Goal: Task Accomplishment & Management: Use online tool/utility

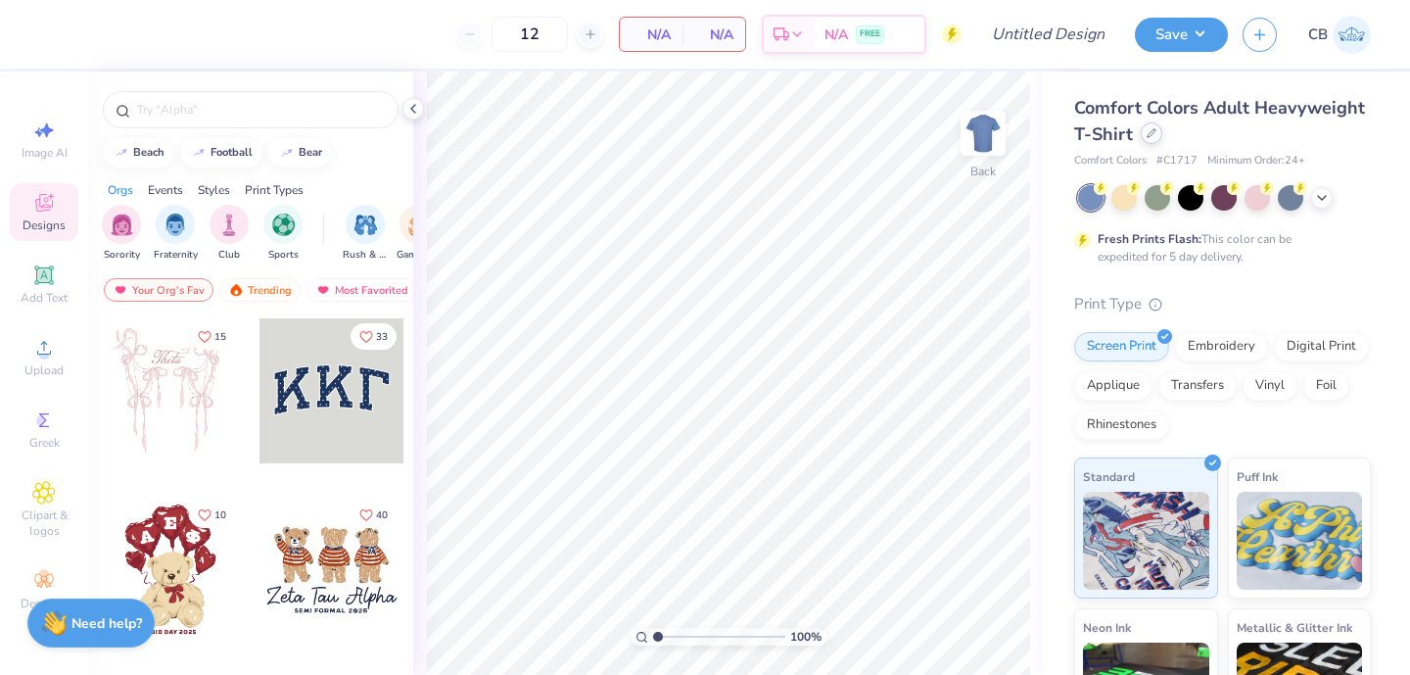
click at [1150, 135] on icon at bounding box center [1151, 133] width 10 height 10
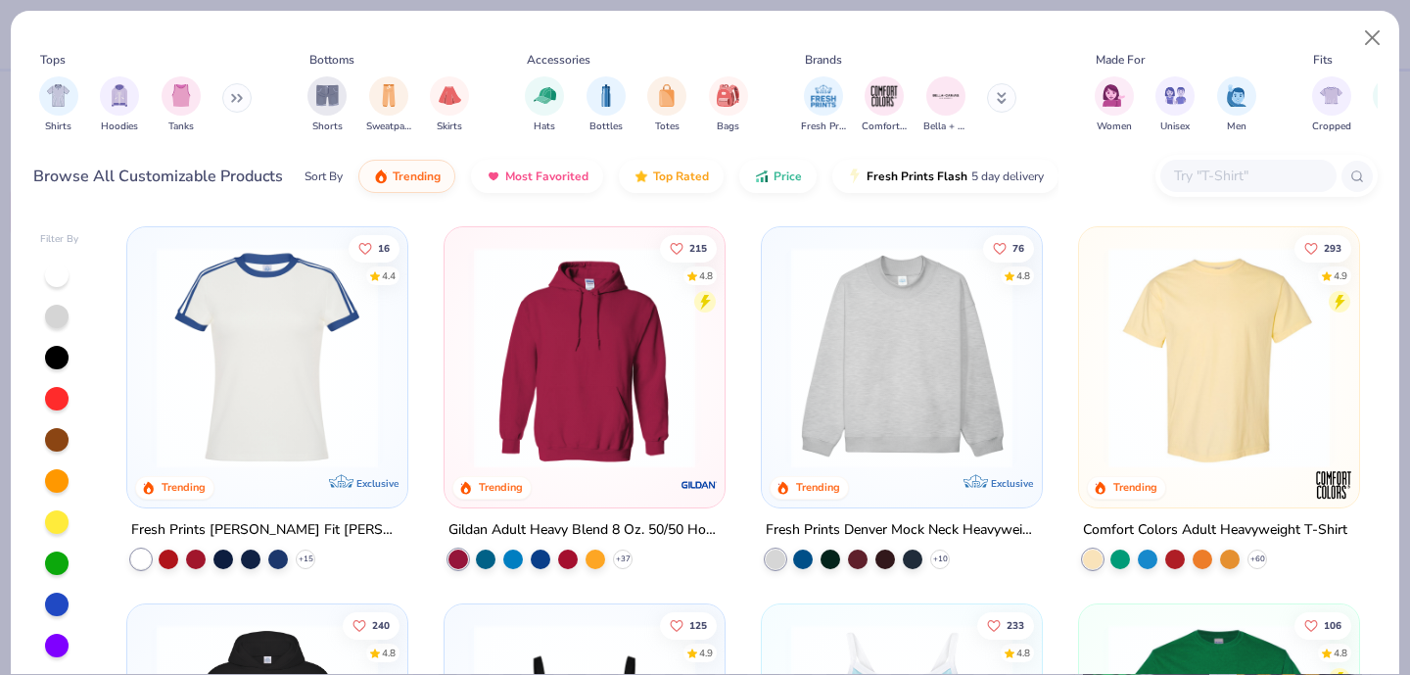
click at [1215, 183] on input "text" at bounding box center [1247, 175] width 151 height 23
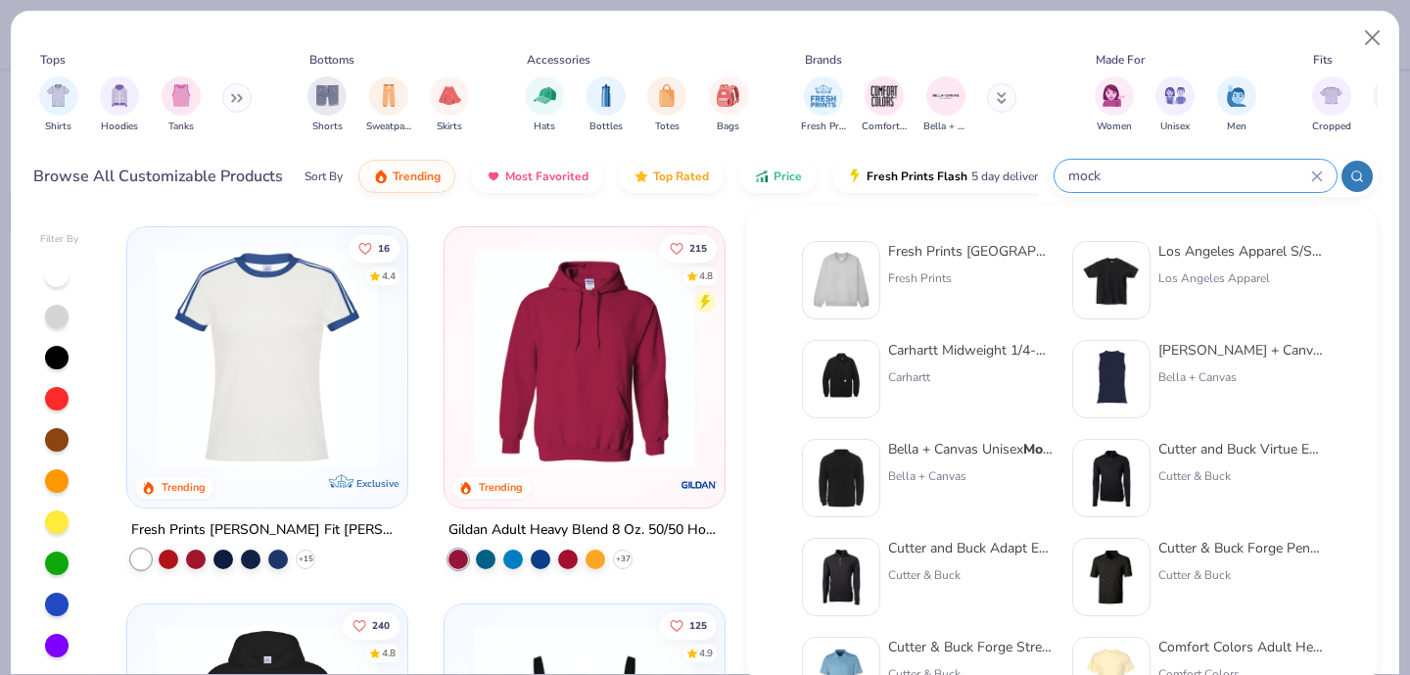
type input "mock"
click at [814, 260] on img at bounding box center [841, 280] width 61 height 61
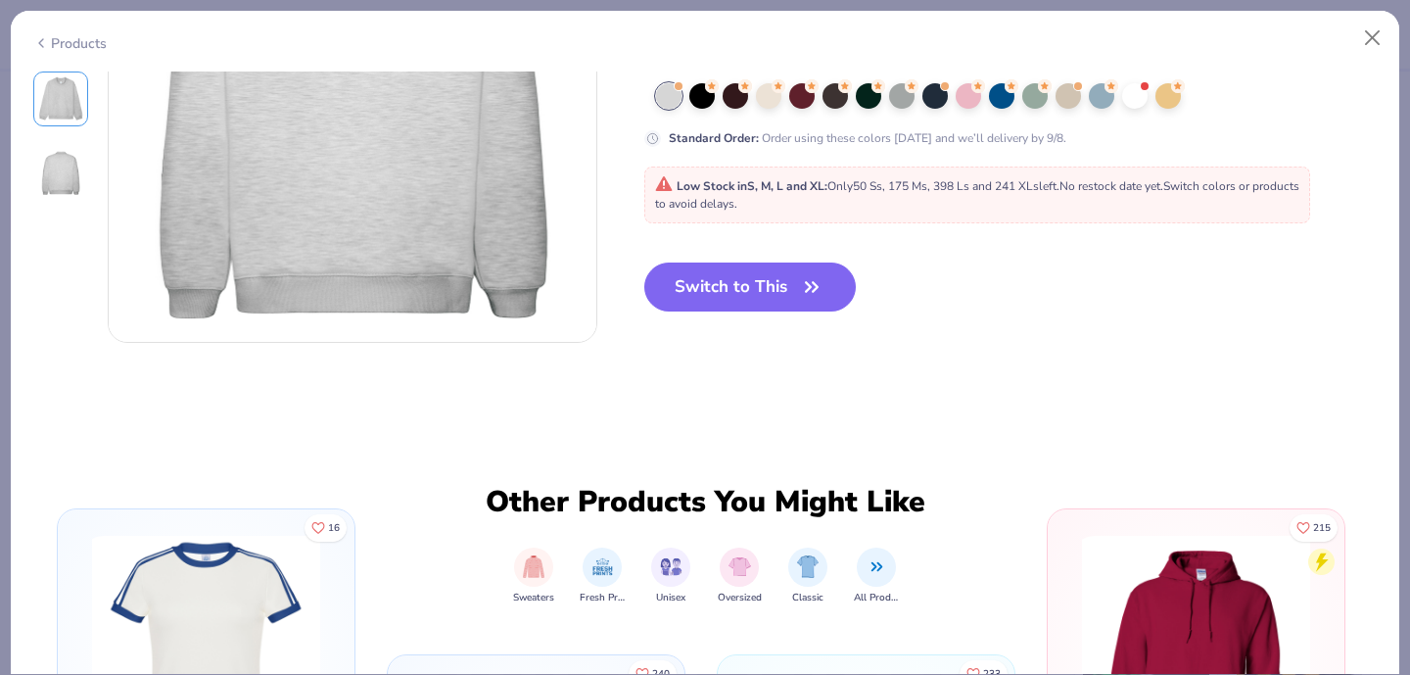
scroll to position [810, 0]
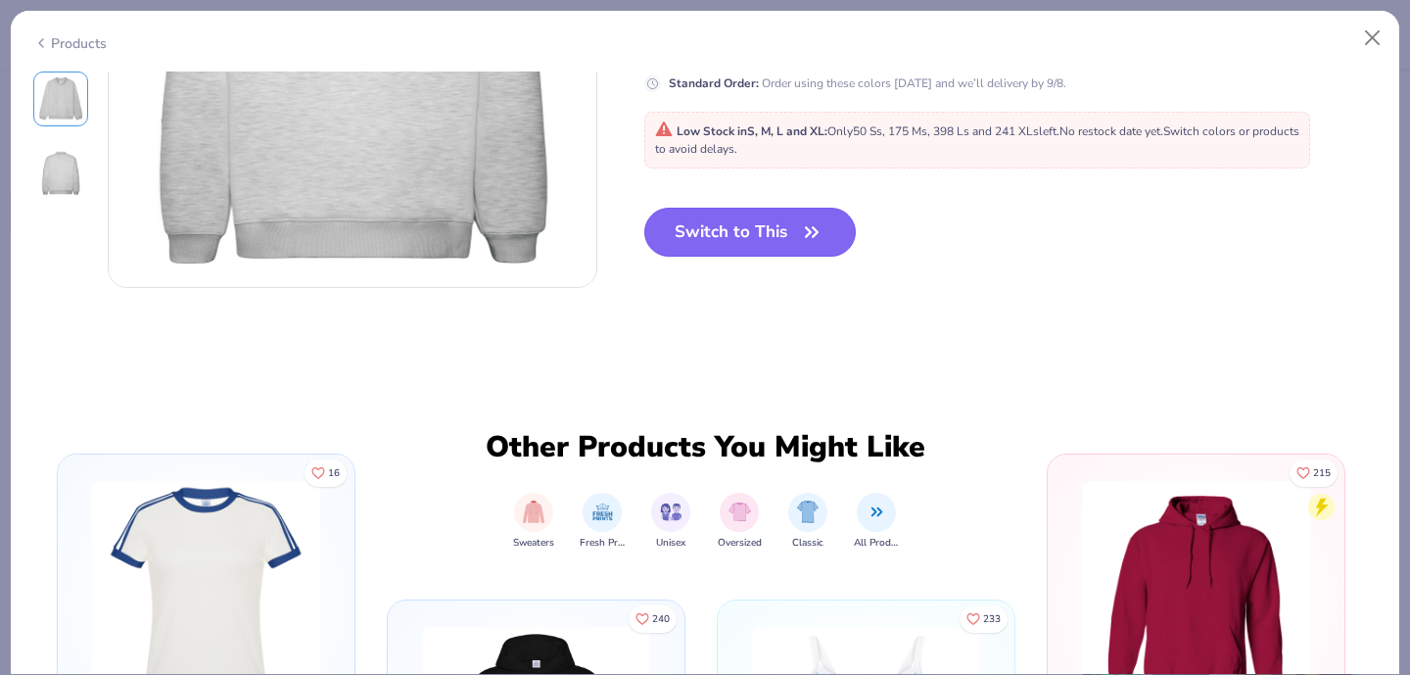
click at [755, 225] on button "Switch to This" at bounding box center [750, 232] width 212 height 49
type input "50"
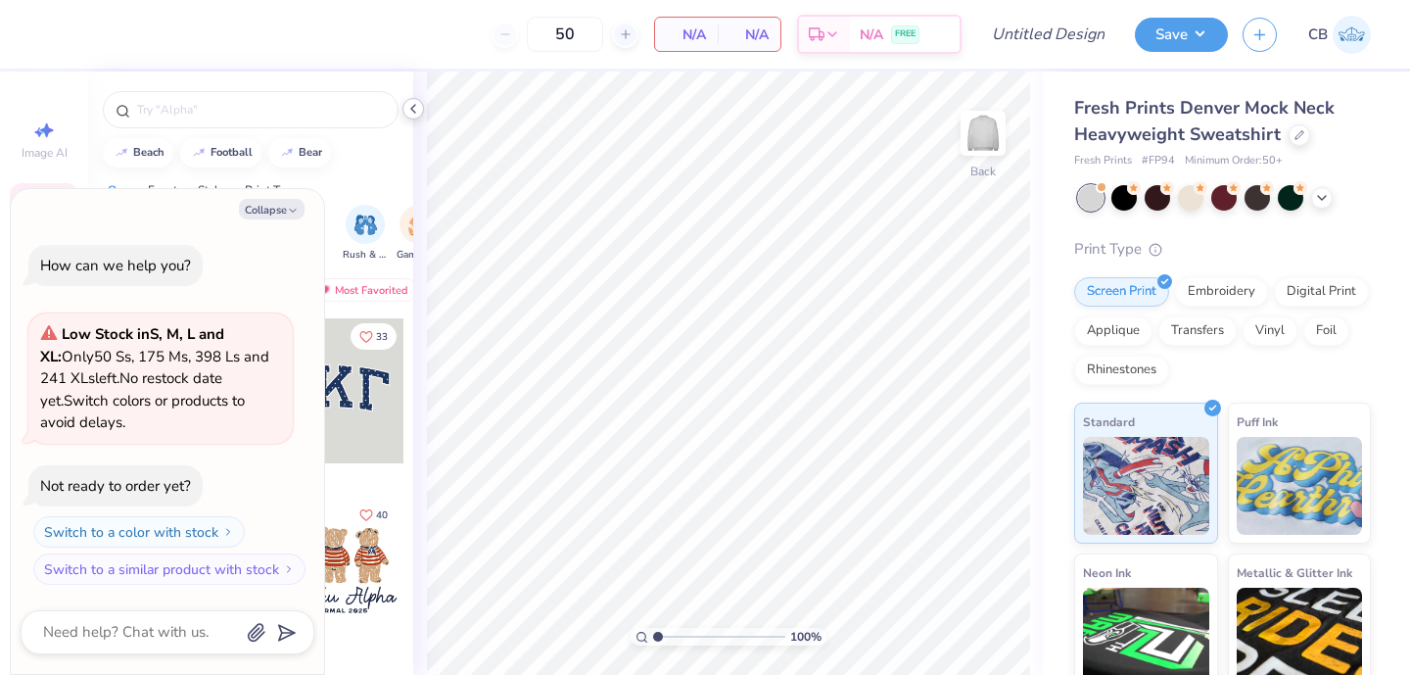
click at [417, 108] on icon at bounding box center [413, 109] width 16 height 16
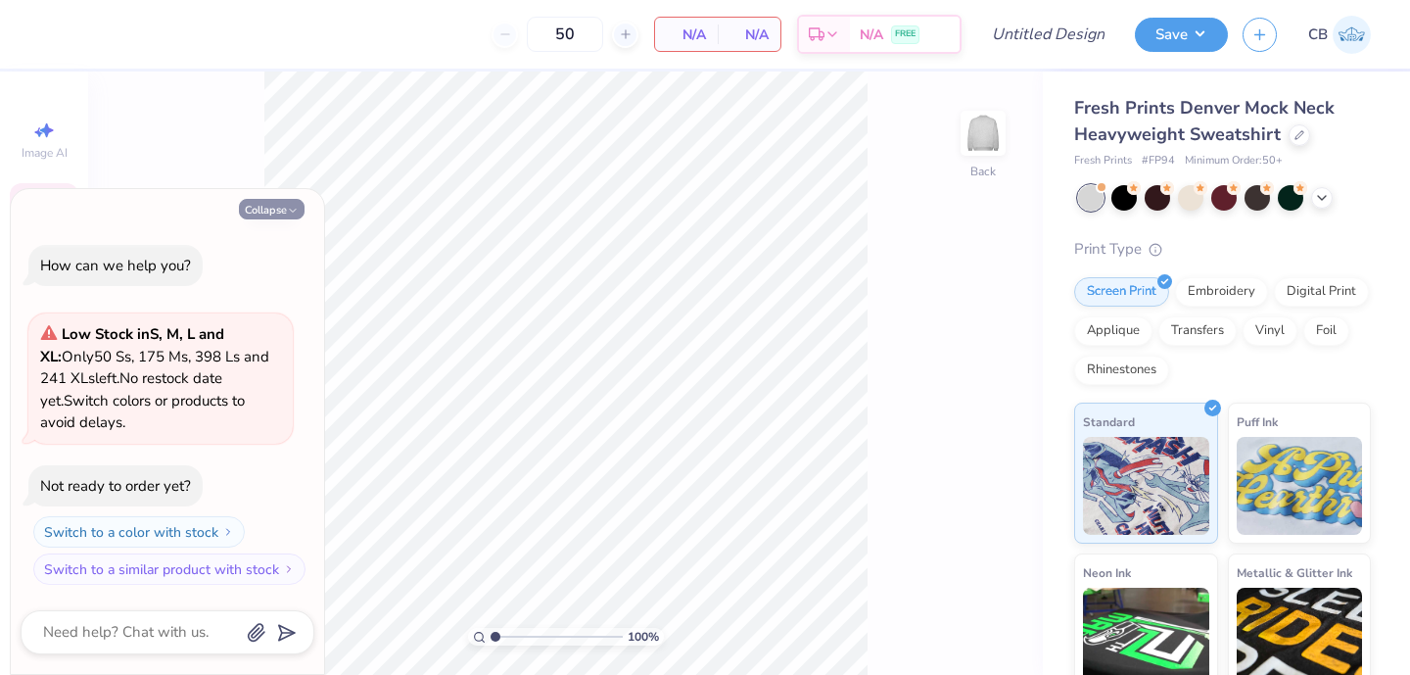
click at [259, 204] on button "Collapse" at bounding box center [272, 209] width 66 height 21
type textarea "x"
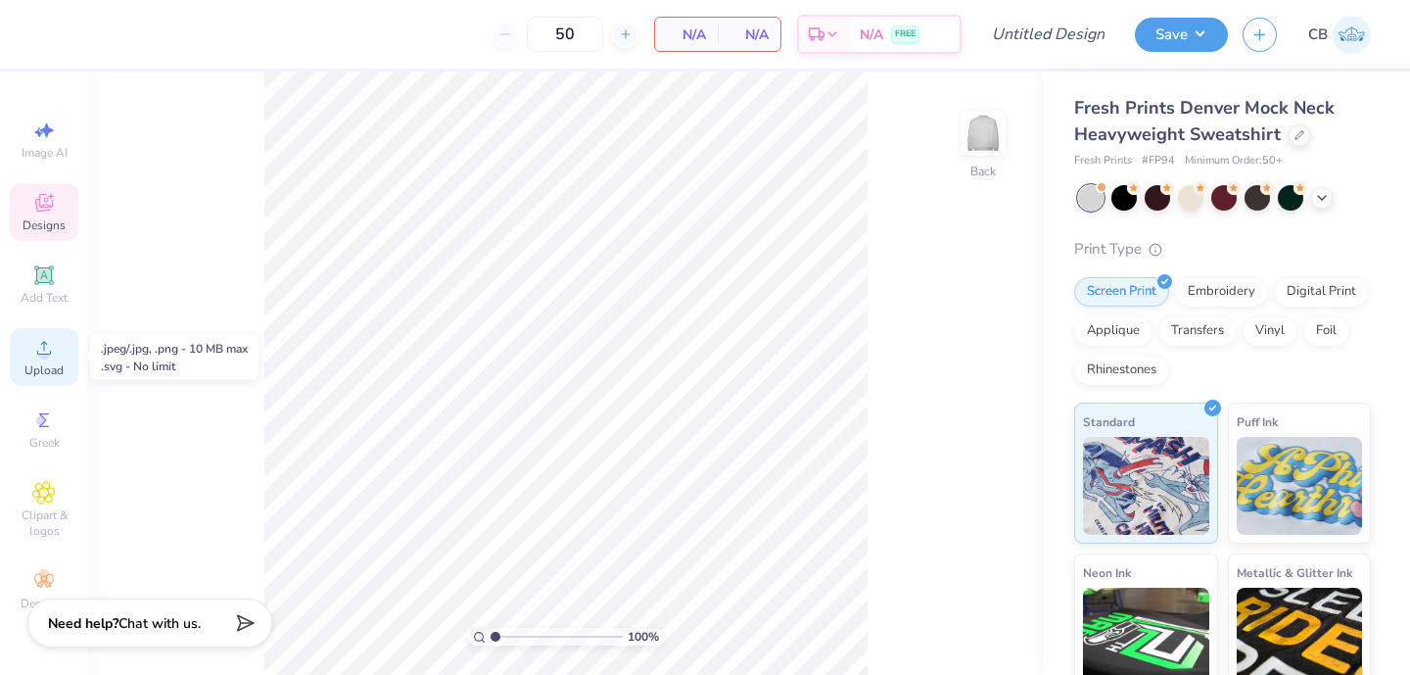
click at [30, 349] on div "Upload" at bounding box center [44, 357] width 69 height 58
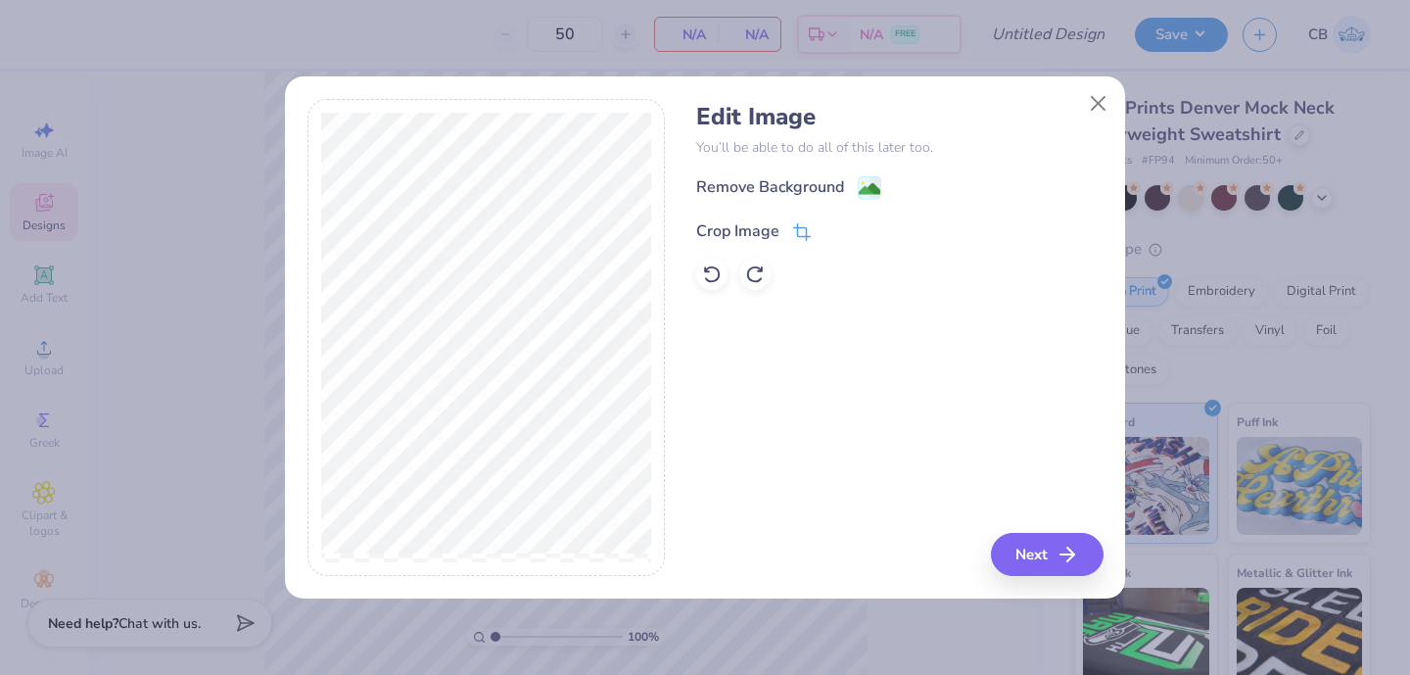
click at [778, 231] on div "Crop Image" at bounding box center [753, 230] width 115 height 23
click at [833, 223] on icon at bounding box center [835, 229] width 12 height 12
click at [758, 271] on icon at bounding box center [760, 269] width 4 height 4
click at [1057, 564] on button "Next" at bounding box center [1050, 554] width 113 height 43
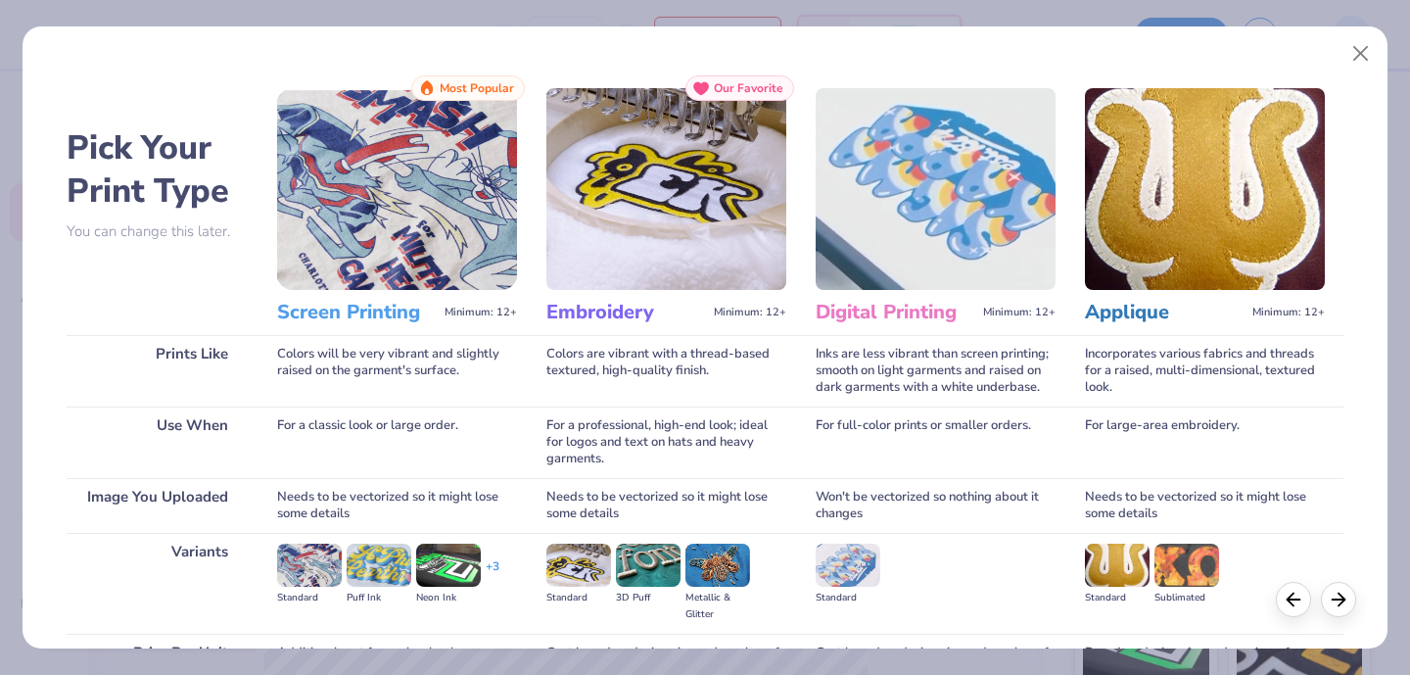
scroll to position [204, 0]
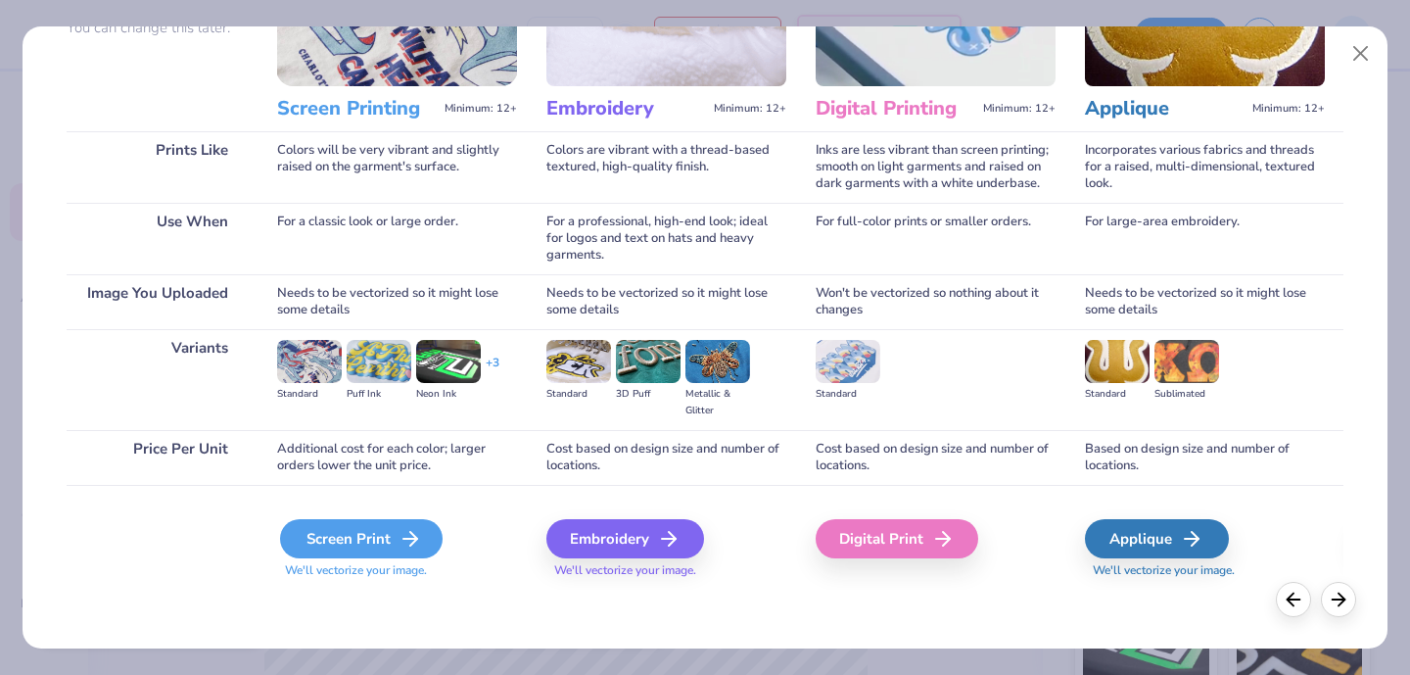
click at [398, 537] on icon at bounding box center [409, 538] width 23 height 23
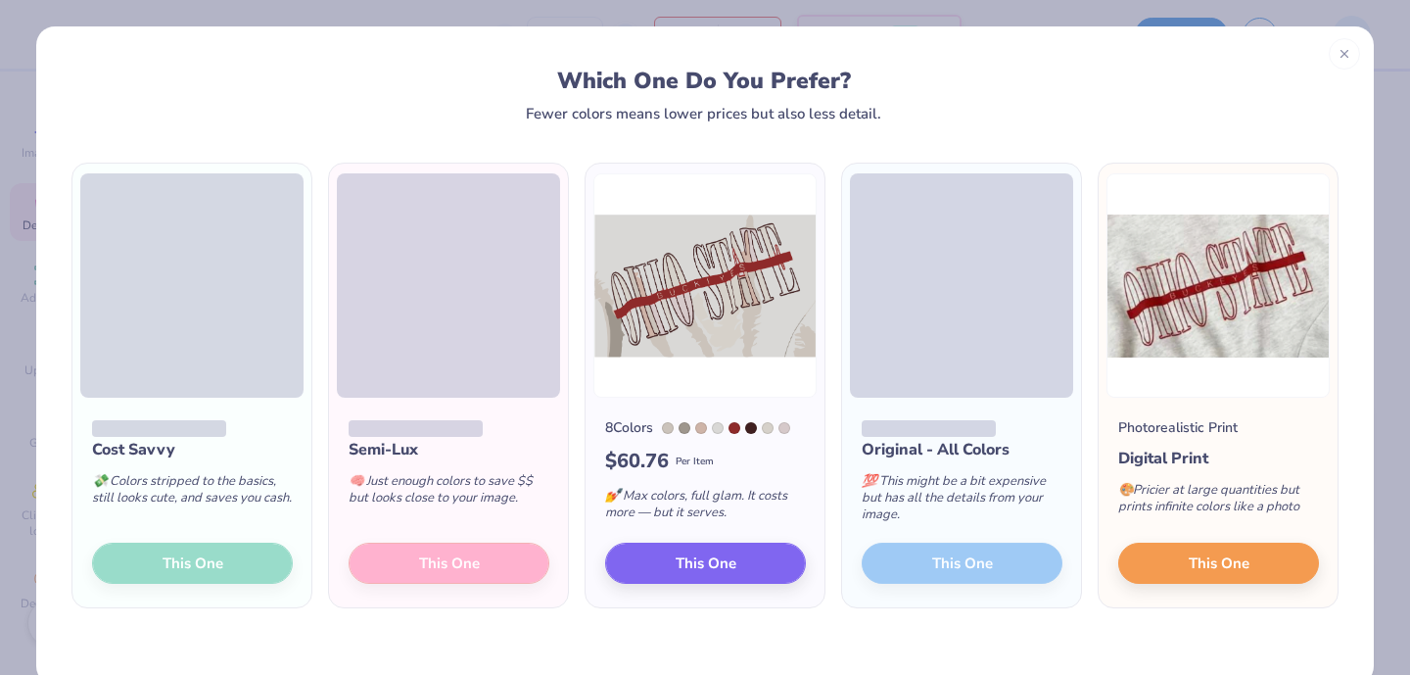
scroll to position [36, 0]
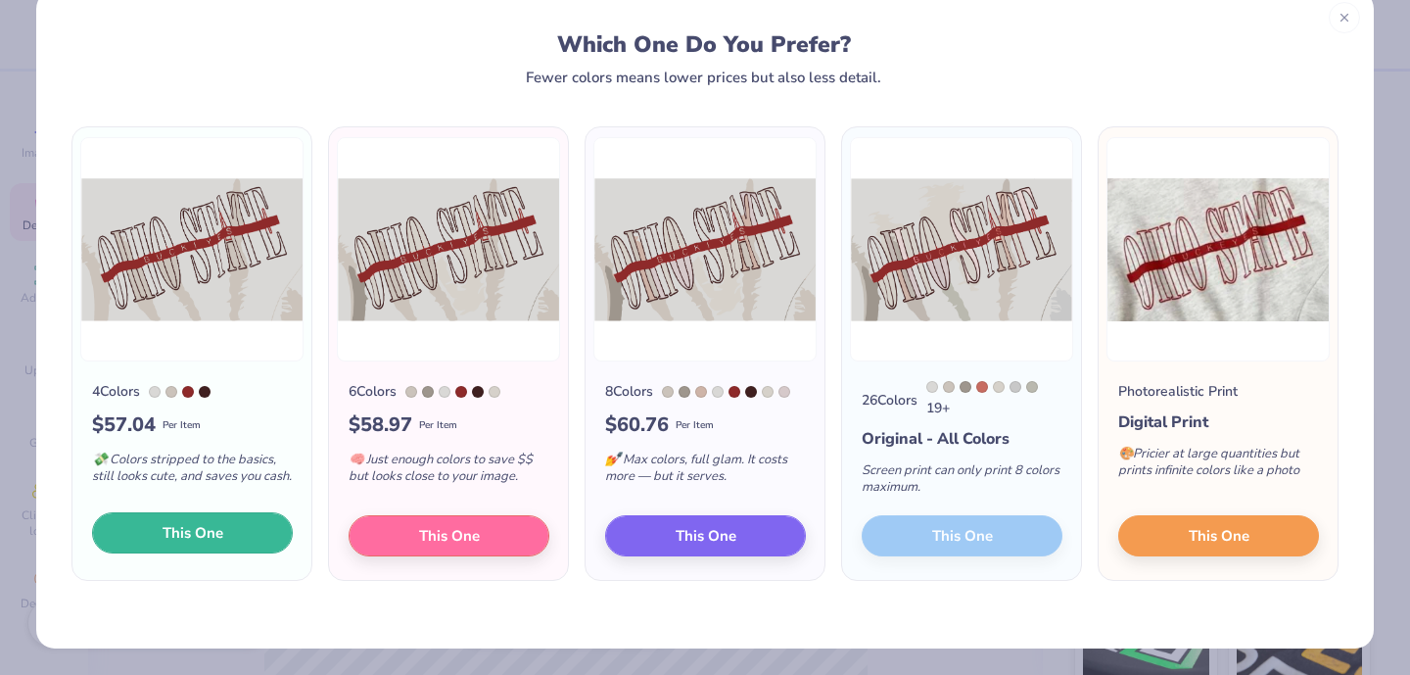
click at [222, 537] on button "This One" at bounding box center [192, 532] width 201 height 41
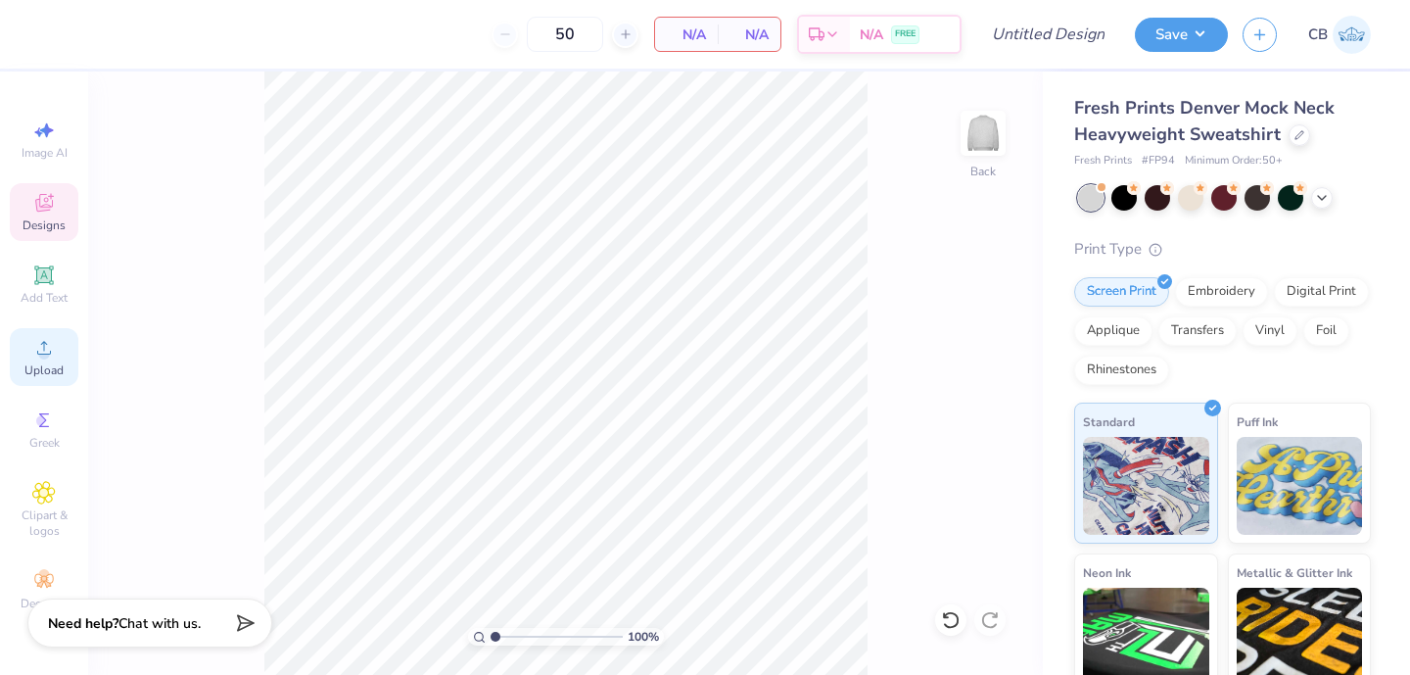
click at [30, 351] on div "Upload" at bounding box center [44, 357] width 69 height 58
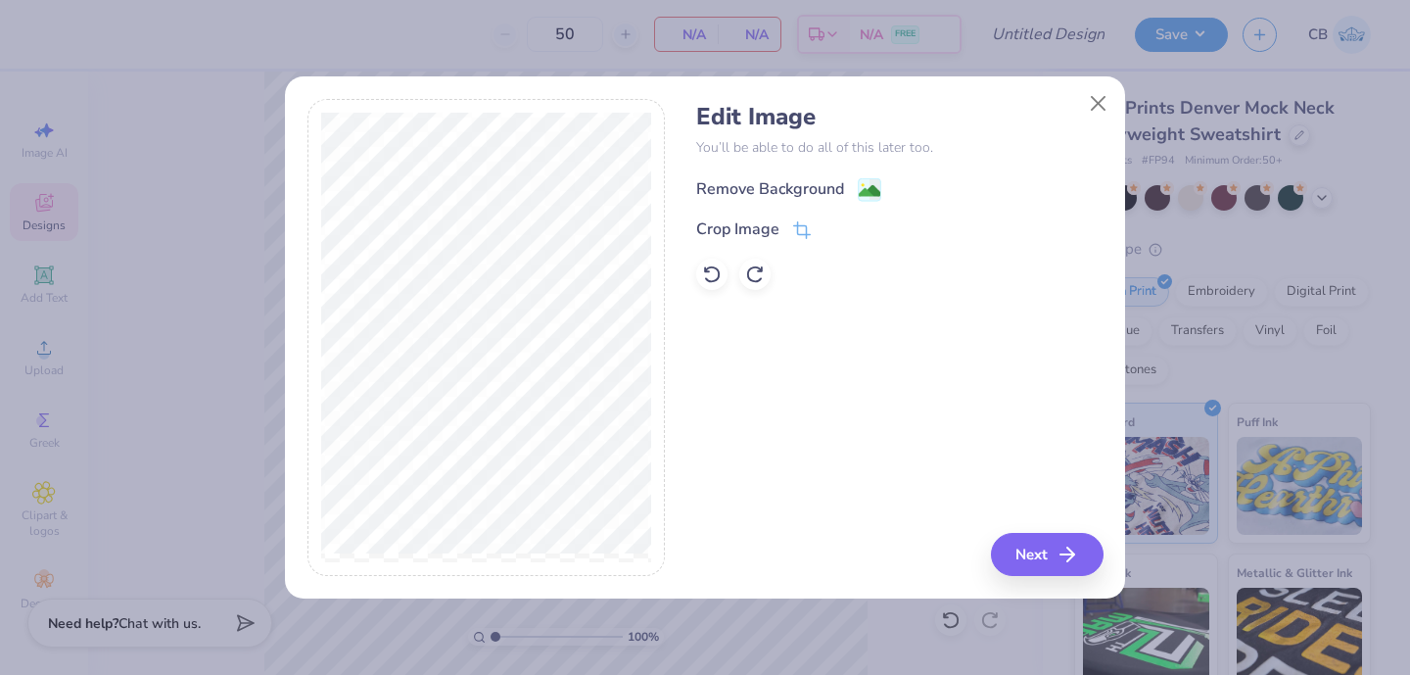
click at [873, 181] on image at bounding box center [870, 191] width 22 height 22
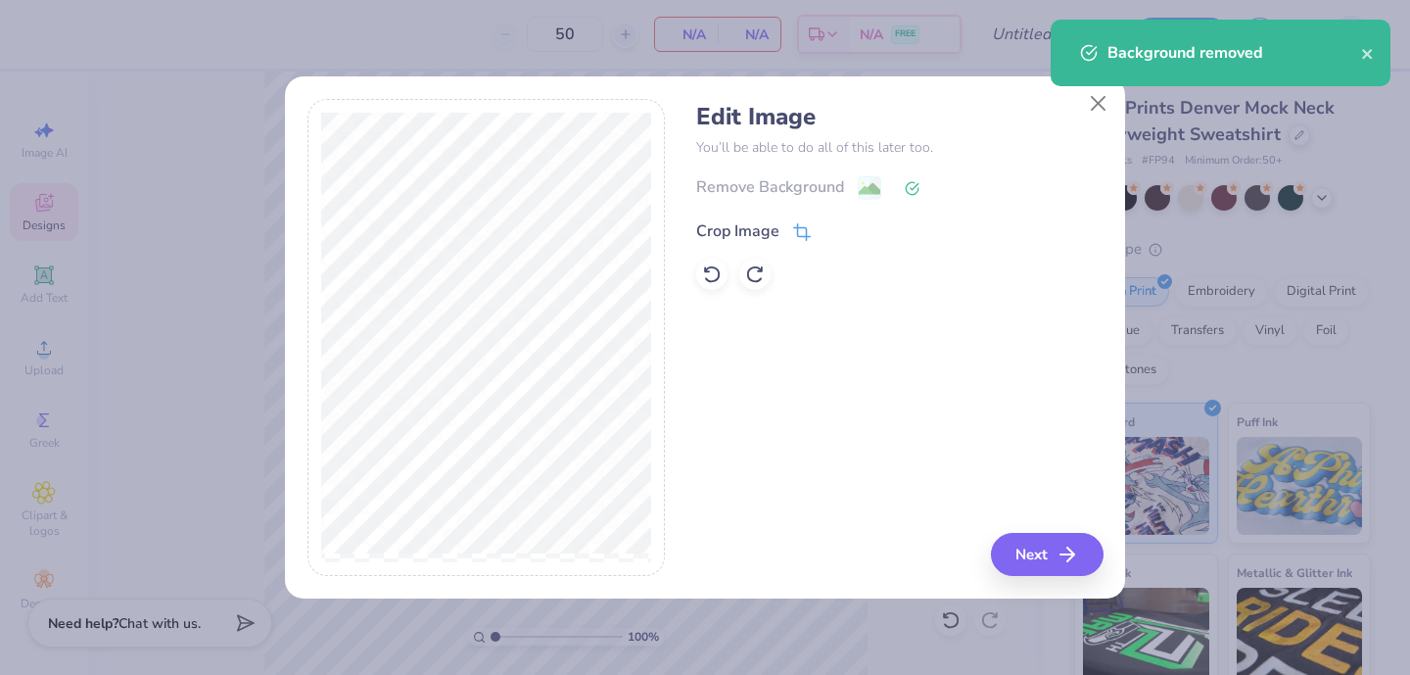
click at [786, 230] on div "Crop Image" at bounding box center [753, 230] width 115 height 23
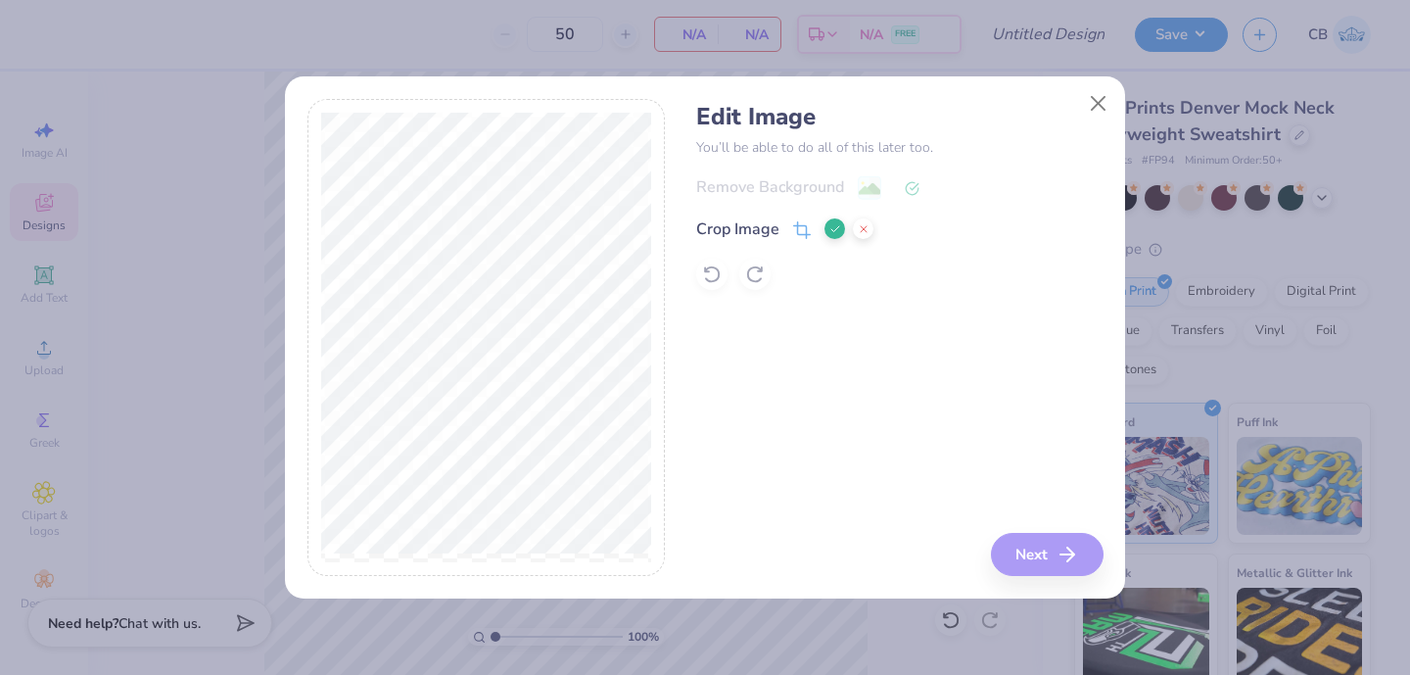
click at [826, 230] on button at bounding box center [834, 228] width 21 height 21
click at [862, 195] on div "Remove Background" at bounding box center [899, 187] width 406 height 24
click at [1049, 542] on button "Next" at bounding box center [1050, 554] width 113 height 43
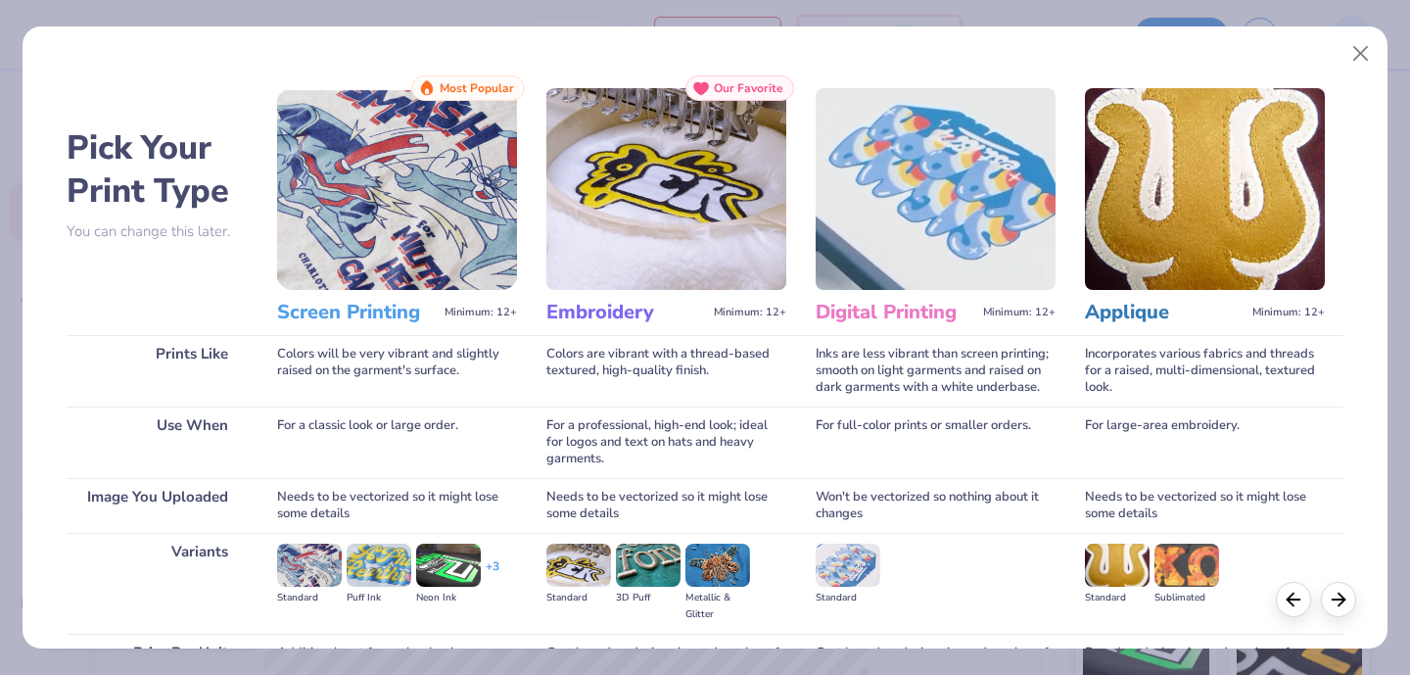
scroll to position [204, 0]
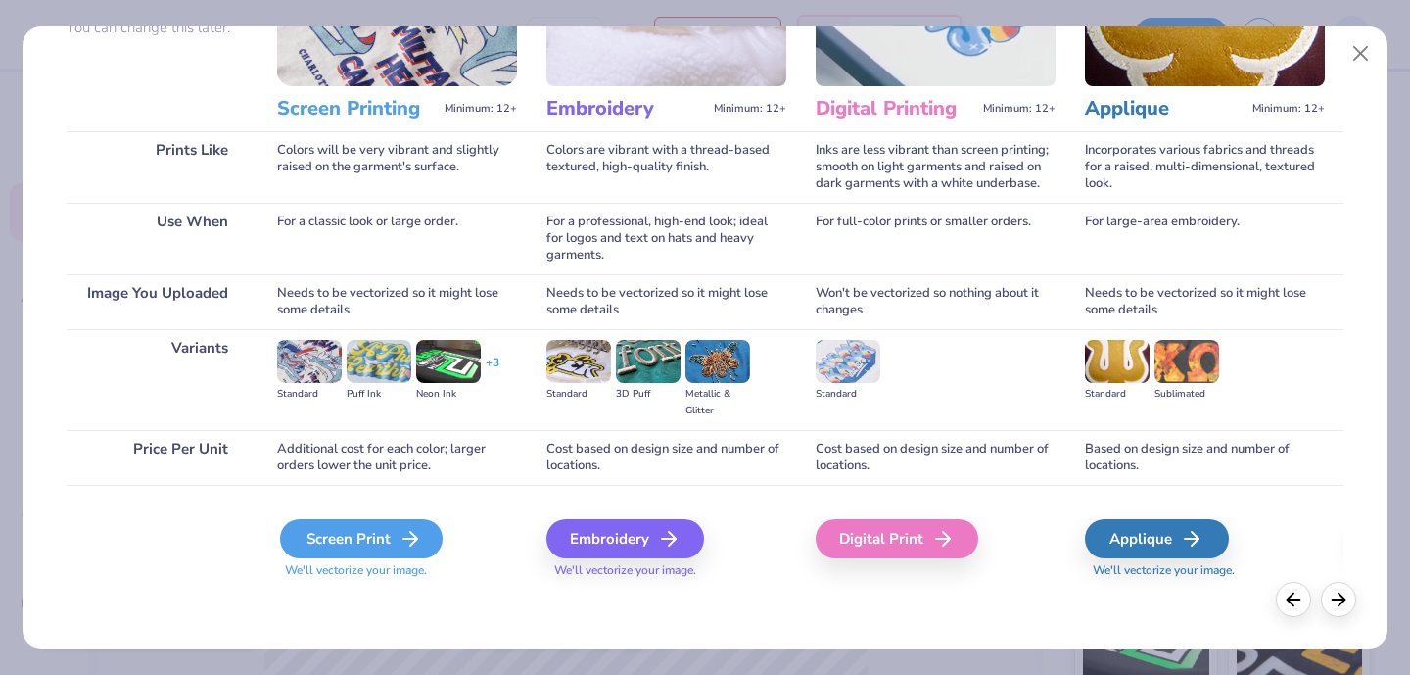
click at [333, 530] on div "Screen Print" at bounding box center [361, 538] width 163 height 39
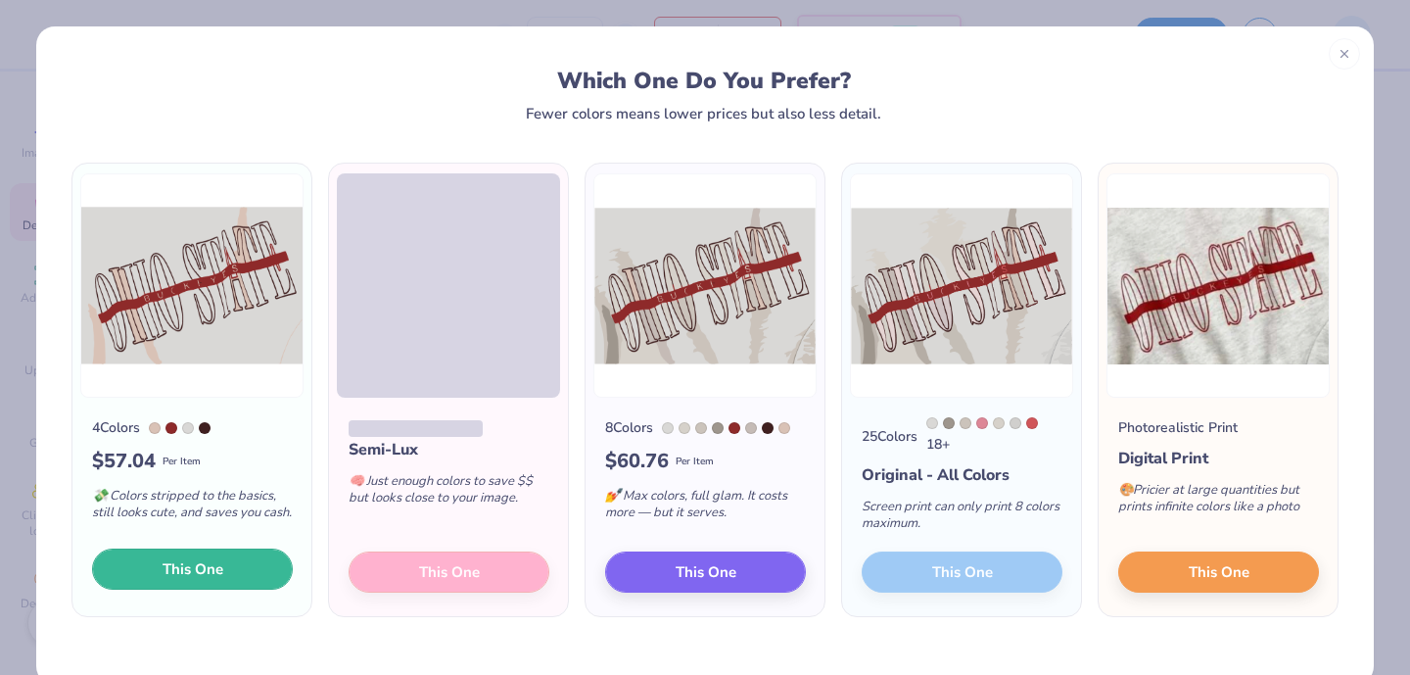
click at [212, 581] on span "This One" at bounding box center [193, 569] width 61 height 23
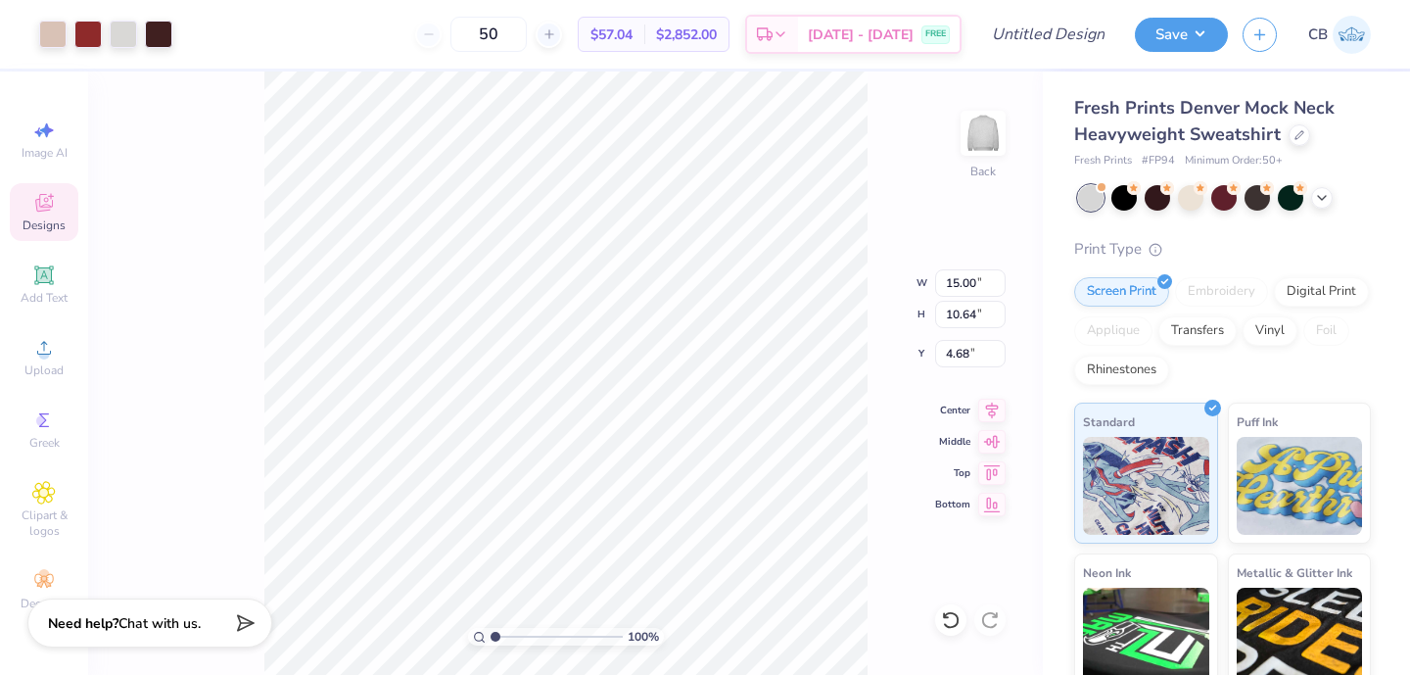
type input "1.16"
type input "10.81"
type input "7.66"
type input "1.97"
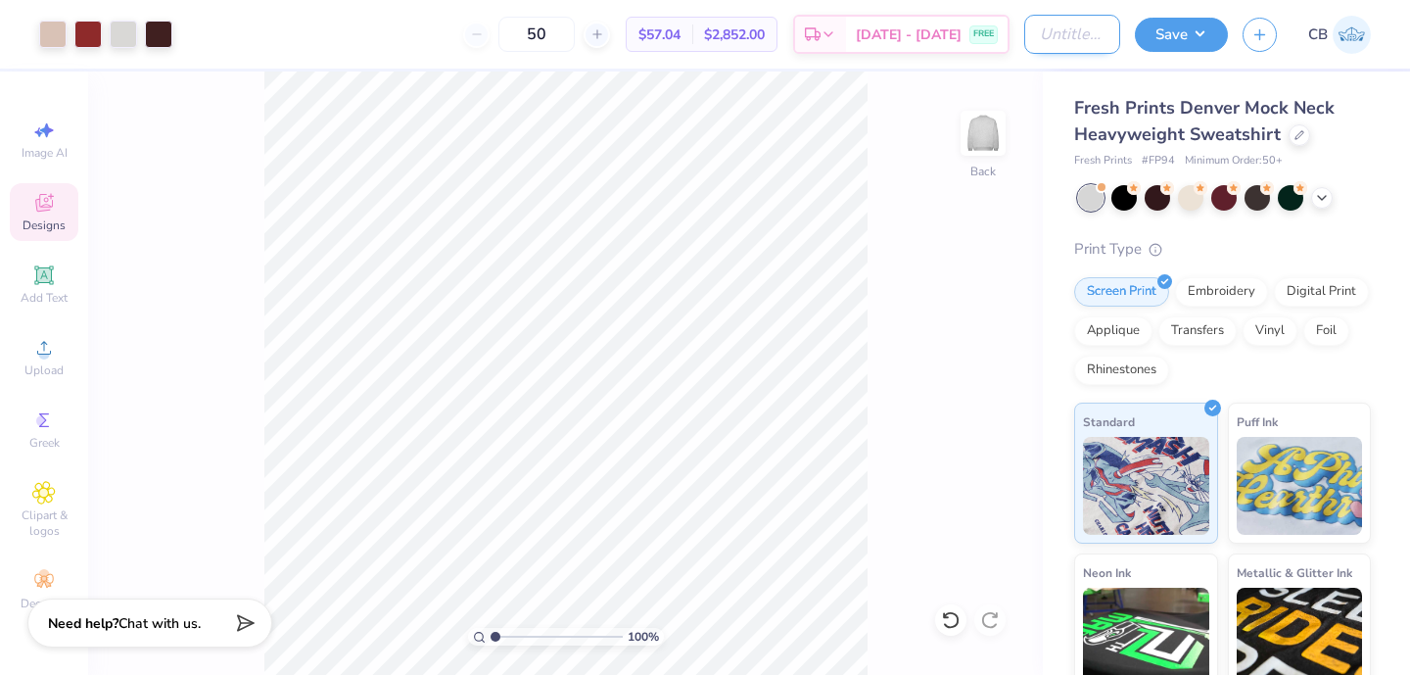
click at [1065, 39] on input "Design Title" at bounding box center [1072, 34] width 96 height 39
type input """
drag, startPoint x: 1071, startPoint y: 31, endPoint x: 974, endPoint y: 31, distance: 96.9
click at [974, 31] on div "Art colors 50 $57.04 Per Item $2,852.00 Total Est. Delivery Sep 5 - 8 FREE Desi…" at bounding box center [705, 34] width 1410 height 69
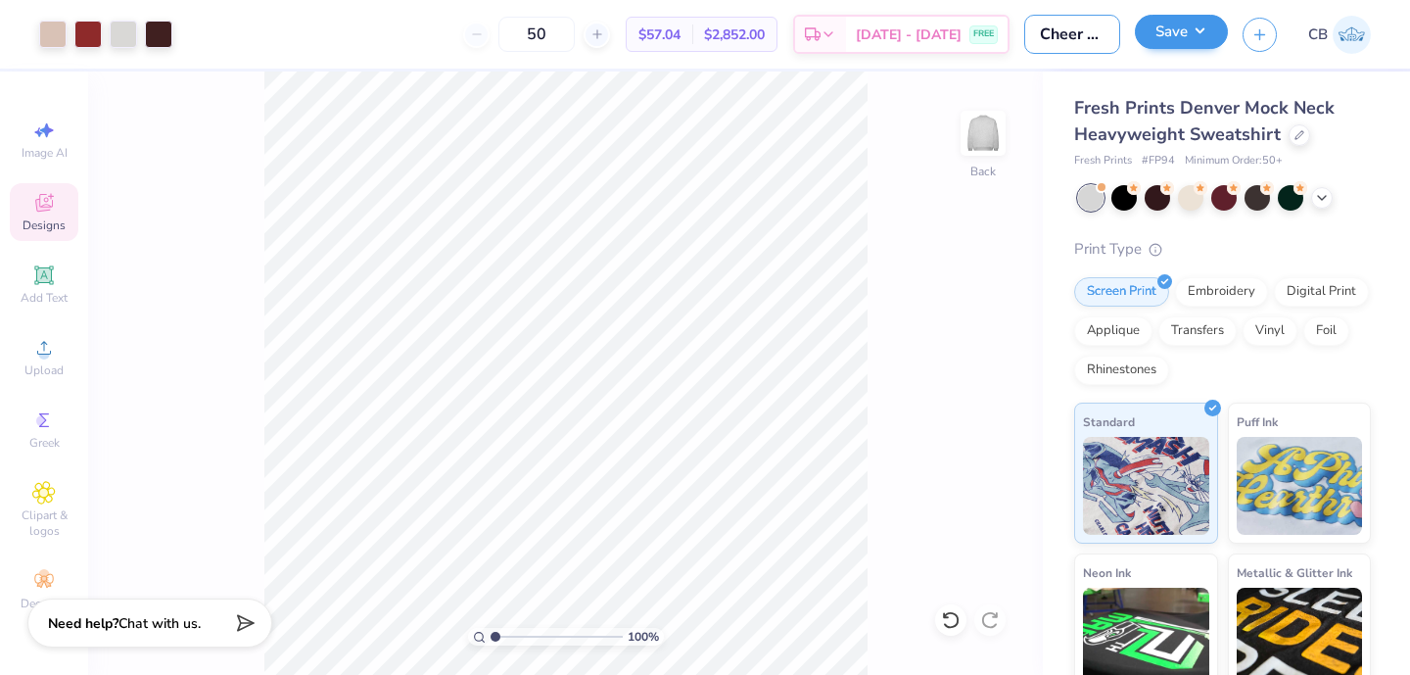
type input "Cheer Mockneck"
click at [1175, 39] on button "Save" at bounding box center [1181, 32] width 93 height 34
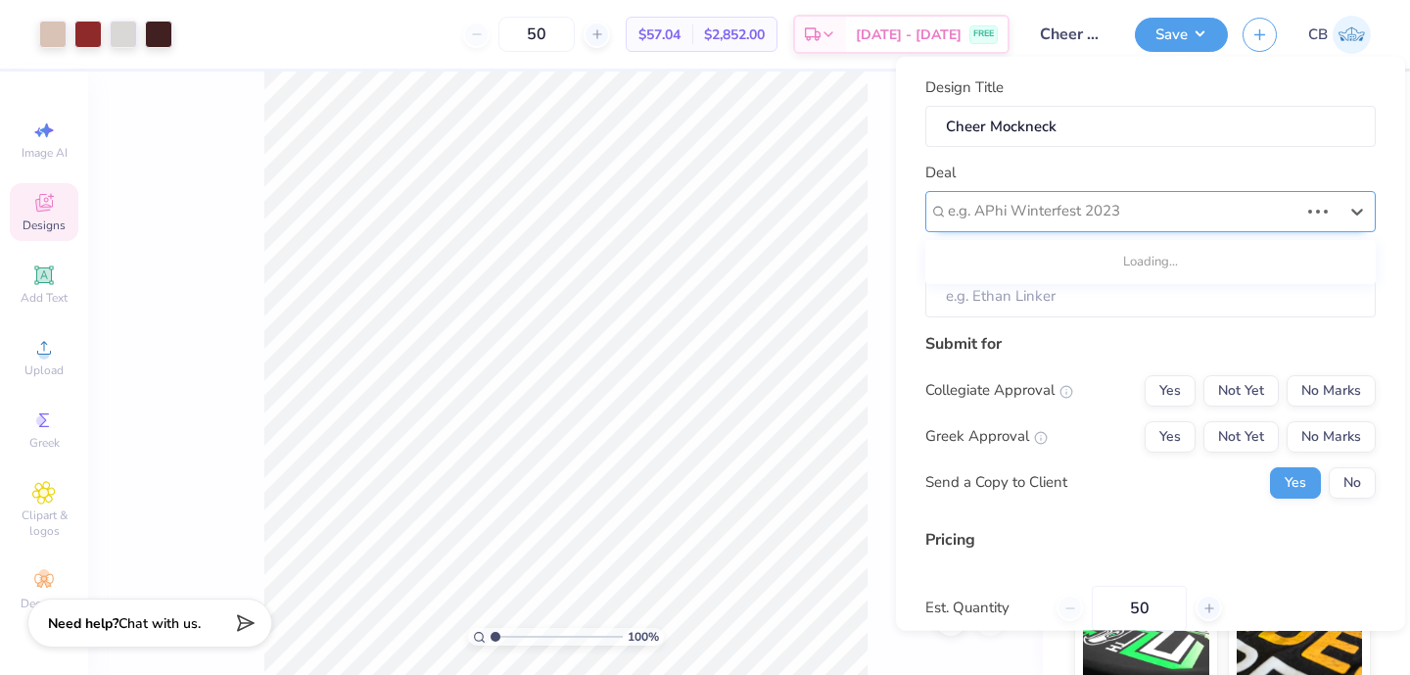
click at [1130, 210] on div at bounding box center [1123, 211] width 351 height 26
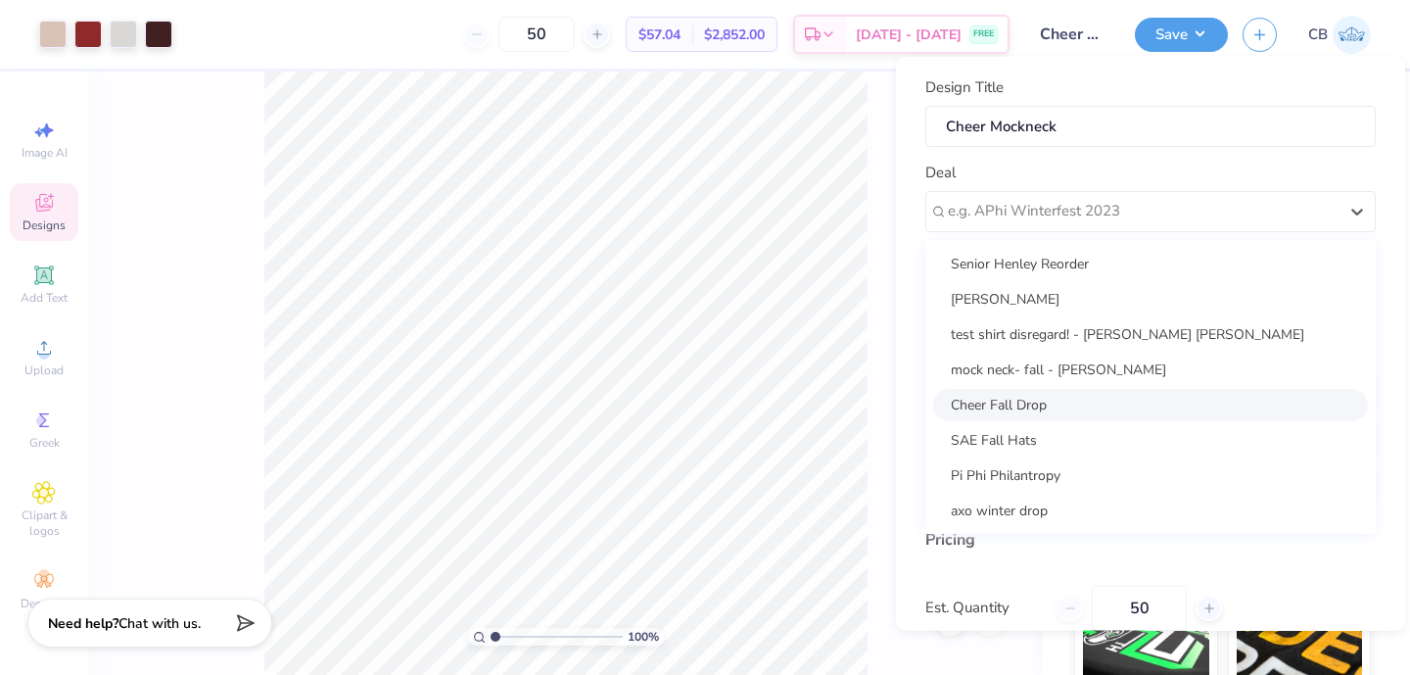
click at [1040, 397] on div "Cheer Fall Drop" at bounding box center [1150, 404] width 435 height 32
type input "Lauren Matthews"
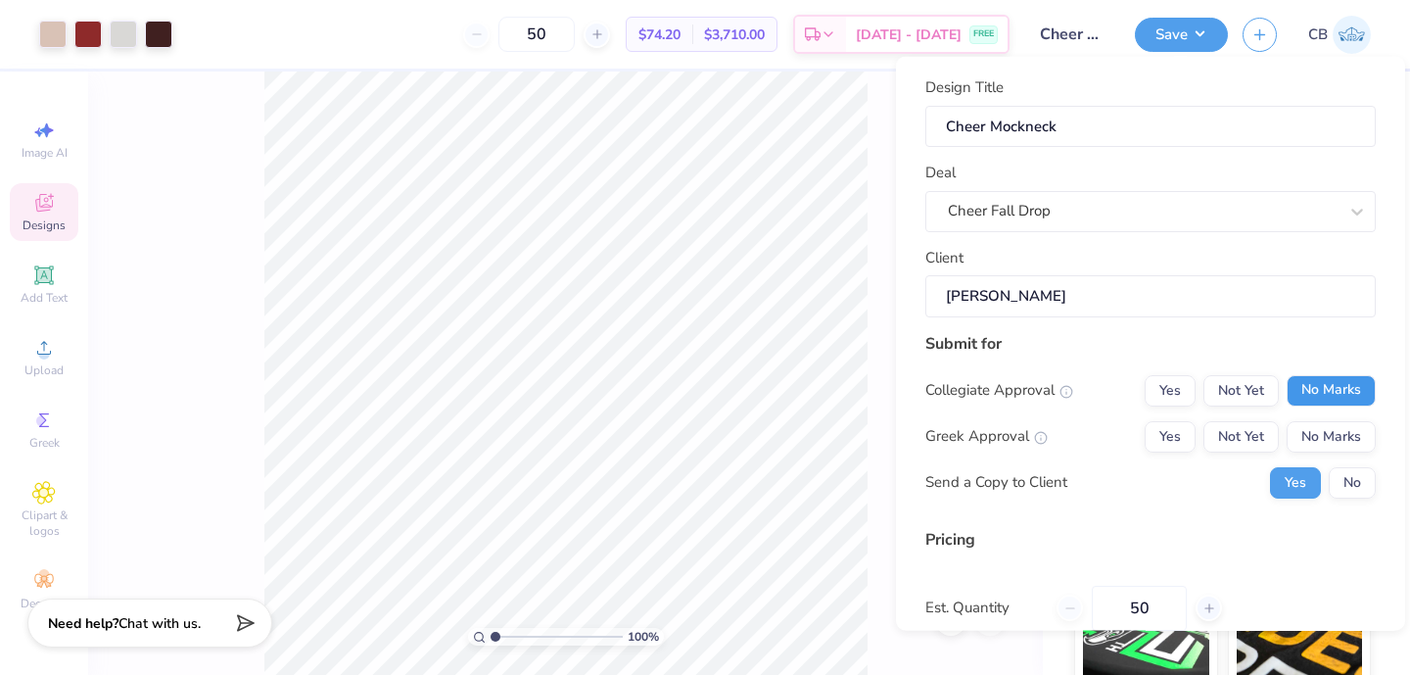
click at [1333, 402] on button "No Marks" at bounding box center [1330, 389] width 89 height 31
click at [1333, 434] on button "No Marks" at bounding box center [1330, 435] width 89 height 31
click at [1338, 468] on button "No" at bounding box center [1352, 481] width 47 height 31
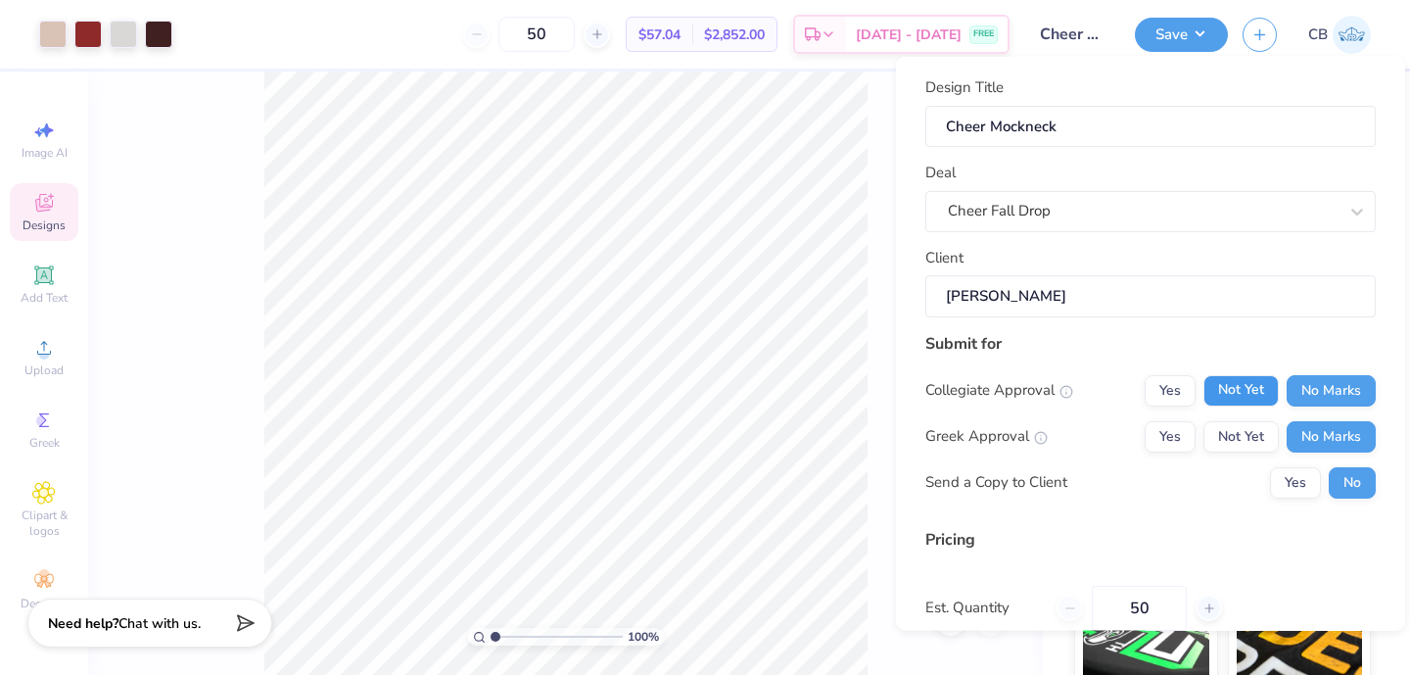
click at [1247, 399] on button "Not Yet" at bounding box center [1240, 389] width 75 height 31
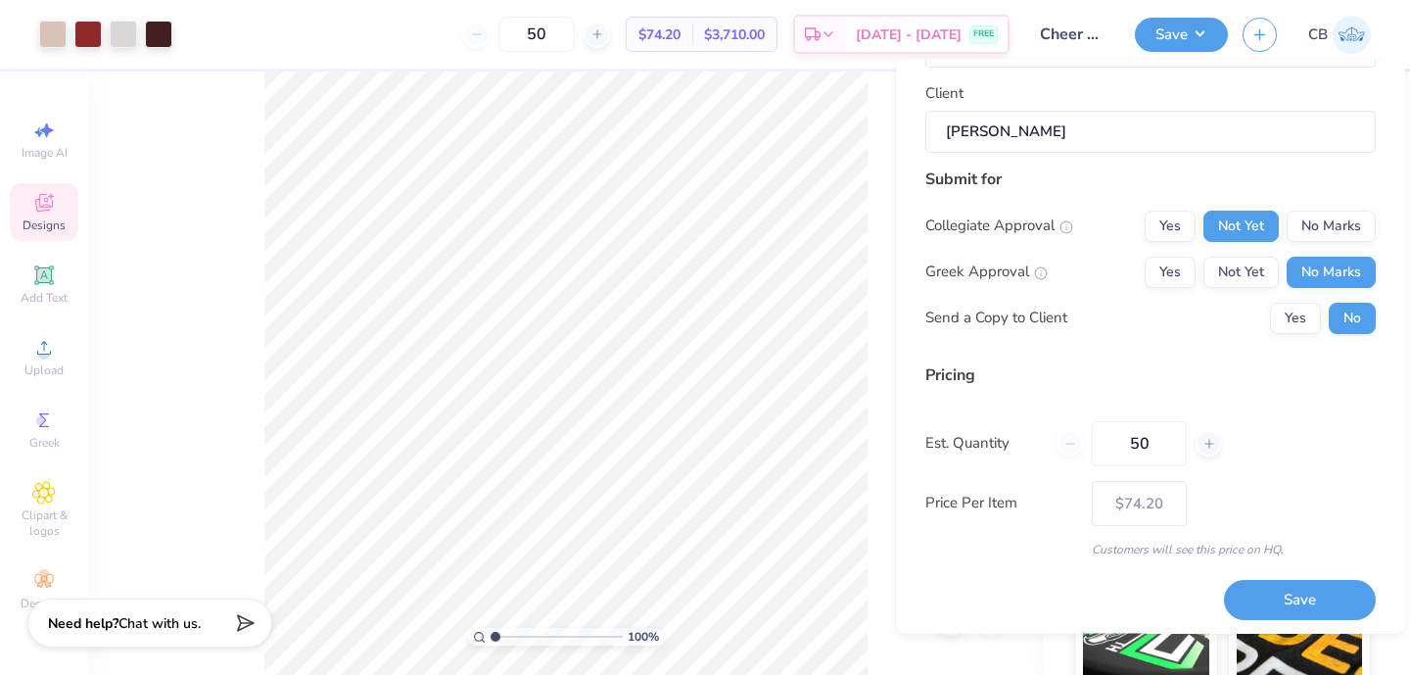
scroll to position [173, 0]
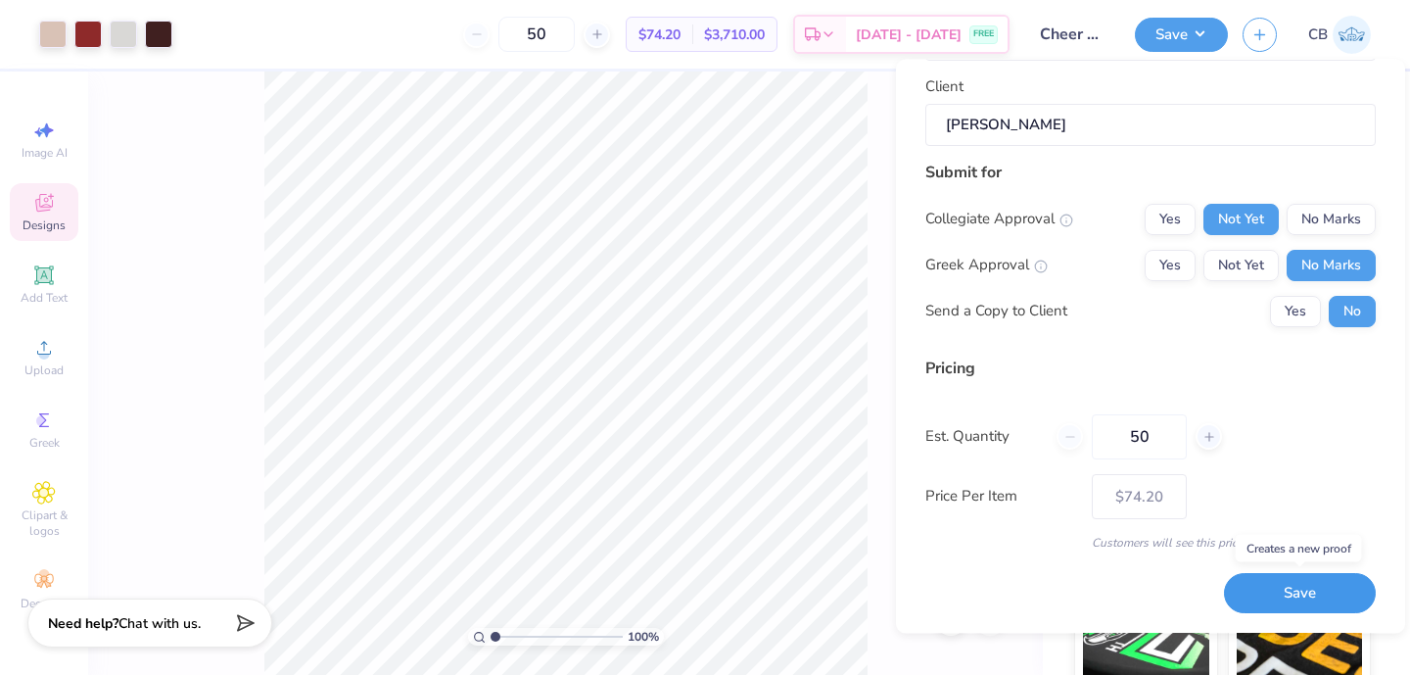
click at [1263, 606] on button "Save" at bounding box center [1300, 594] width 152 height 40
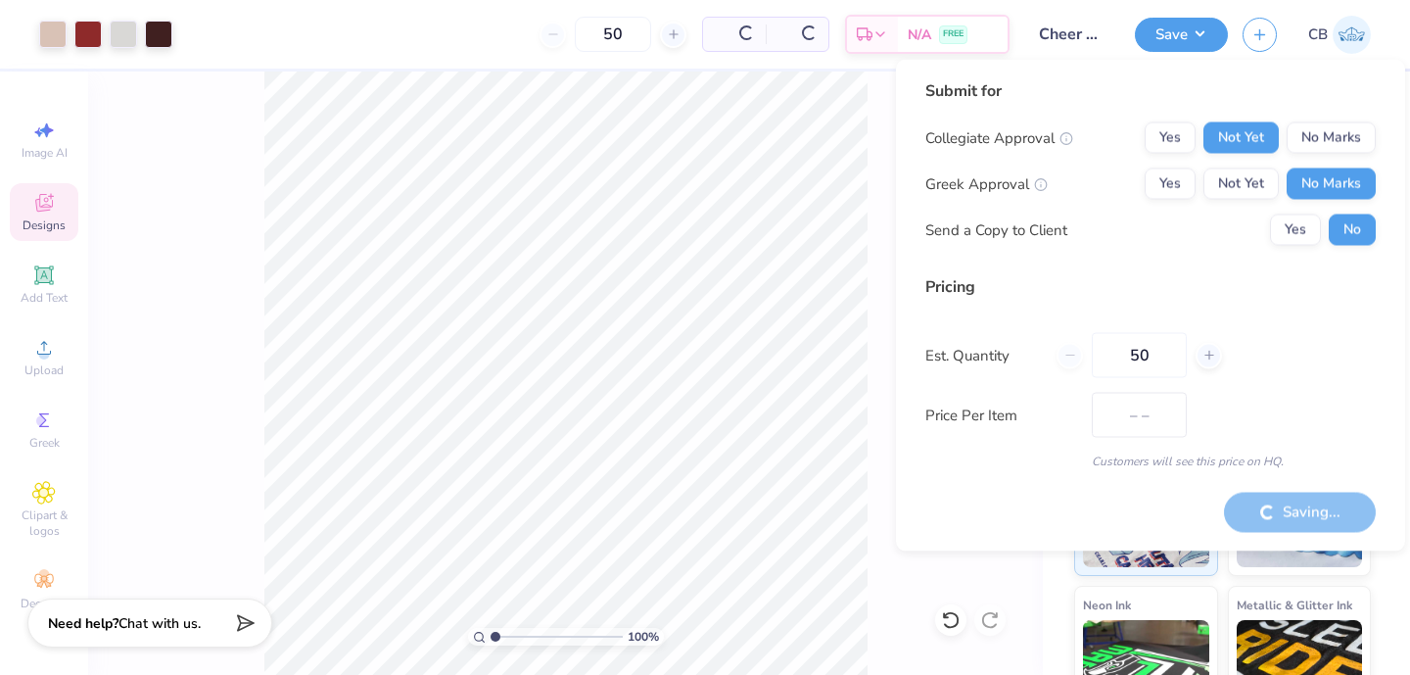
type input "$57.04"
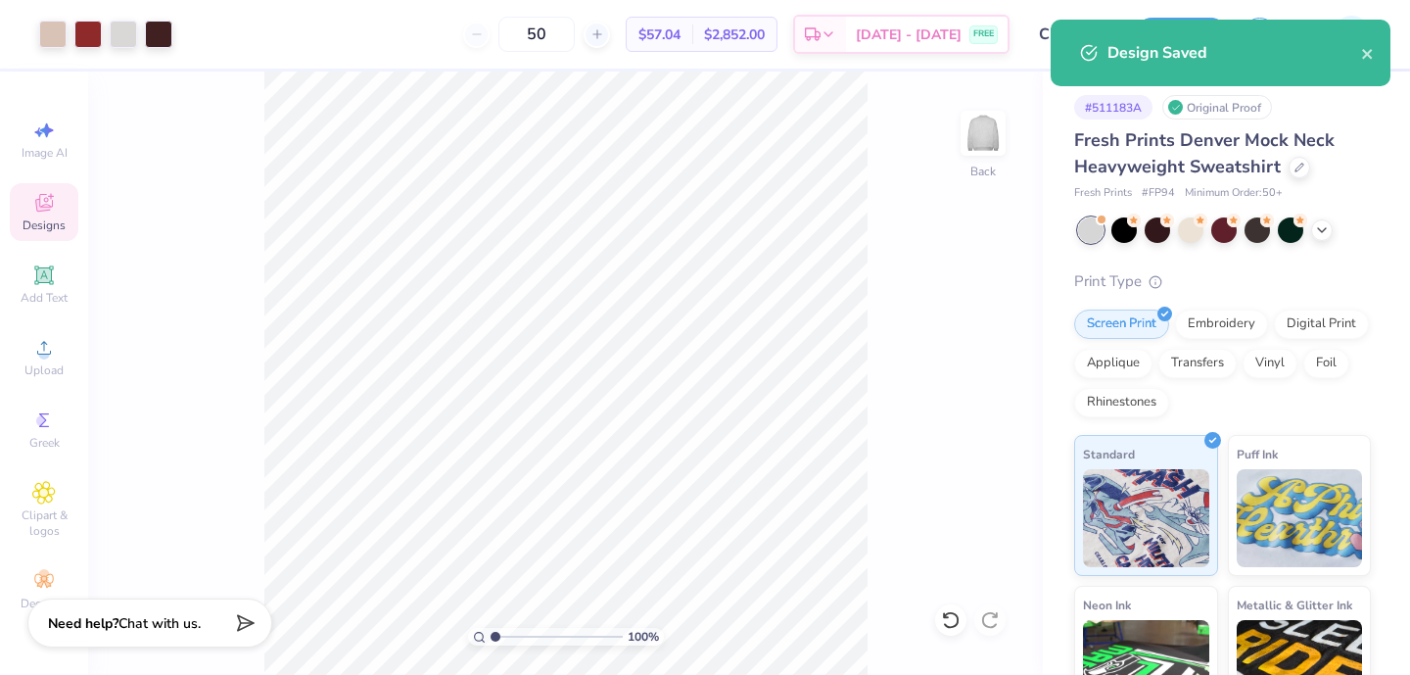
click at [829, 70] on div "Art colors 50 $57.04 Per Item $2,852.00 Total Est. Delivery Sep 5 - 8 FREE Desi…" at bounding box center [705, 337] width 1410 height 675
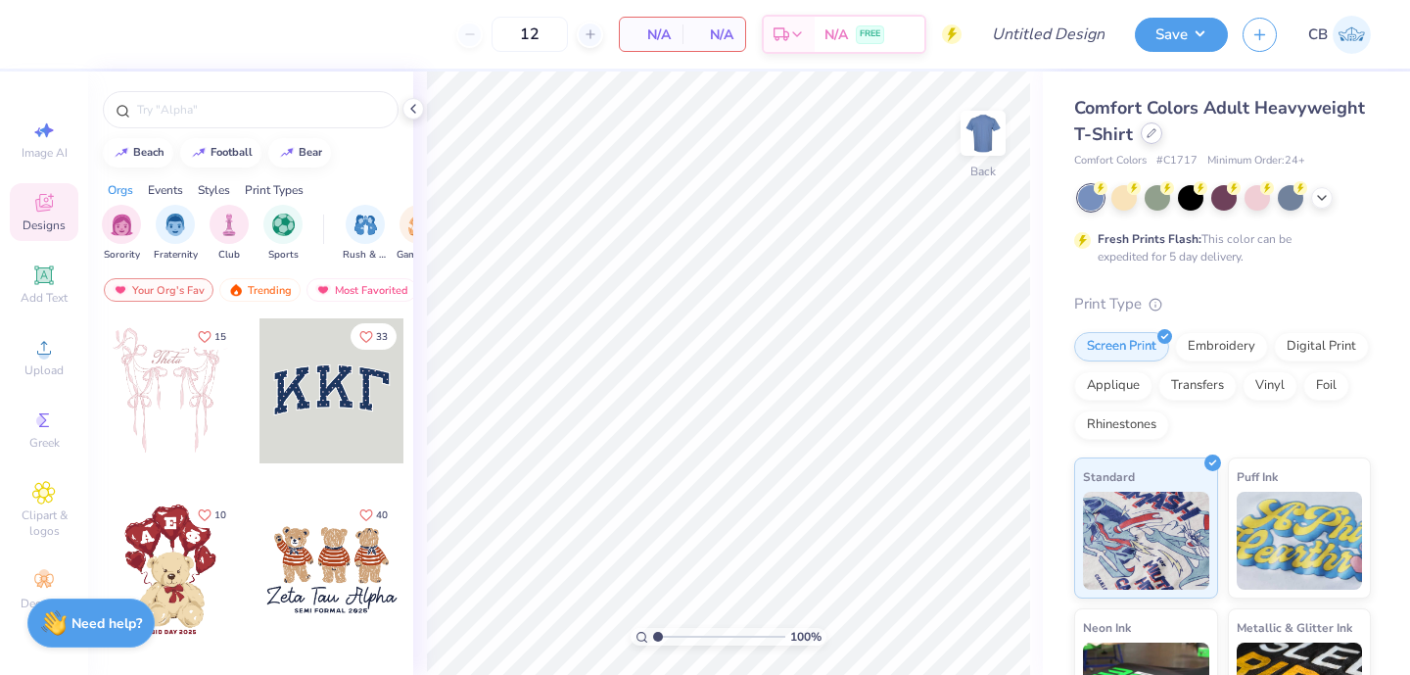
click at [1154, 135] on icon at bounding box center [1151, 133] width 10 height 10
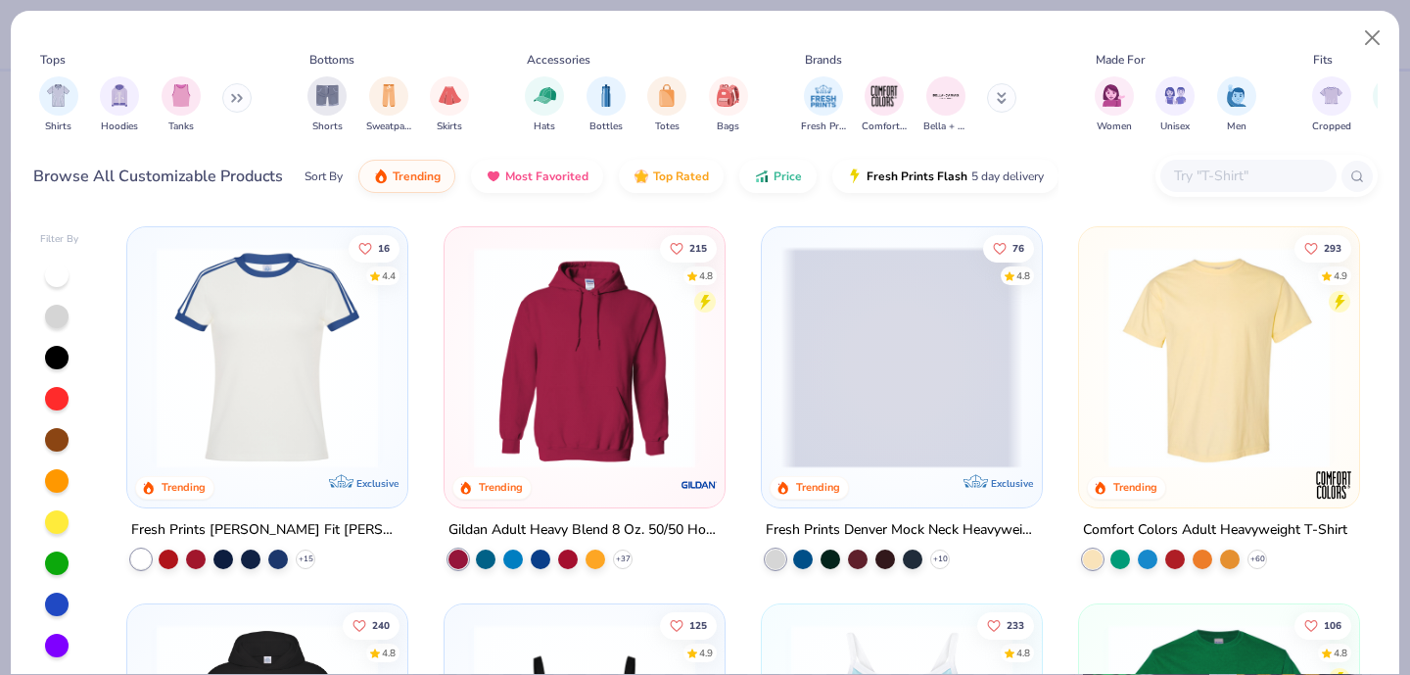
click at [1179, 164] on input "text" at bounding box center [1247, 175] width 151 height 23
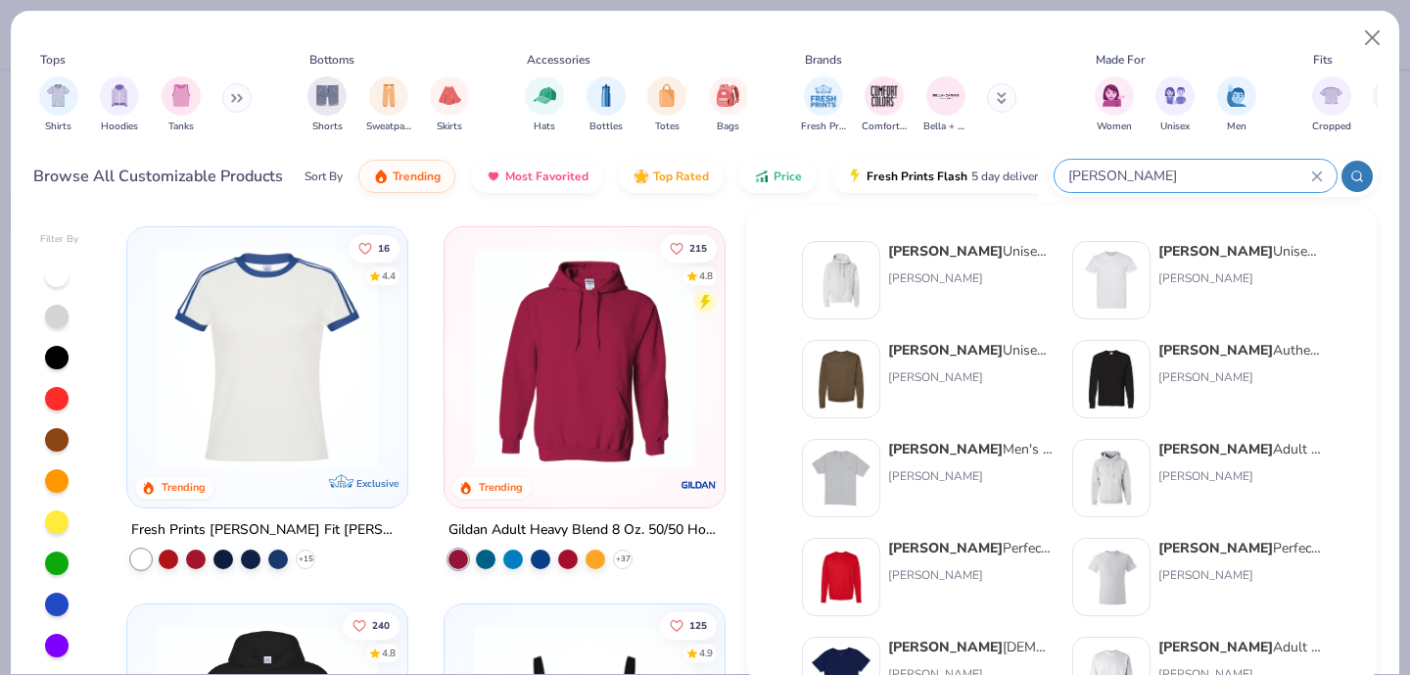
type input "hanes"
click at [1119, 376] on img at bounding box center [1111, 379] width 61 height 61
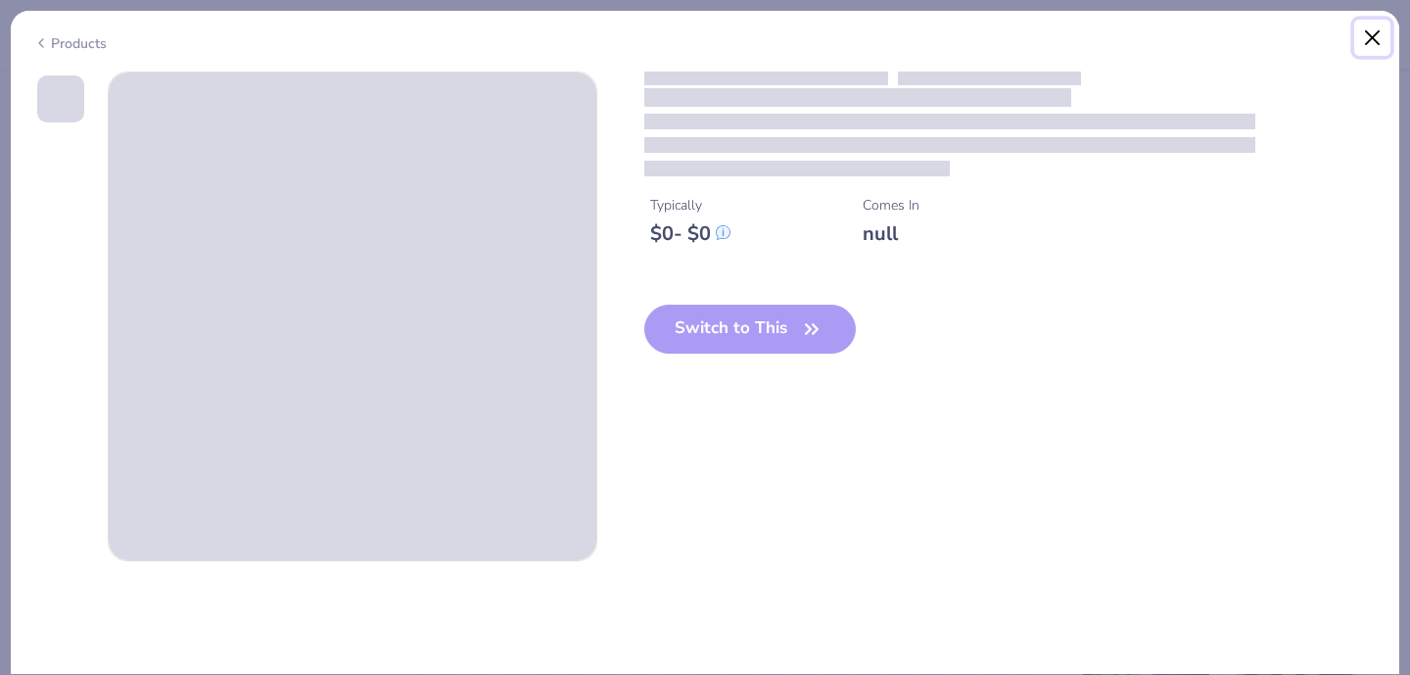
click at [1368, 43] on button "Close" at bounding box center [1372, 38] width 37 height 37
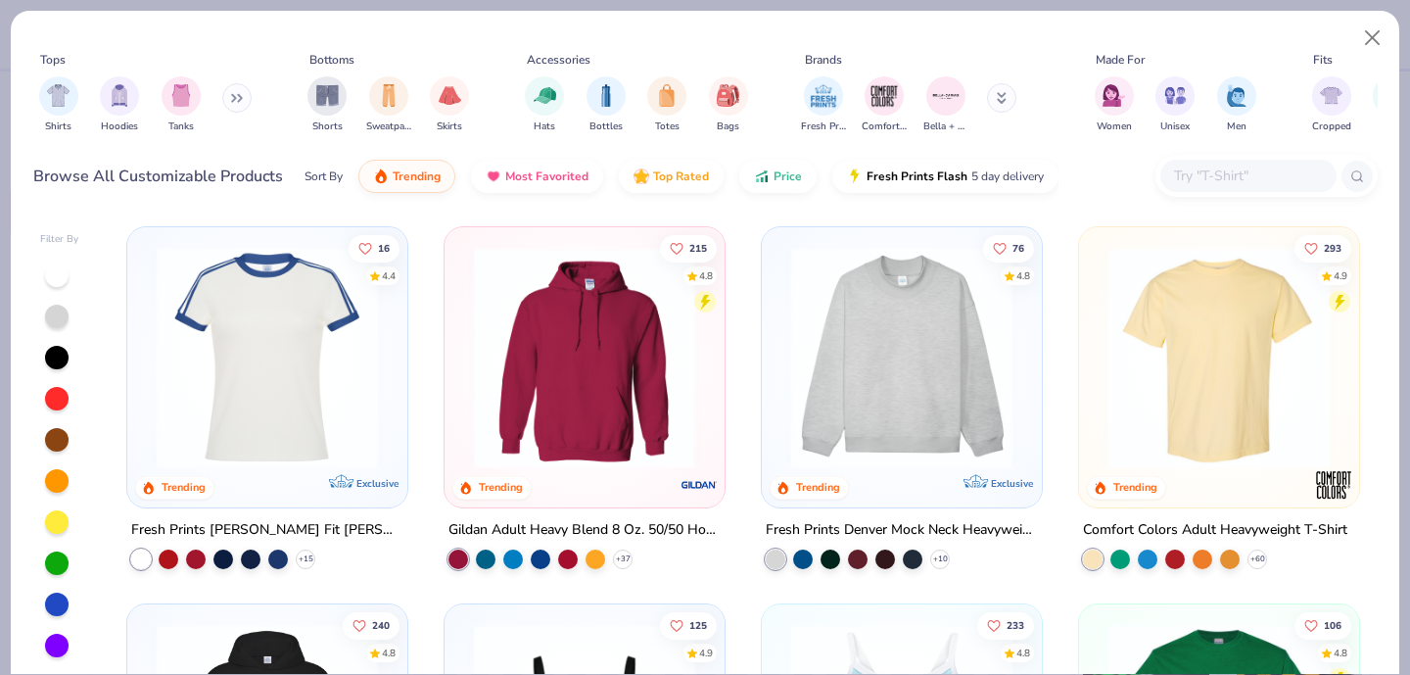
click at [1195, 176] on input "text" at bounding box center [1247, 175] width 151 height 23
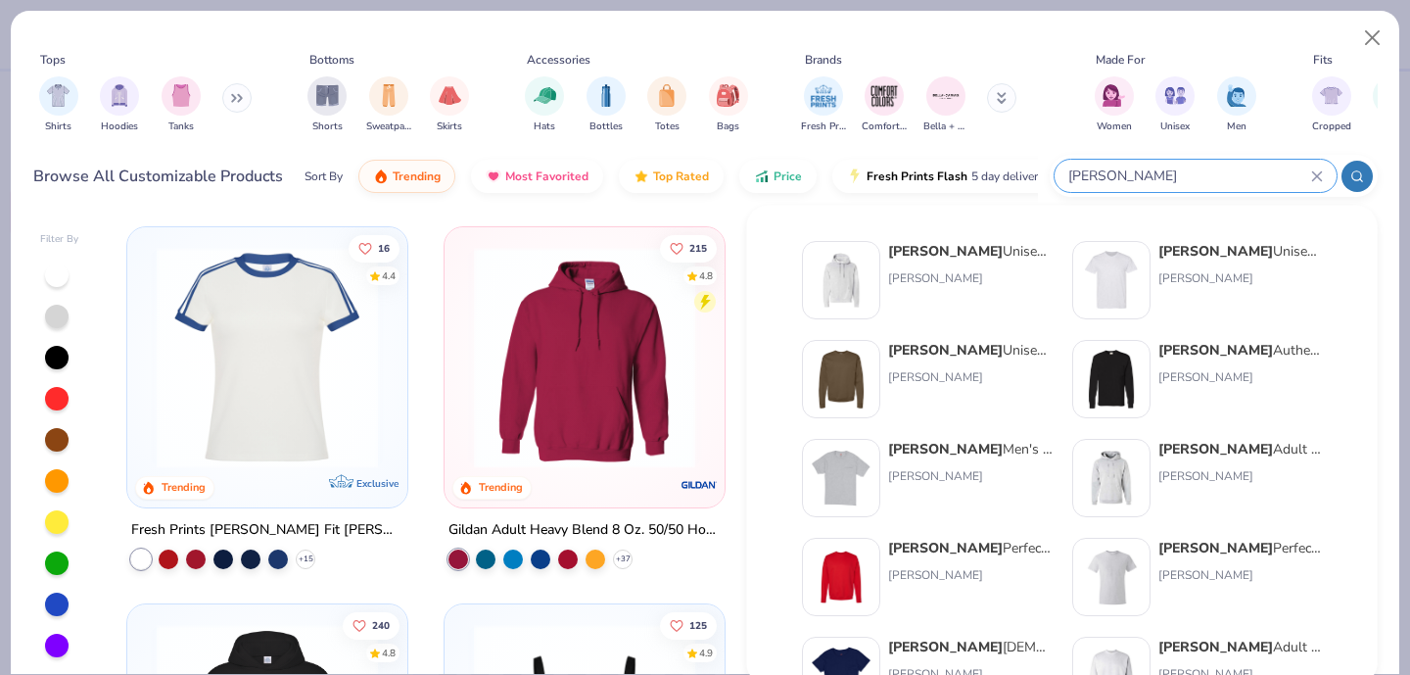
type input "hanes"
click at [851, 378] on img at bounding box center [841, 379] width 61 height 61
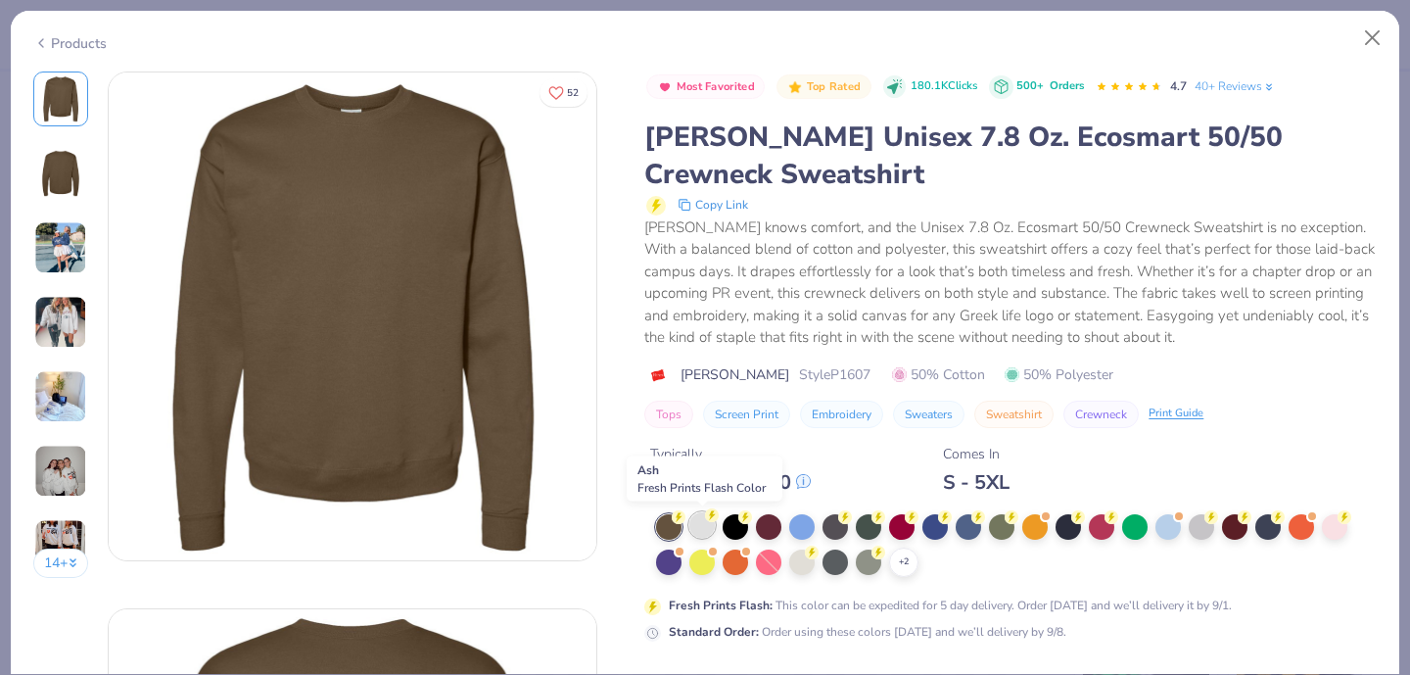
click at [697, 526] on div at bounding box center [701, 524] width 25 height 25
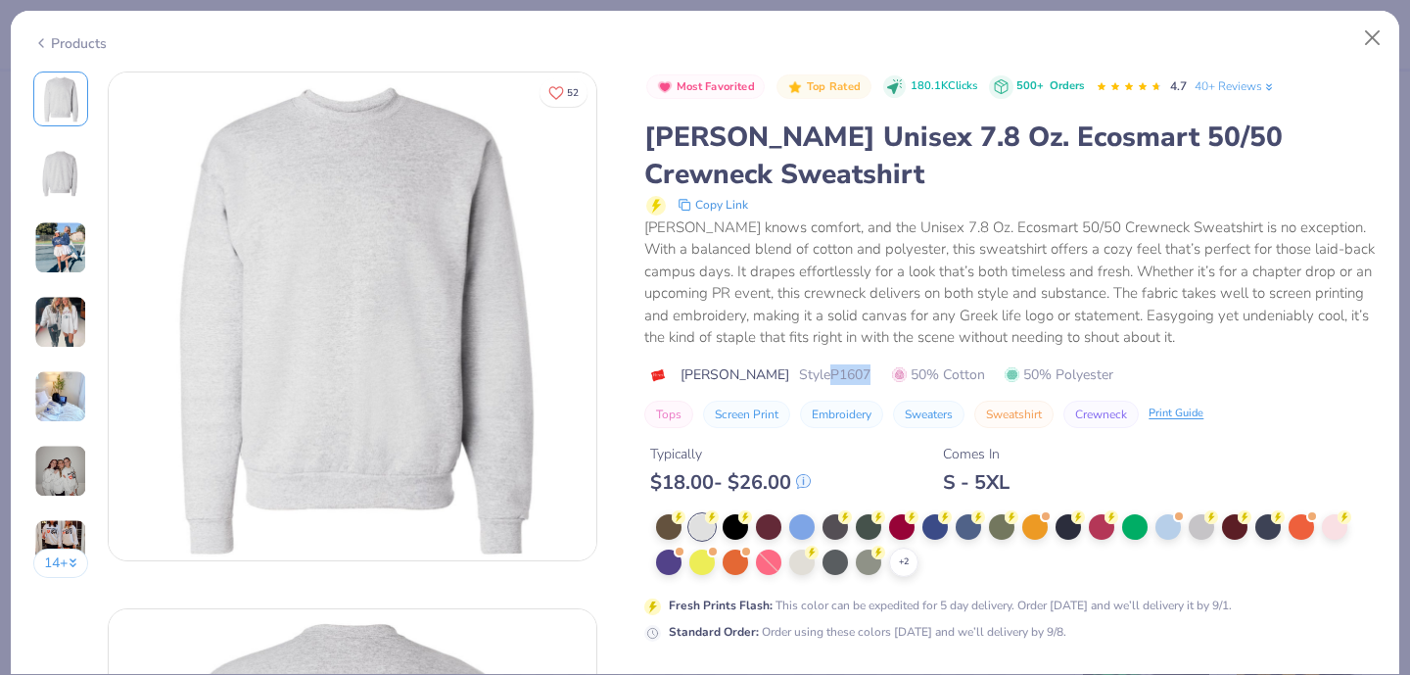
drag, startPoint x: 768, startPoint y: 375, endPoint x: 818, endPoint y: 375, distance: 49.9
click at [818, 375] on div "Hanes Style P1607 50% Cotton 50% Polyester" at bounding box center [1010, 374] width 732 height 21
copy span "P1607"
click at [786, 294] on div "Hanes knows comfort, and the Unisex 7.8 Oz. Ecosmart 50/50 Crewneck Sweatshirt …" at bounding box center [1010, 282] width 732 height 132
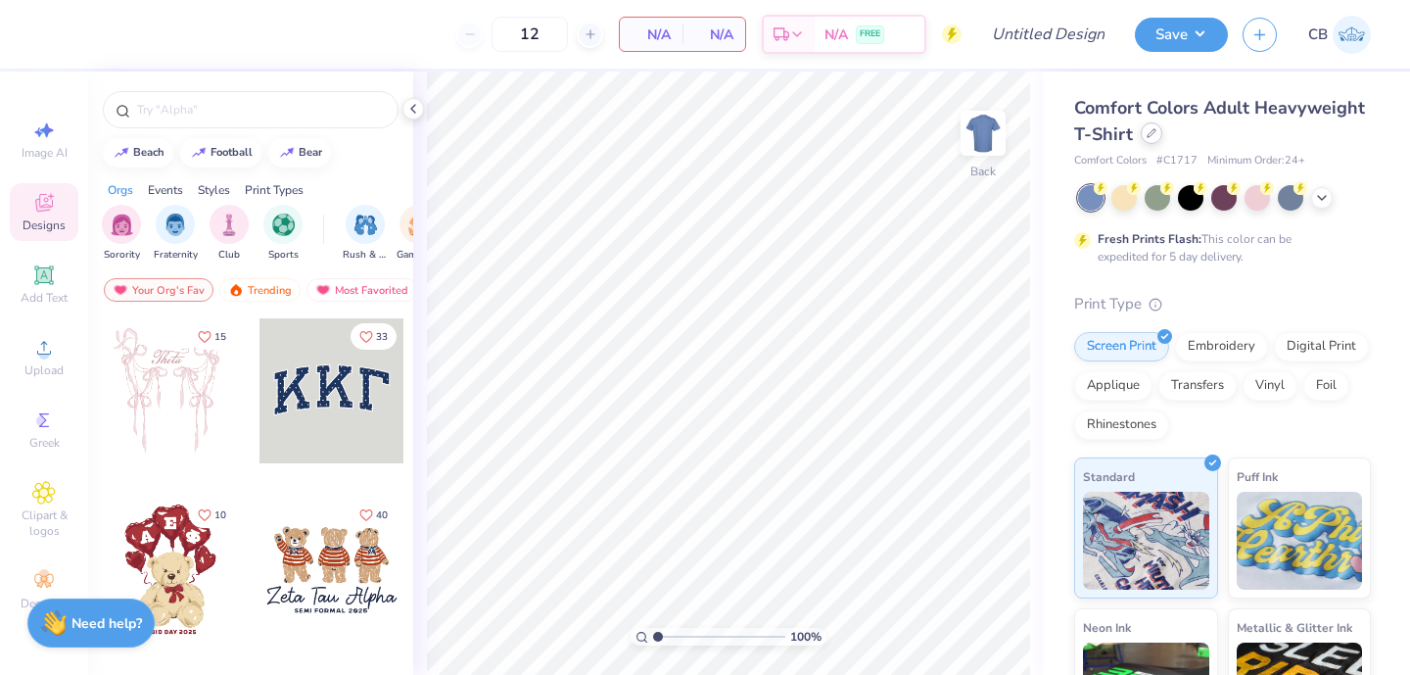
click at [1155, 132] on div at bounding box center [1152, 133] width 22 height 22
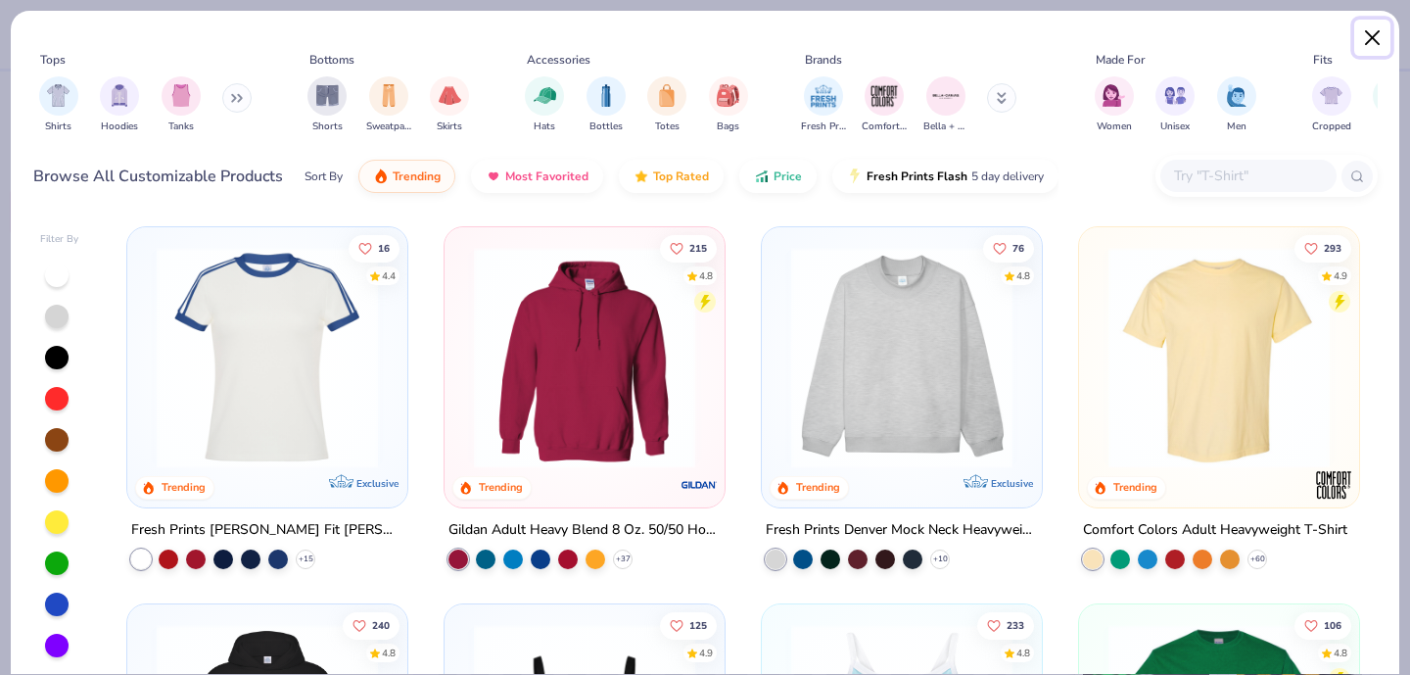
click at [1366, 42] on button "Close" at bounding box center [1372, 38] width 37 height 37
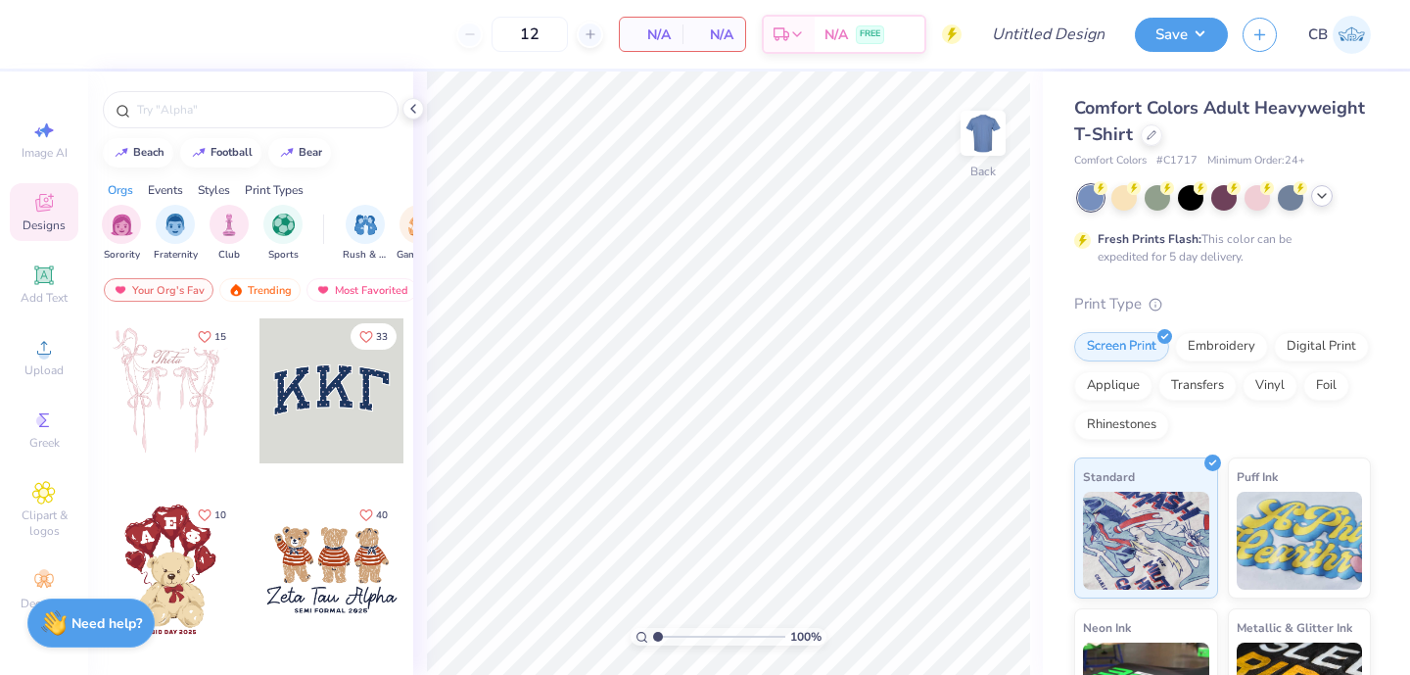
click at [1324, 194] on icon at bounding box center [1322, 196] width 16 height 16
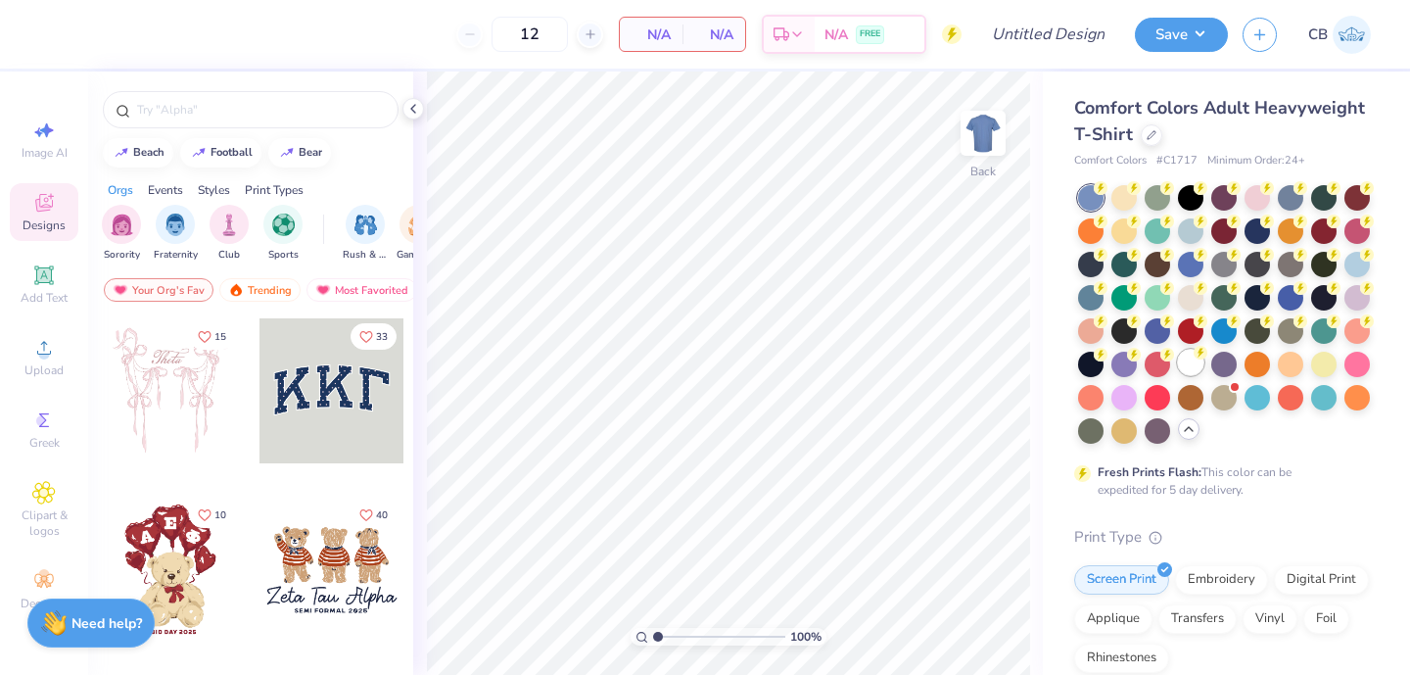
click at [1184, 359] on div at bounding box center [1190, 362] width 25 height 25
click at [416, 109] on icon at bounding box center [413, 109] width 16 height 16
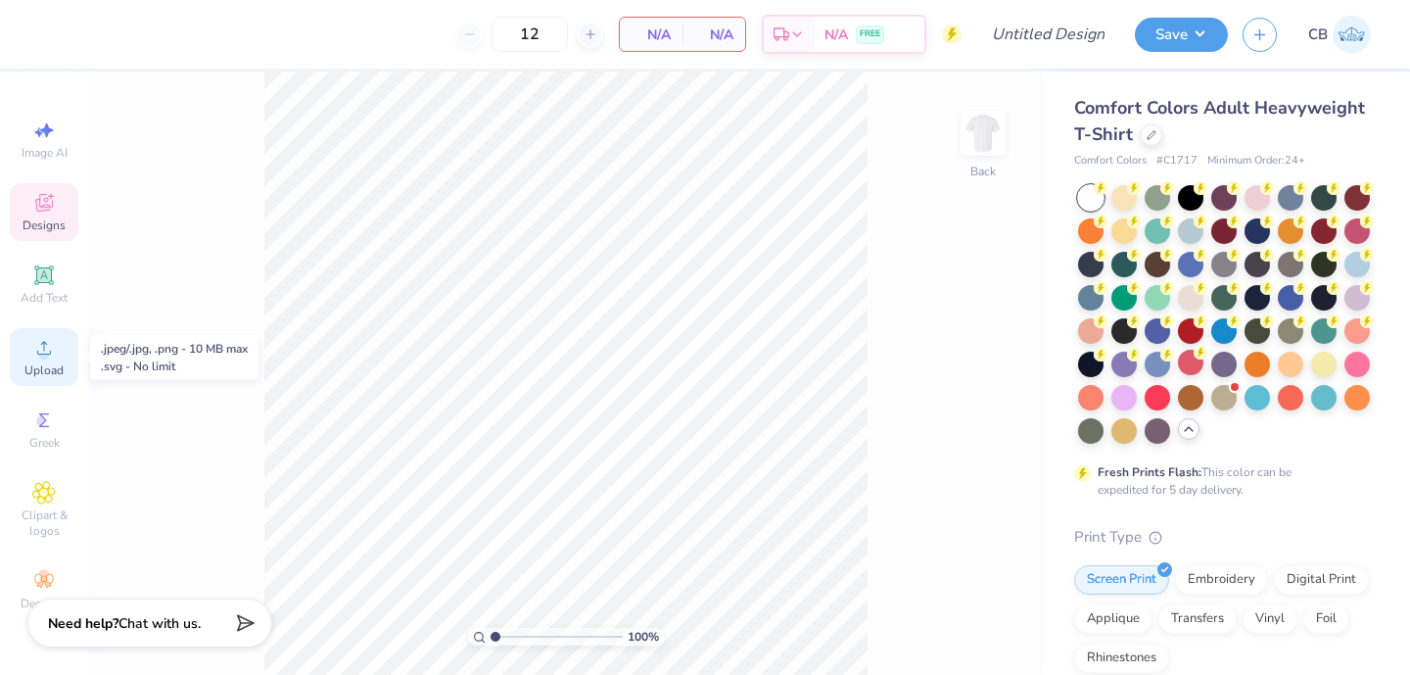
click at [48, 352] on circle at bounding box center [43, 354] width 11 height 11
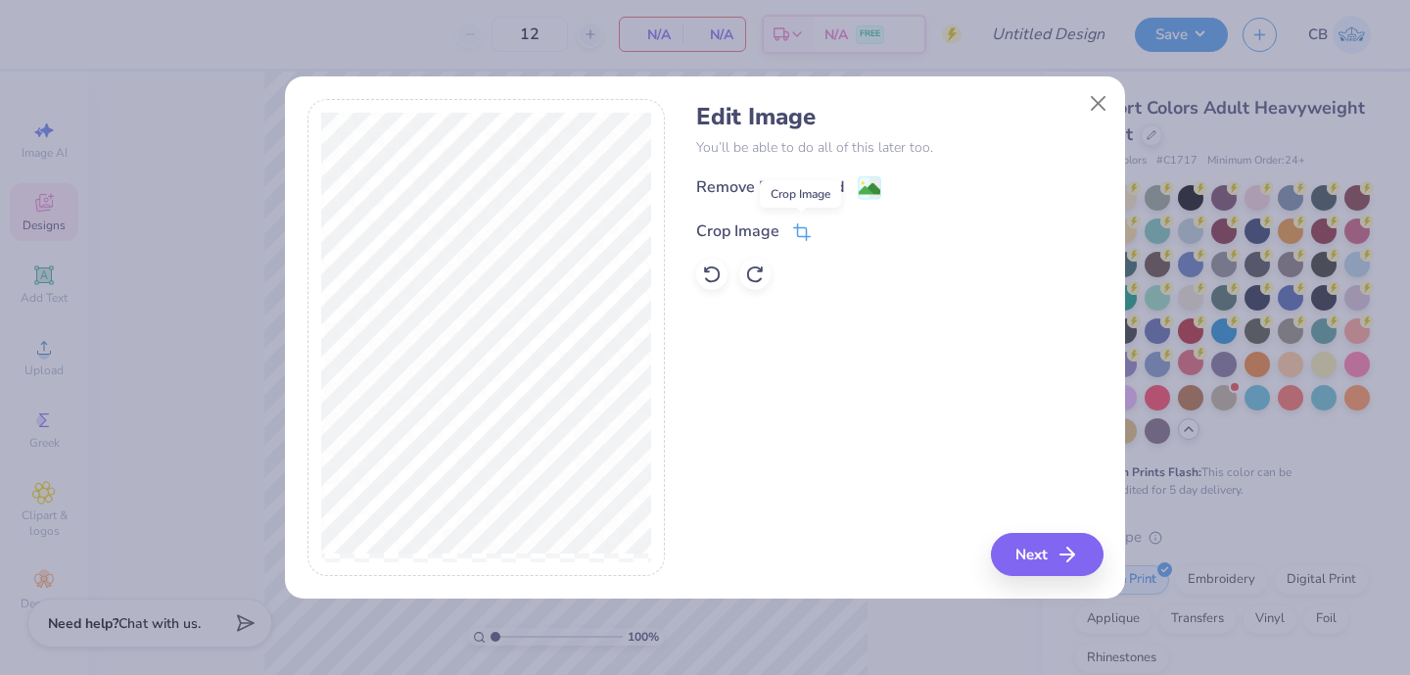
click at [793, 223] on icon at bounding box center [802, 232] width 18 height 18
click at [830, 230] on icon at bounding box center [835, 229] width 12 height 12
click at [860, 188] on image at bounding box center [870, 191] width 22 height 22
click at [1065, 561] on icon "button" at bounding box center [1072, 553] width 23 height 23
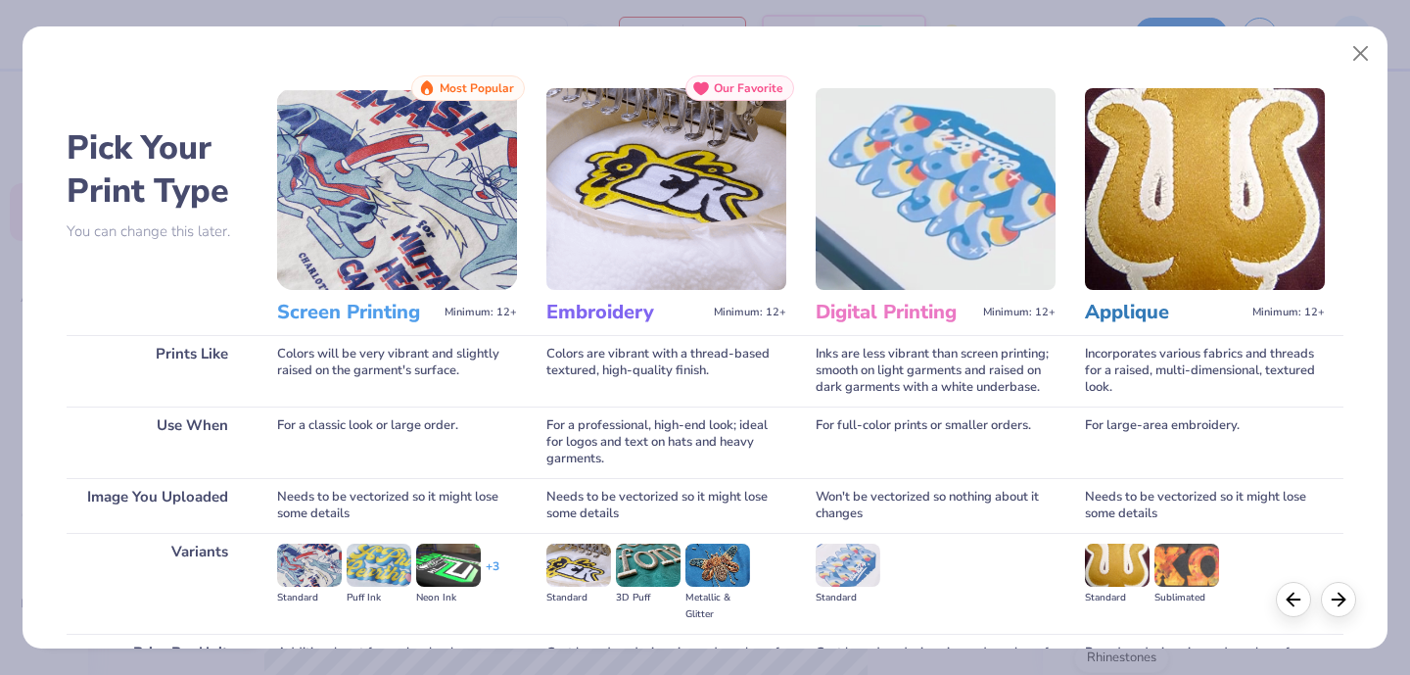
scroll to position [204, 0]
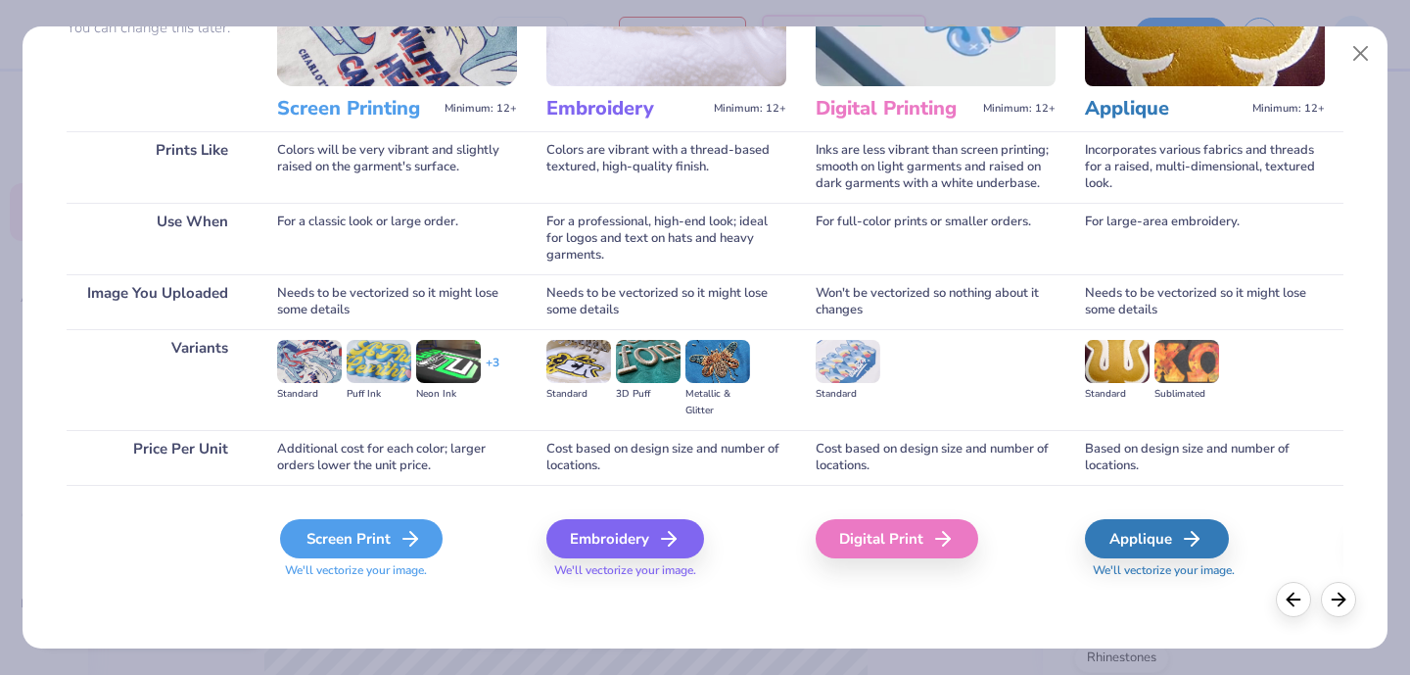
click at [363, 543] on div "Screen Print" at bounding box center [361, 538] width 163 height 39
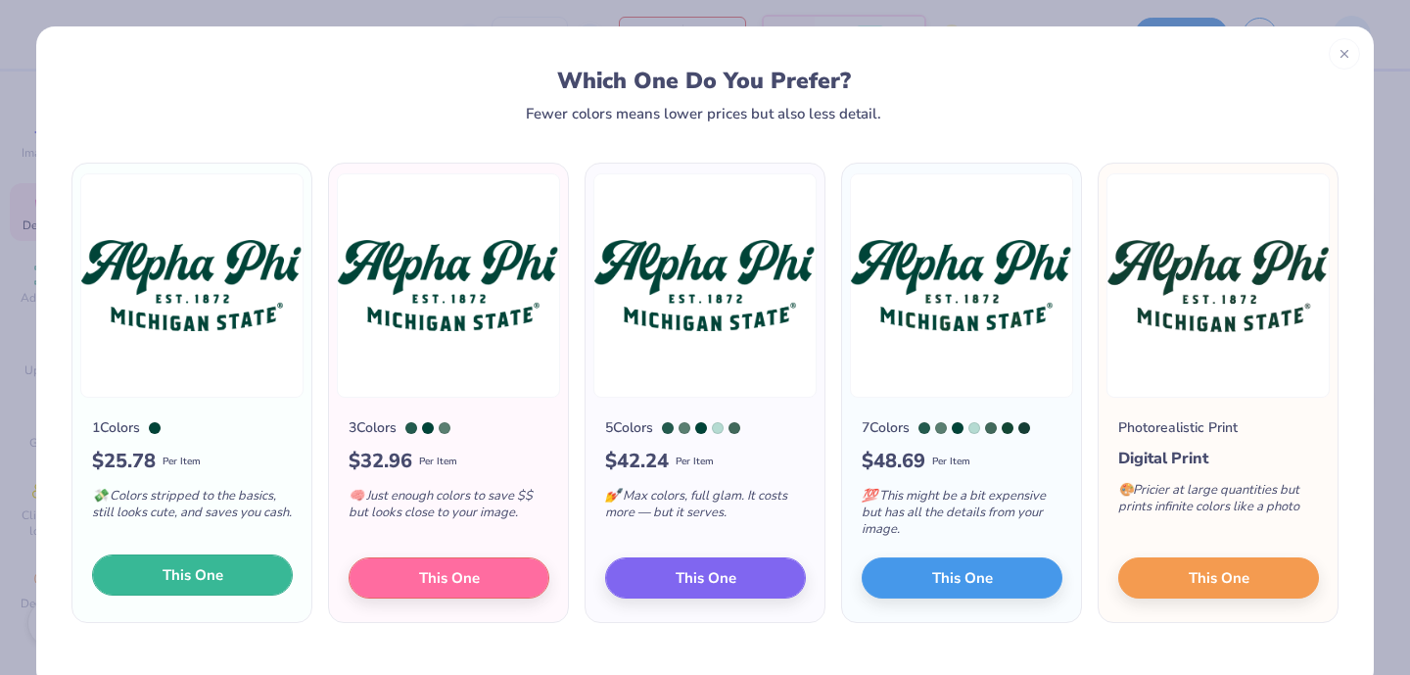
click at [198, 573] on span "This One" at bounding box center [193, 575] width 61 height 23
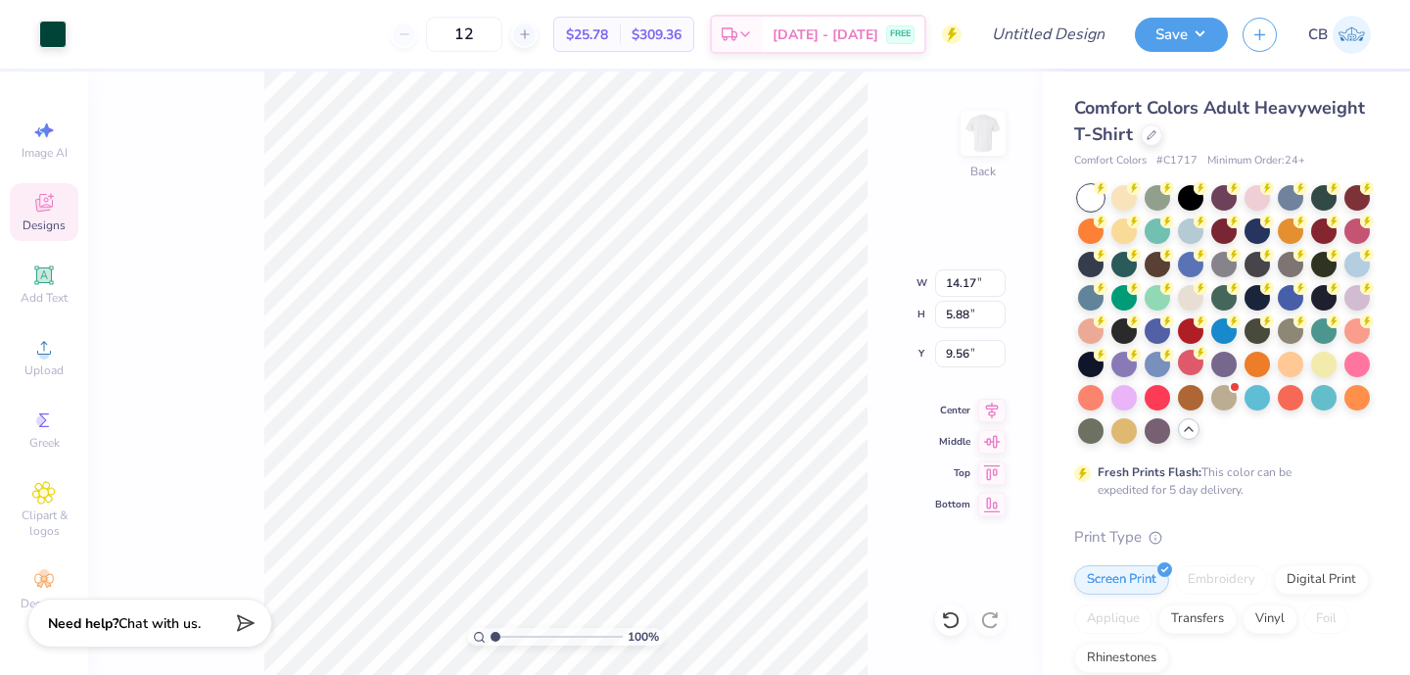
type input "3.00"
type input "13.22"
type input "5.48"
type input "3.00"
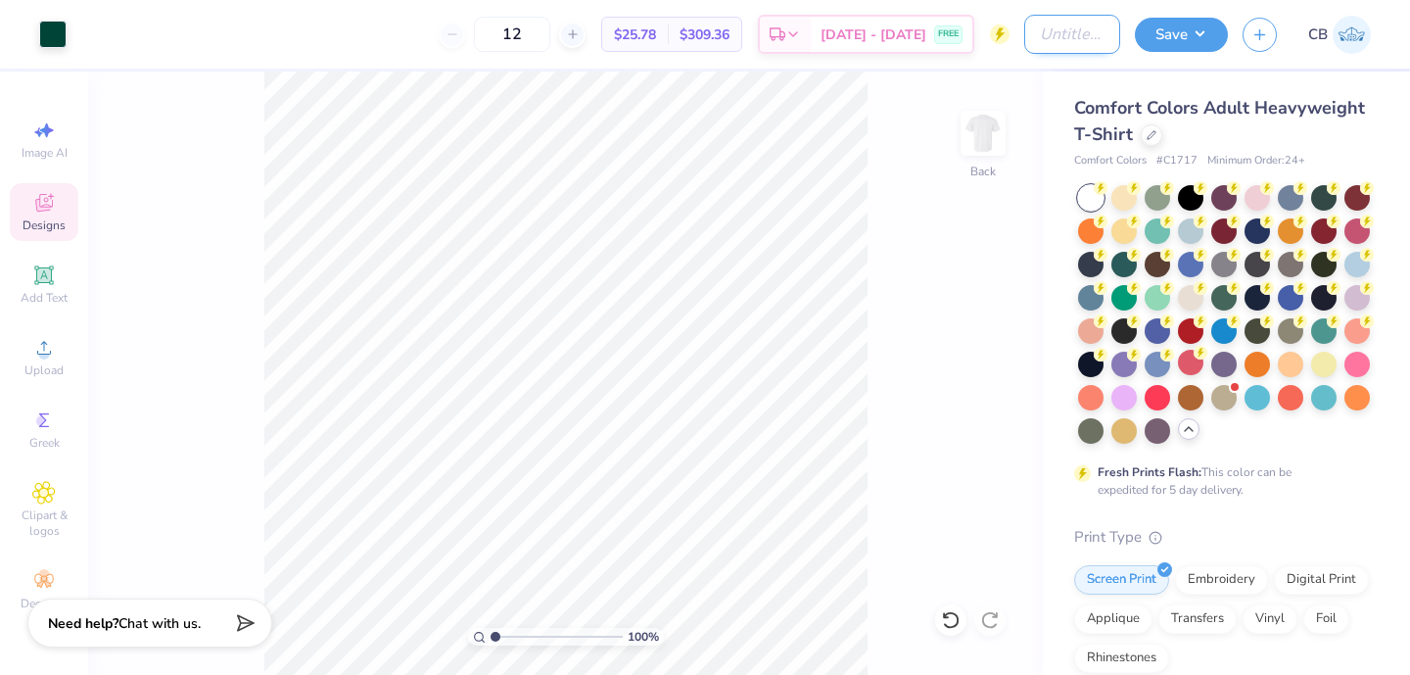
click at [1042, 42] on input "Design Title" at bounding box center [1072, 34] width 96 height 39
type input "Cheer Tees"
click at [1187, 44] on button "Save" at bounding box center [1181, 32] width 93 height 34
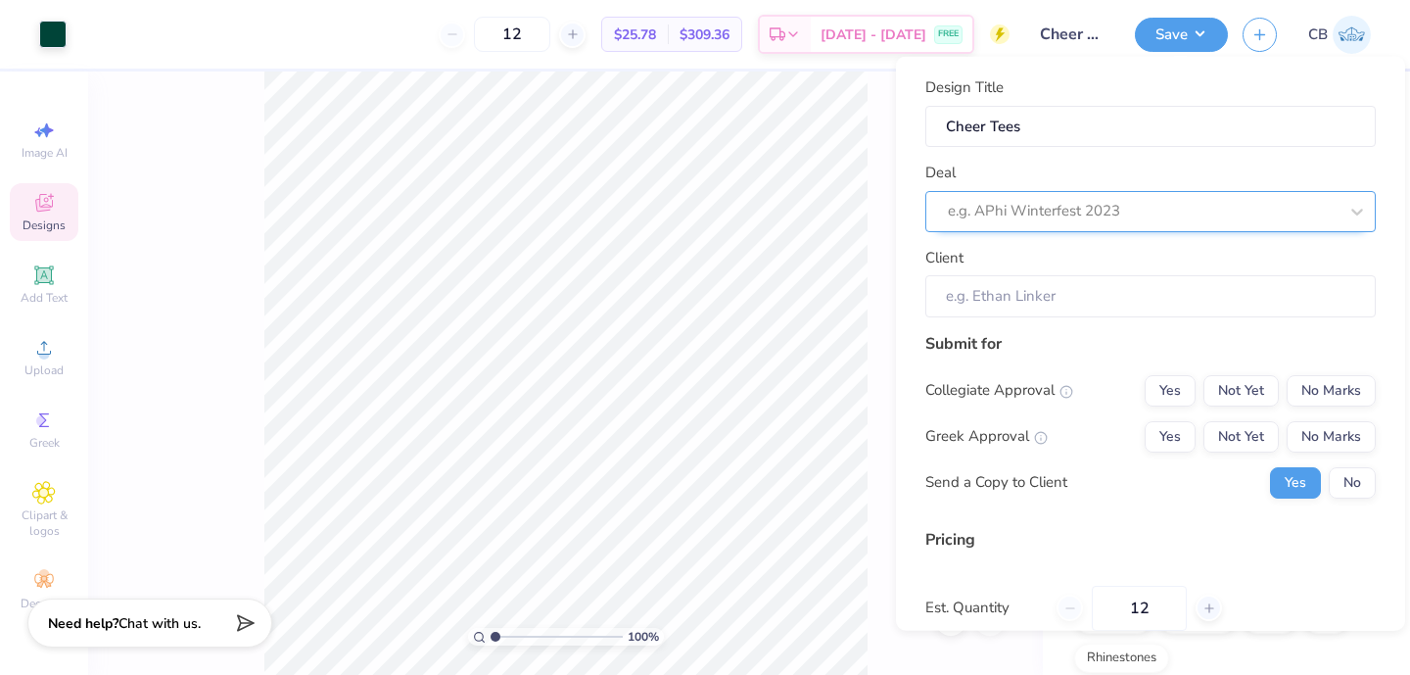
click at [1035, 203] on div at bounding box center [1143, 211] width 390 height 26
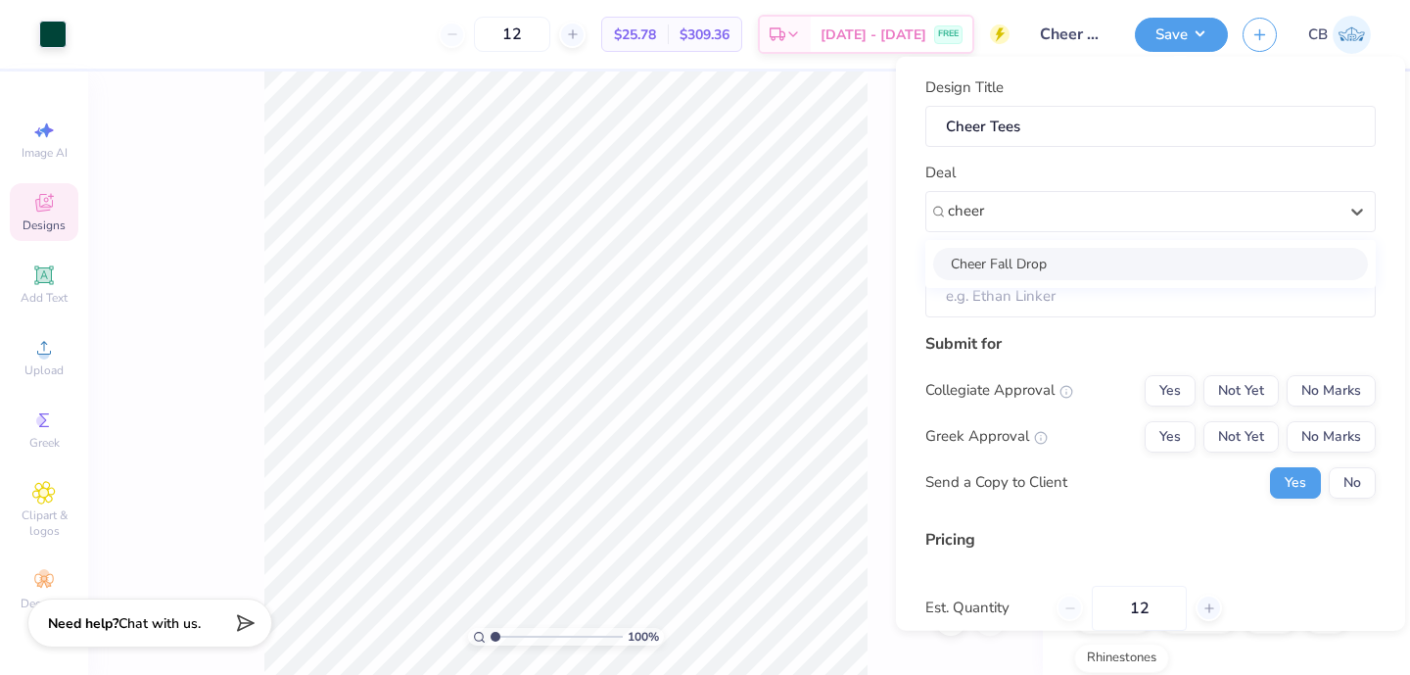
click at [1038, 270] on div "Cheer Fall Drop" at bounding box center [1150, 263] width 435 height 32
type input "cheer"
type input "Lauren Matthews"
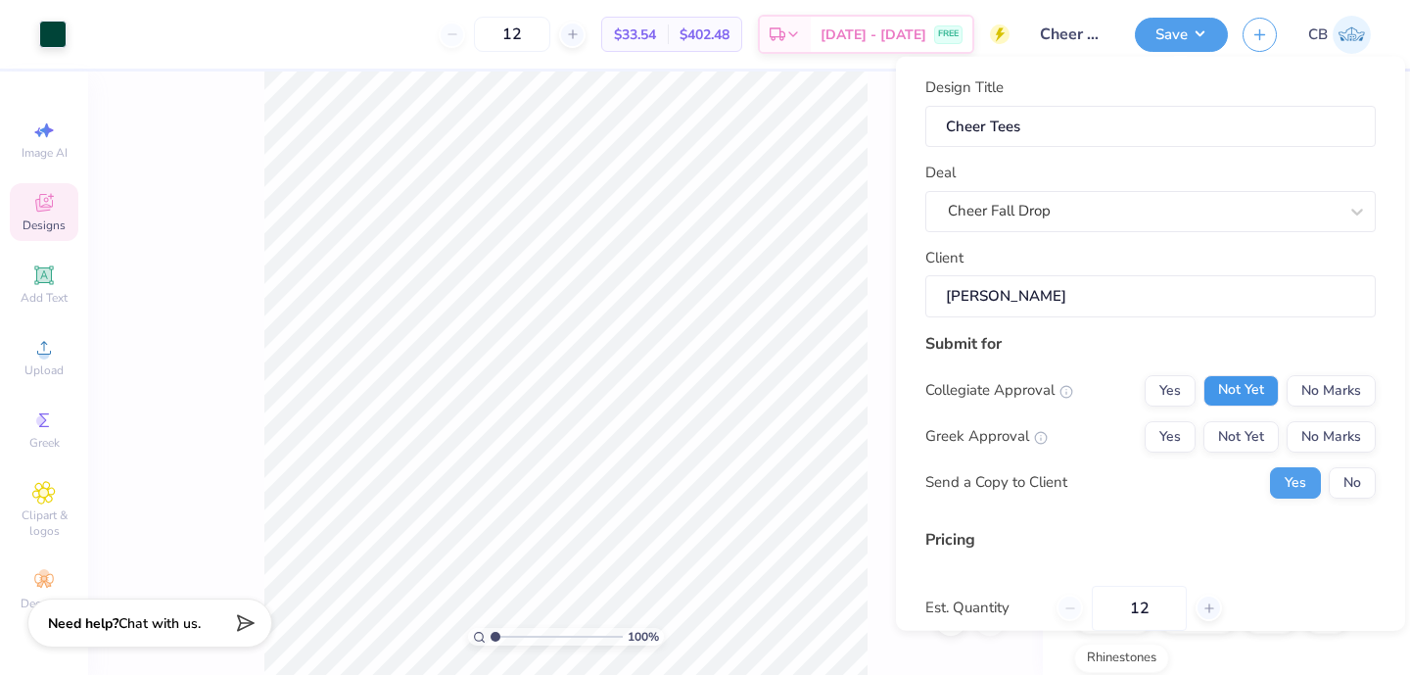
click at [1265, 383] on button "Not Yet" at bounding box center [1240, 389] width 75 height 31
click at [1315, 434] on button "No Marks" at bounding box center [1330, 435] width 89 height 31
type input "$33.54"
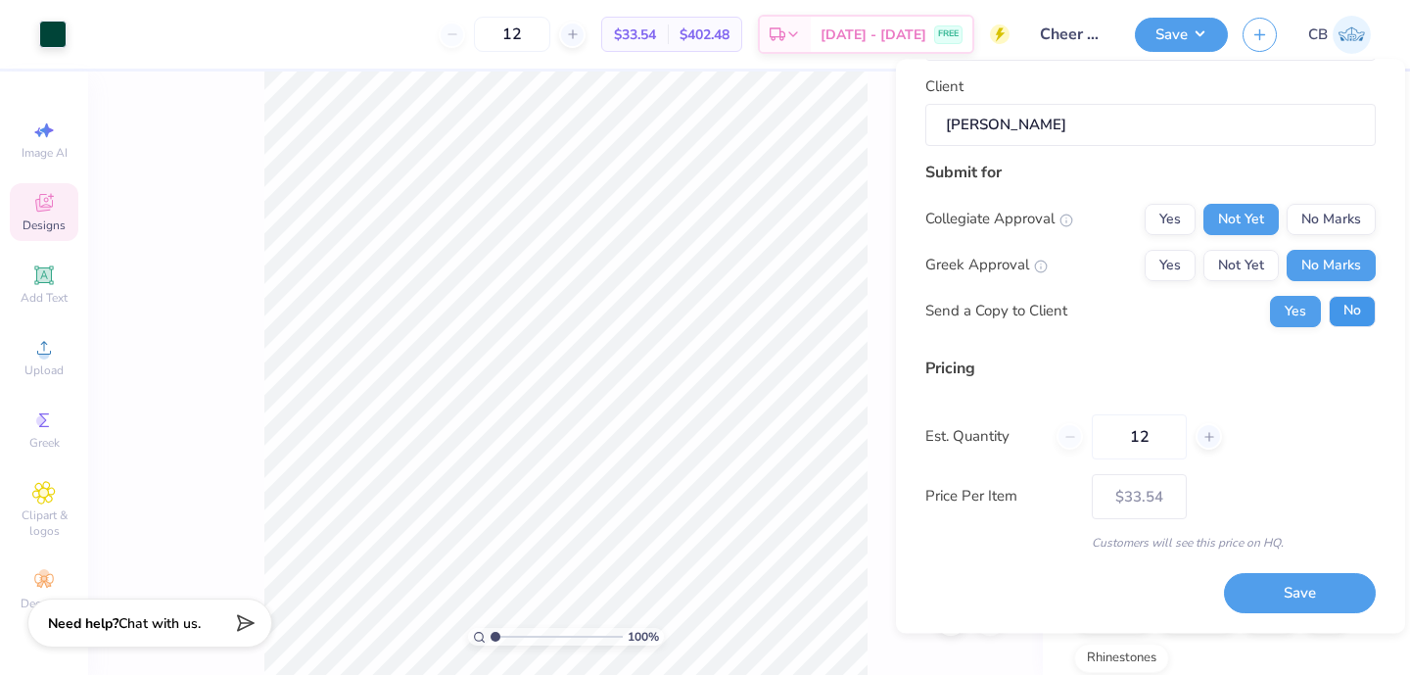
click at [1343, 314] on button "No" at bounding box center [1352, 311] width 47 height 31
click at [1214, 438] on icon at bounding box center [1209, 437] width 14 height 14
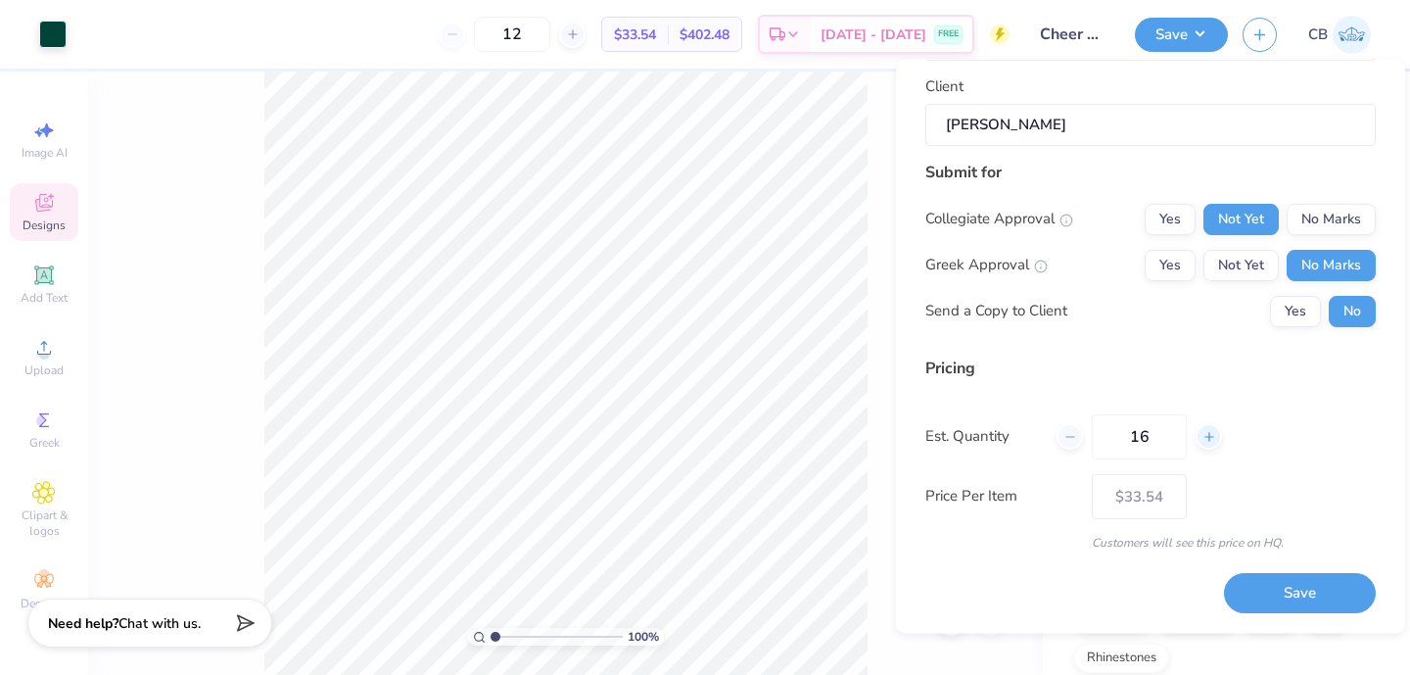
click at [1214, 438] on icon at bounding box center [1209, 437] width 14 height 14
click at [1213, 438] on icon at bounding box center [1209, 437] width 14 height 14
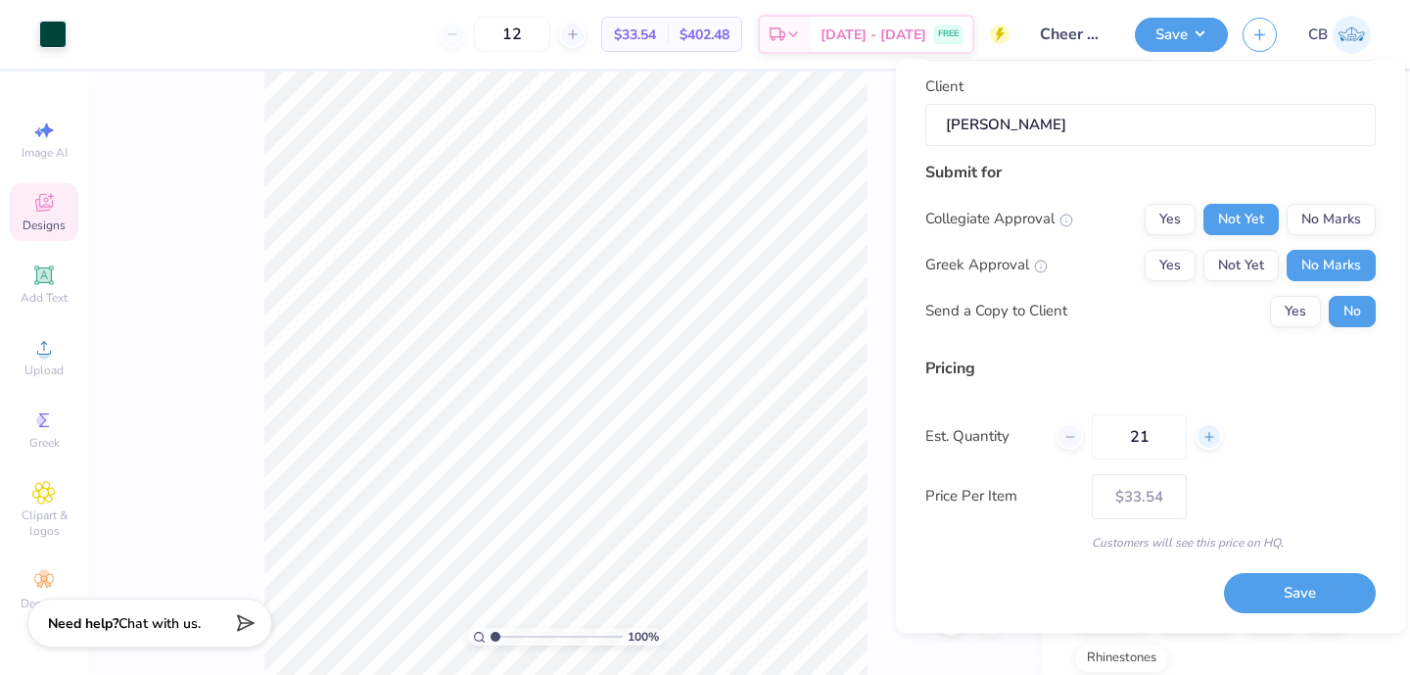
click at [1213, 438] on icon at bounding box center [1209, 437] width 14 height 14
type input "23"
type input "– –"
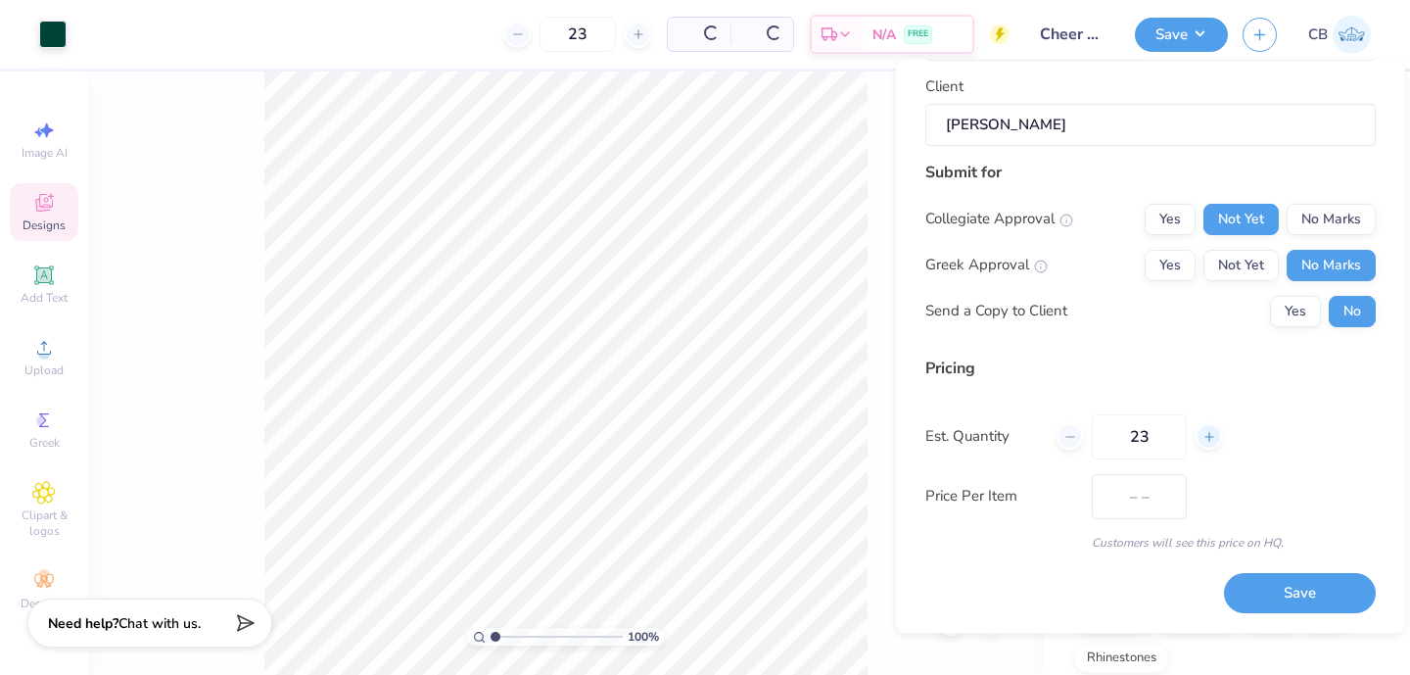
click at [1213, 438] on icon at bounding box center [1209, 437] width 14 height 14
type input "24"
type input "$28.52"
type input "24"
click at [1245, 507] on div "Price Per Item $25.86" at bounding box center [1150, 496] width 450 height 45
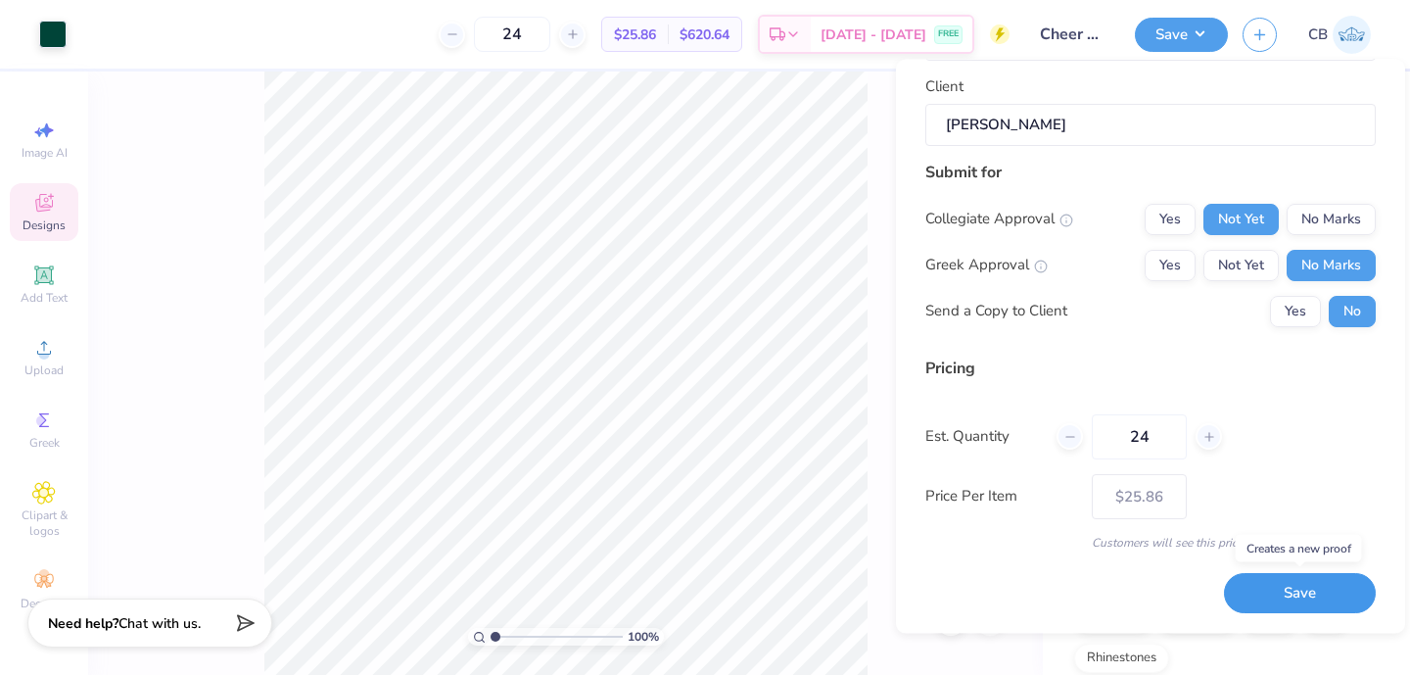
click at [1285, 586] on button "Save" at bounding box center [1300, 594] width 152 height 40
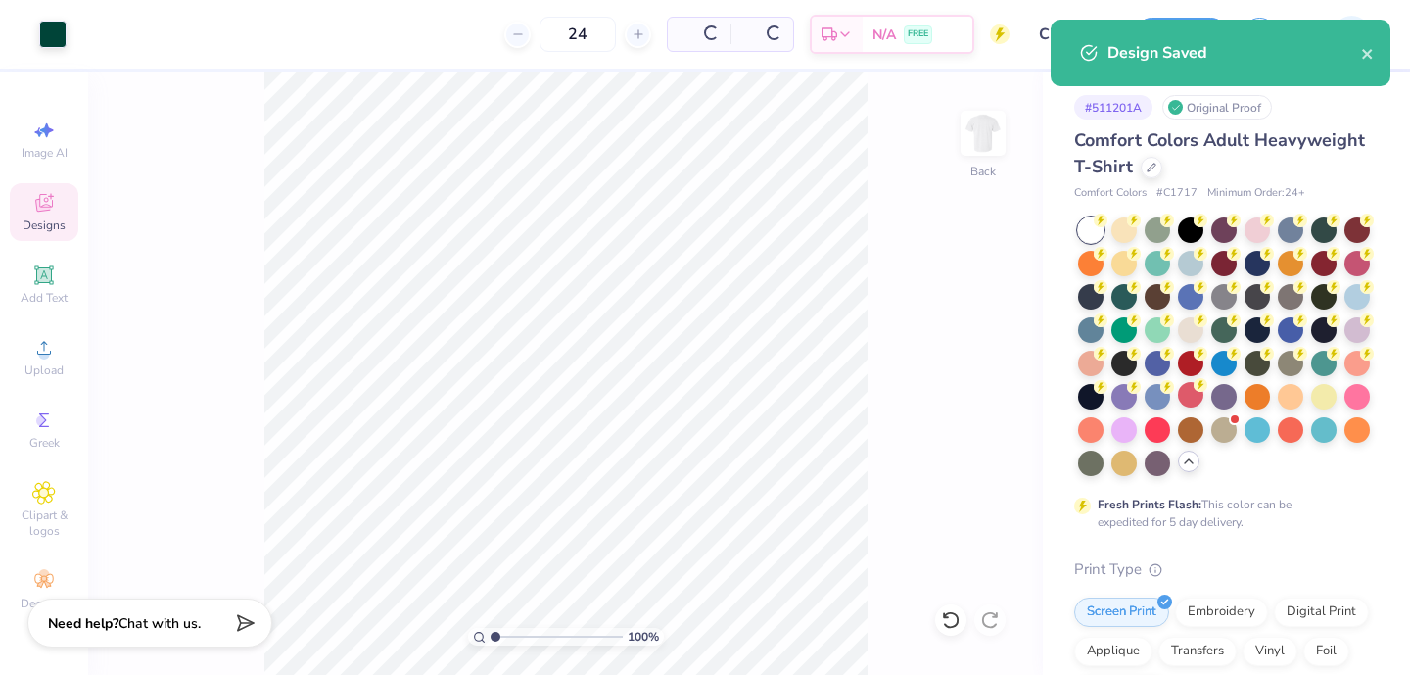
type input "$25.86"
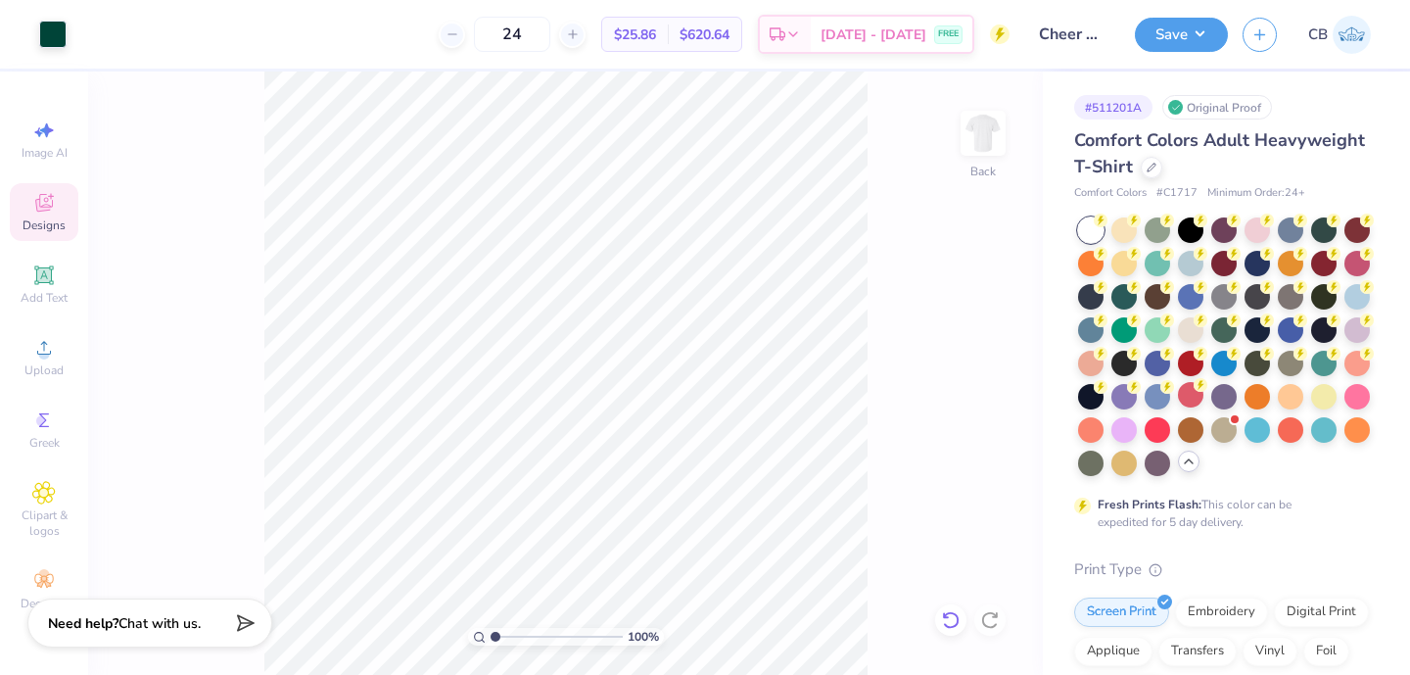
click at [944, 614] on icon at bounding box center [946, 615] width 4 height 4
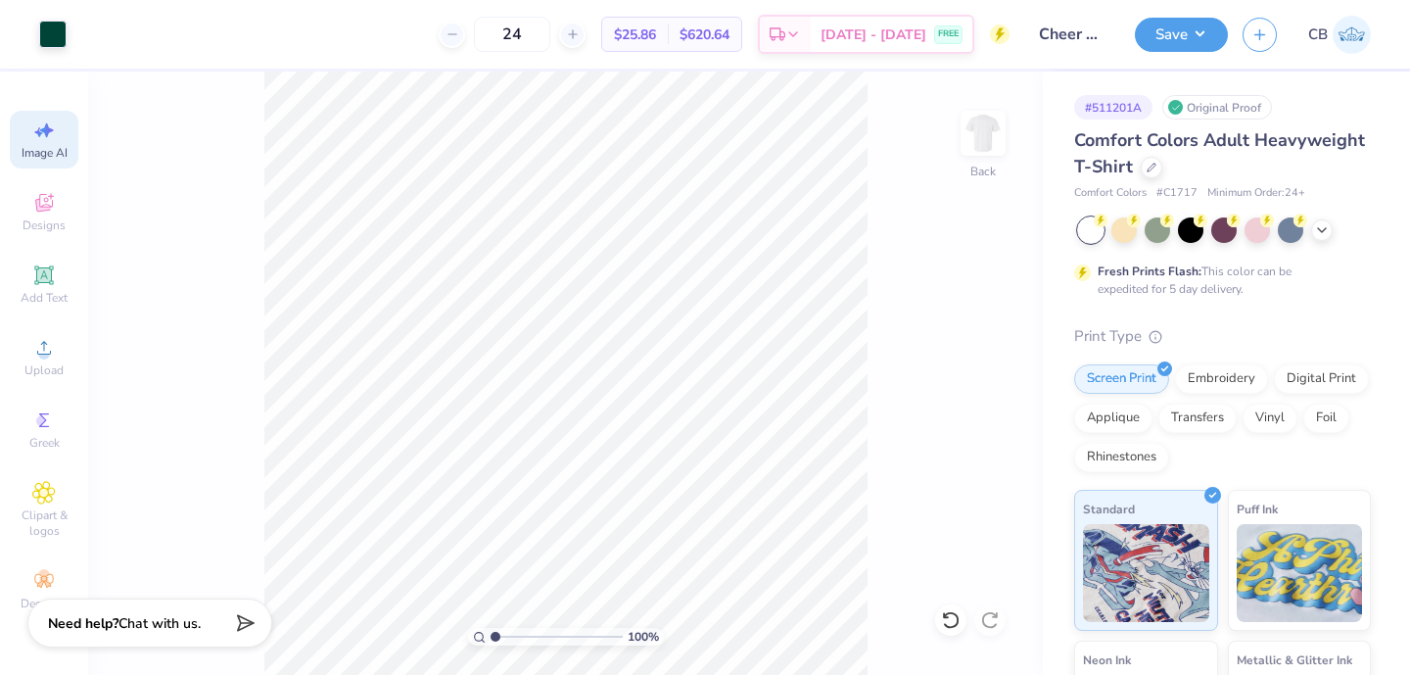
click at [53, 113] on div "Image AI" at bounding box center [44, 140] width 69 height 58
select select "4"
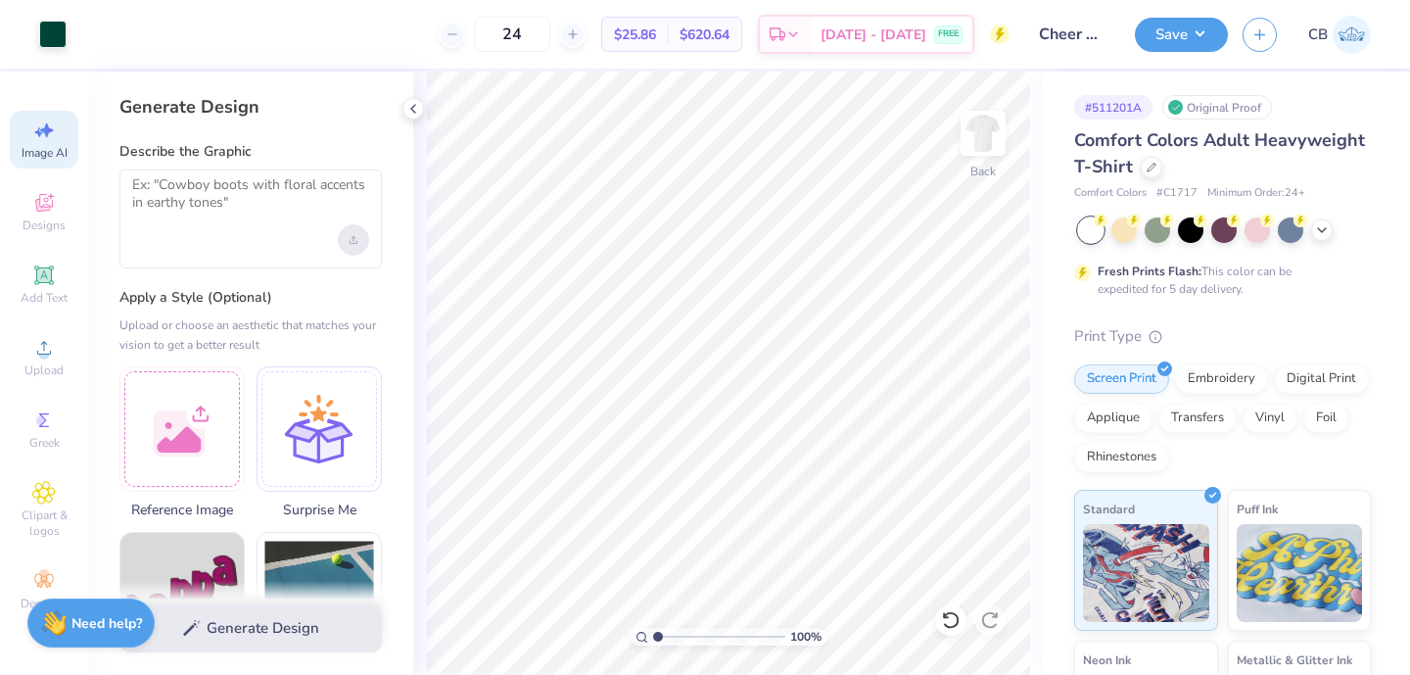
click at [356, 247] on div "Upload image" at bounding box center [353, 239] width 31 height 31
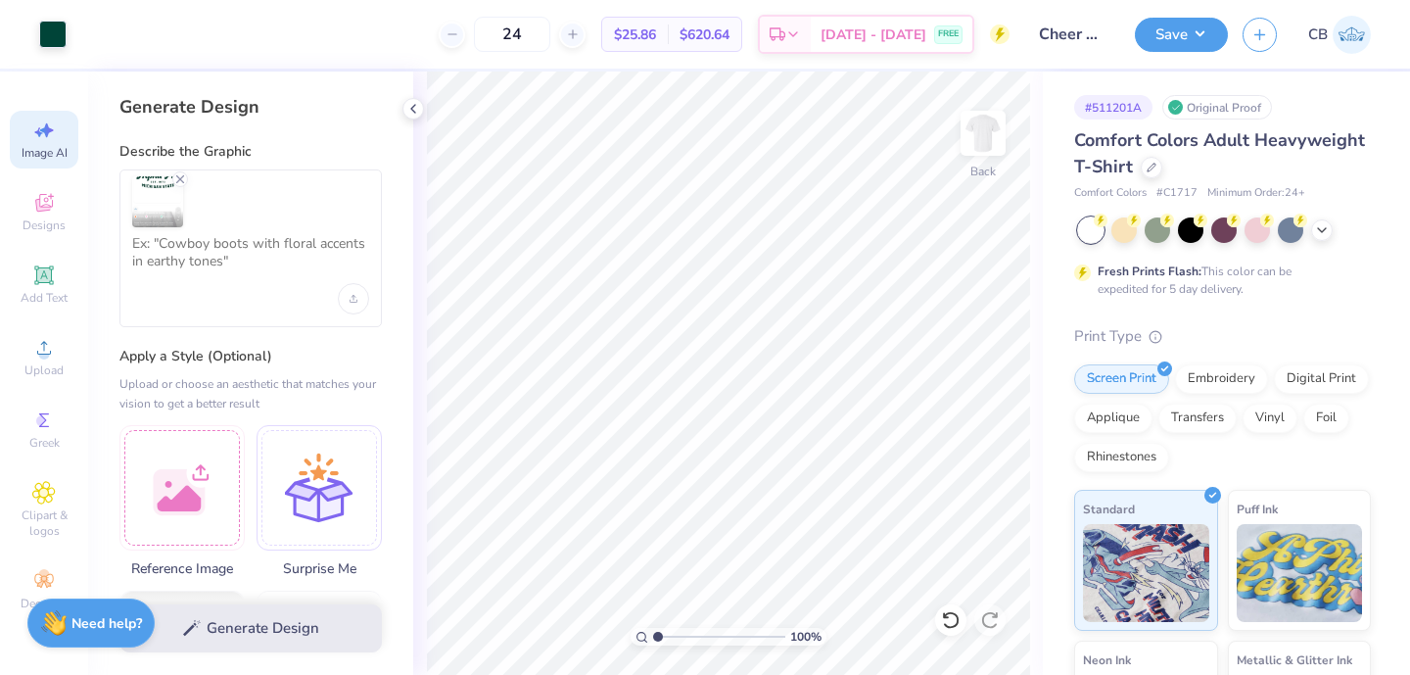
click at [218, 288] on div at bounding box center [250, 248] width 262 height 158
click at [191, 255] on textarea at bounding box center [250, 259] width 237 height 49
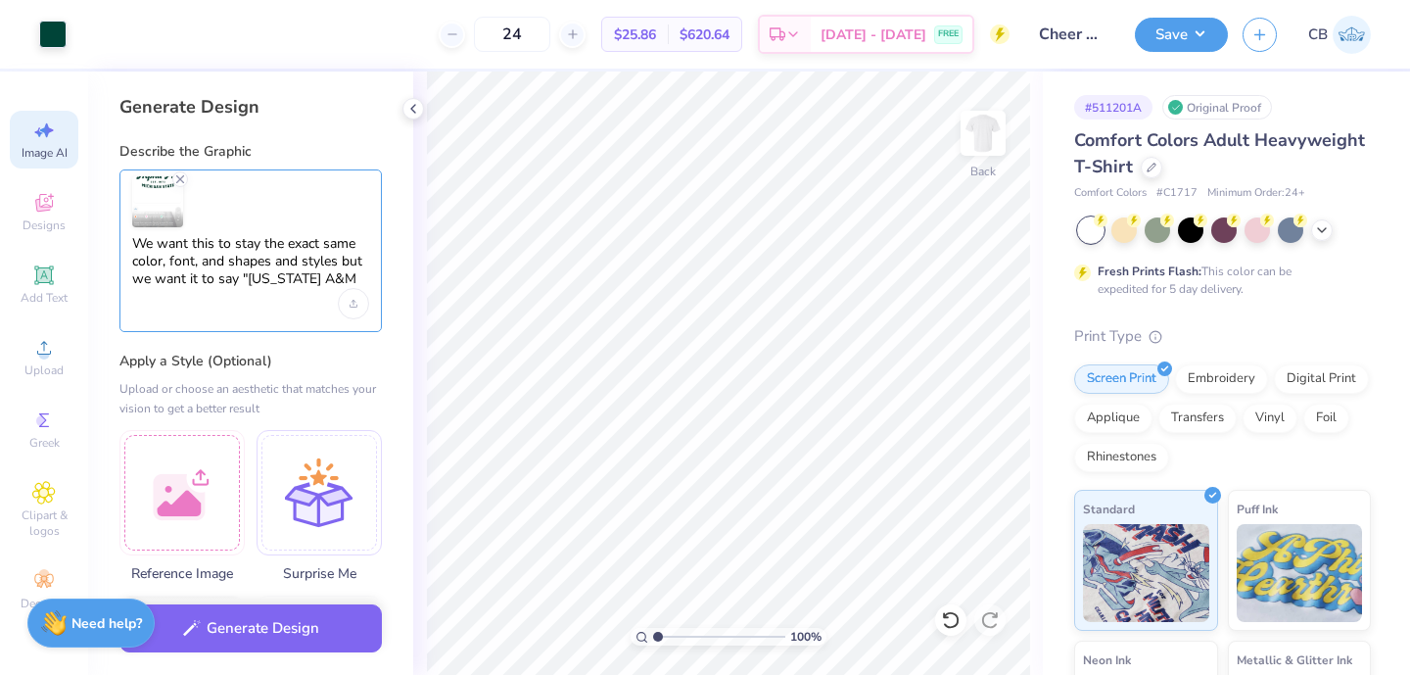
drag, startPoint x: 245, startPoint y: 277, endPoint x: 326, endPoint y: 279, distance: 81.3
click at [326, 279] on textarea "We want this to stay the exact same color, font, and shapes and styles but we w…" at bounding box center [250, 262] width 237 height 54
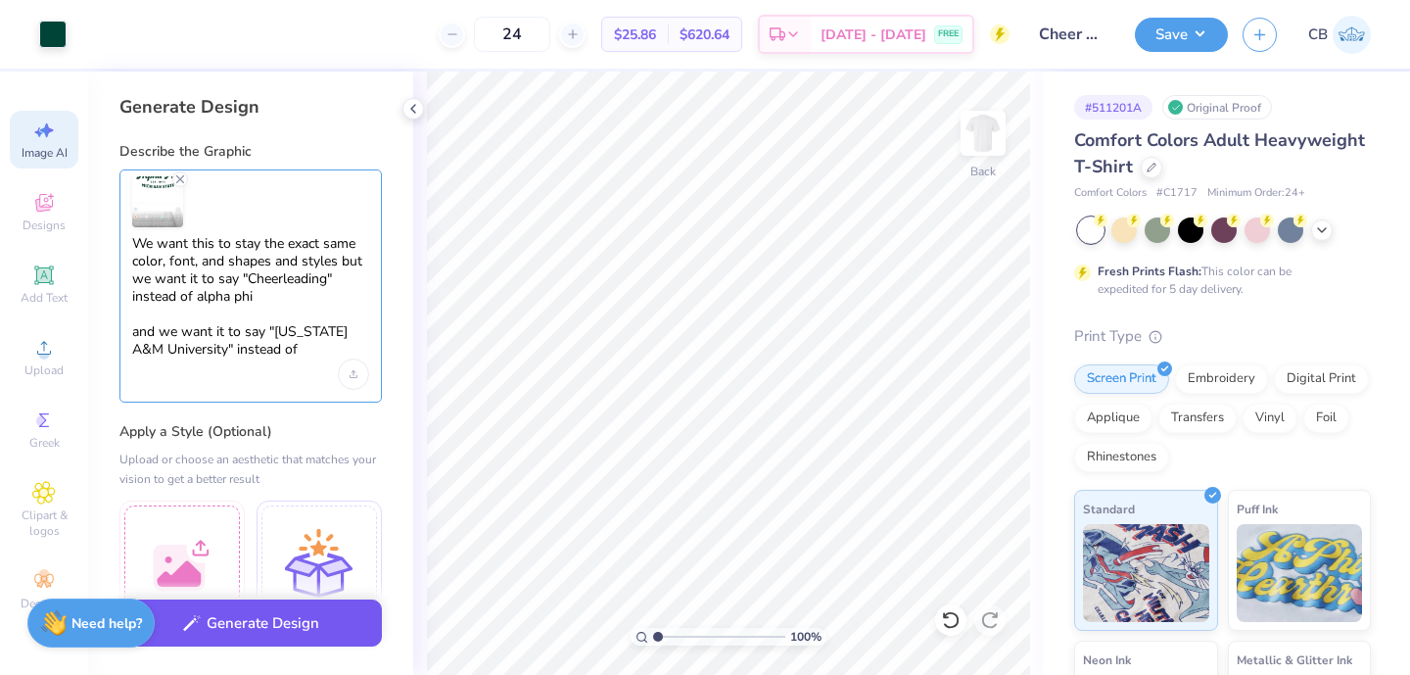
type textarea "We want this to stay the exact same color, font, and shapes and styles but we w…"
click at [281, 634] on button "Generate Design" at bounding box center [250, 623] width 262 height 48
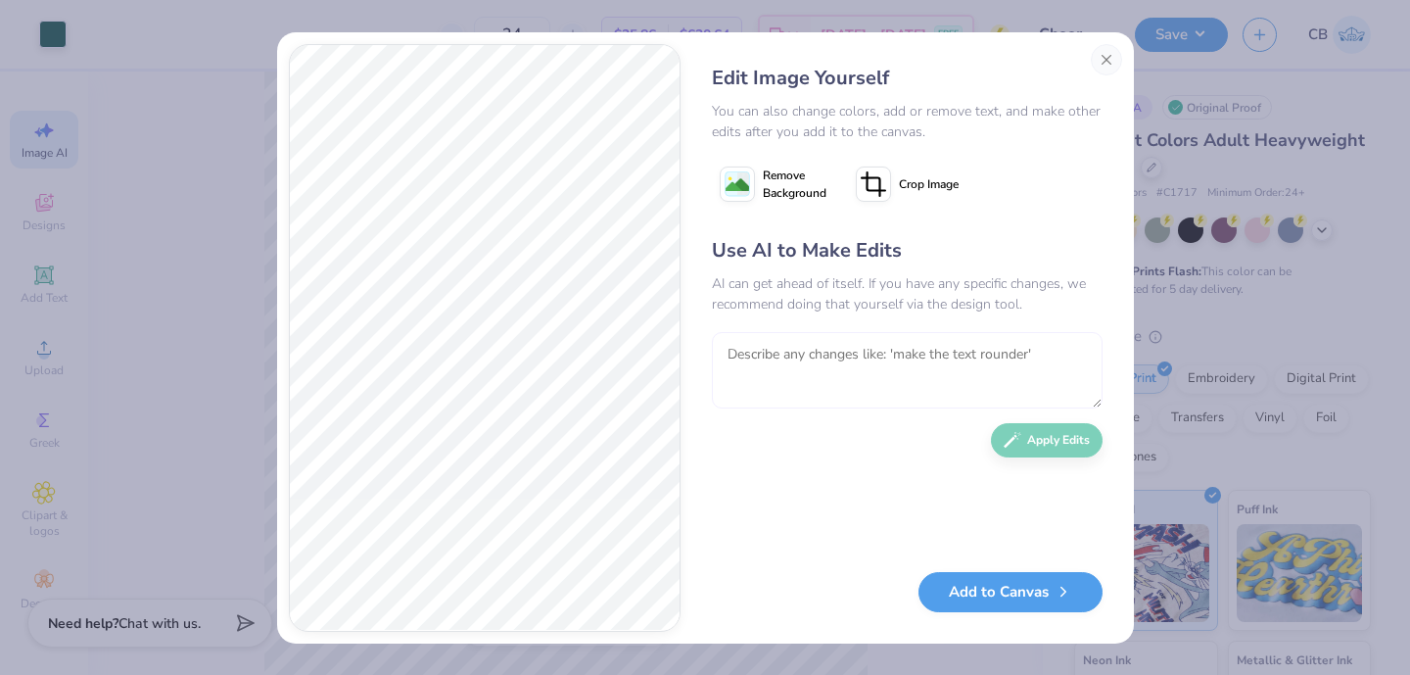
click at [796, 360] on textarea at bounding box center [907, 370] width 391 height 76
click at [841, 354] on textarea "can we make the "texas A&M university" at bounding box center [907, 370] width 391 height 76
click at [1017, 353] on textarea "can we make the "Texas A&M university" at bounding box center [907, 370] width 391 height 76
click at [918, 353] on textarea "can we make the "Texas A&M university" at bounding box center [907, 370] width 391 height 76
type textarea "can we make the "Texas A&M University" font smaller so that it fits onto one li…"
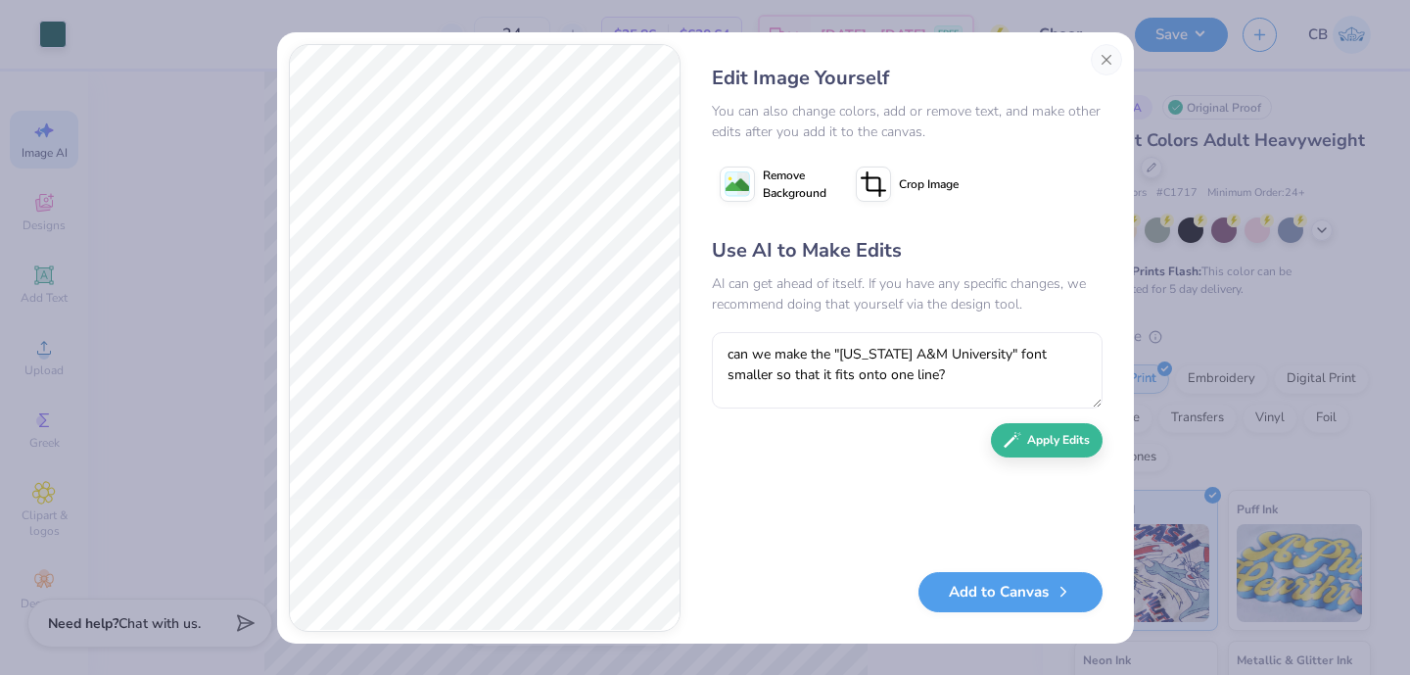
click at [1066, 457] on div "Use AI to Make Edits AI can get ahead of itself. If you have any specific chang…" at bounding box center [907, 394] width 391 height 317
click at [1053, 444] on button "Apply Edits" at bounding box center [1047, 435] width 112 height 34
click at [862, 358] on textarea at bounding box center [907, 370] width 391 height 76
type textarea "go back"
click at [1103, 445] on div "Edit Image Yourself You can also change colors, add or remove text, and make ot…" at bounding box center [907, 337] width 430 height 587
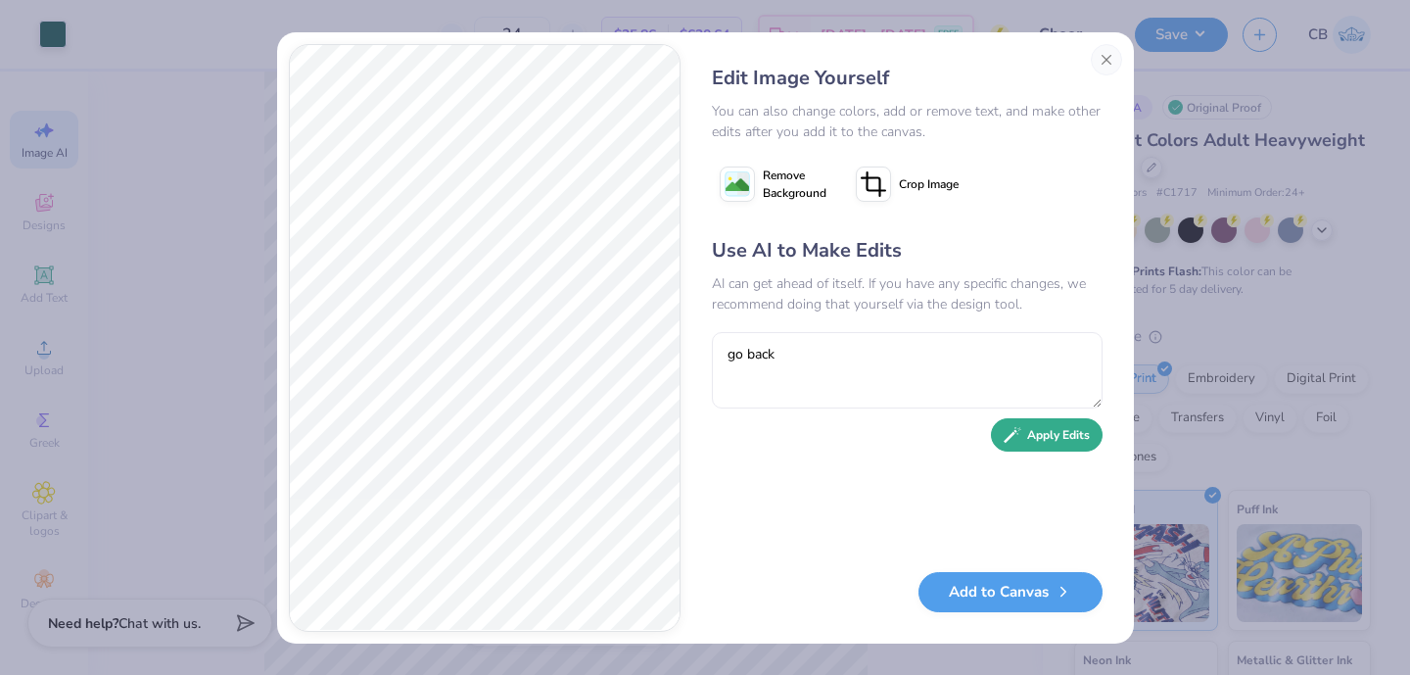
click at [1073, 445] on button "Apply Edits" at bounding box center [1047, 435] width 112 height 34
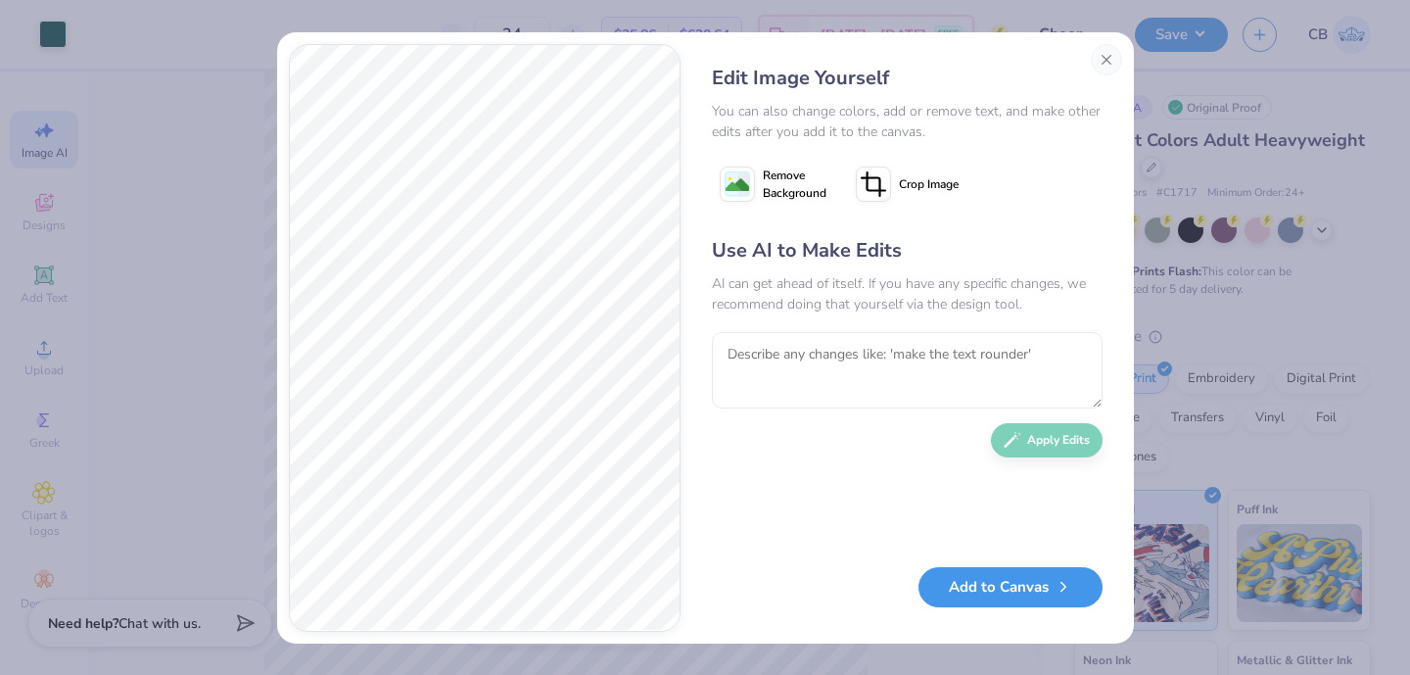
click at [956, 583] on button "Add to Canvas" at bounding box center [1010, 587] width 184 height 40
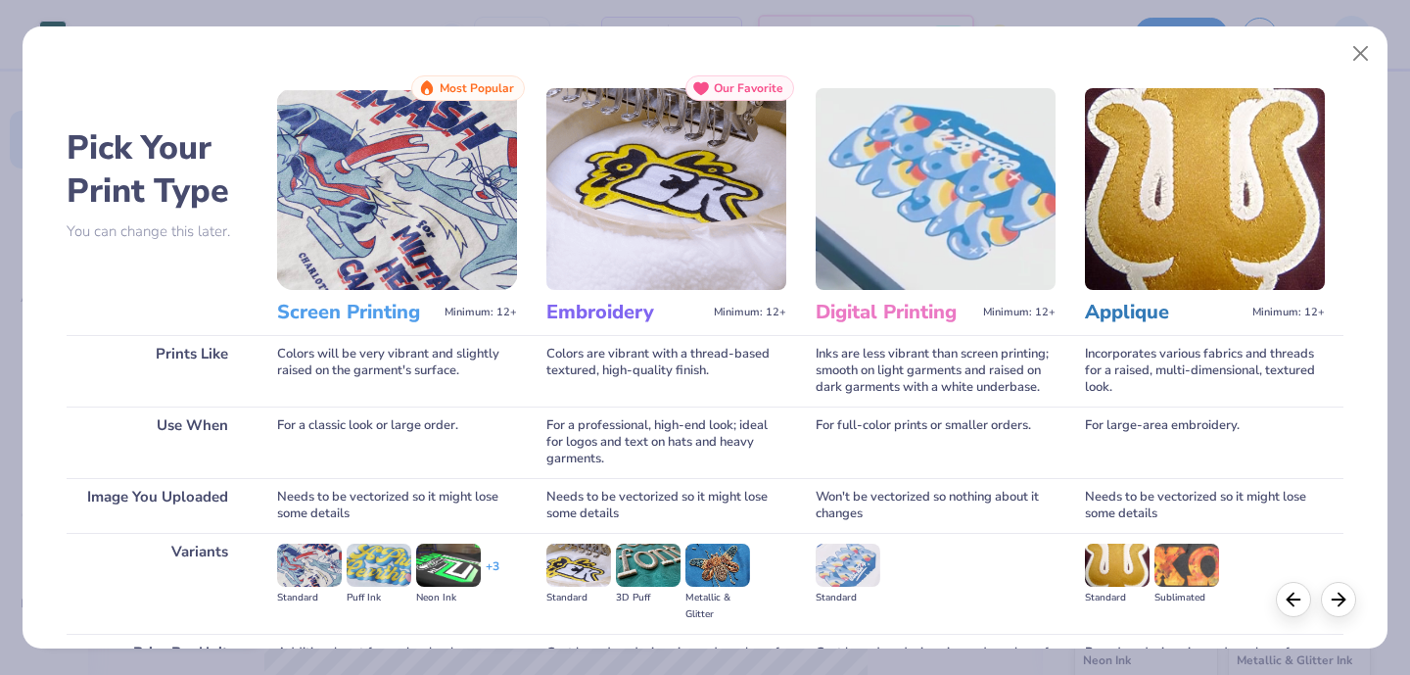
scroll to position [204, 0]
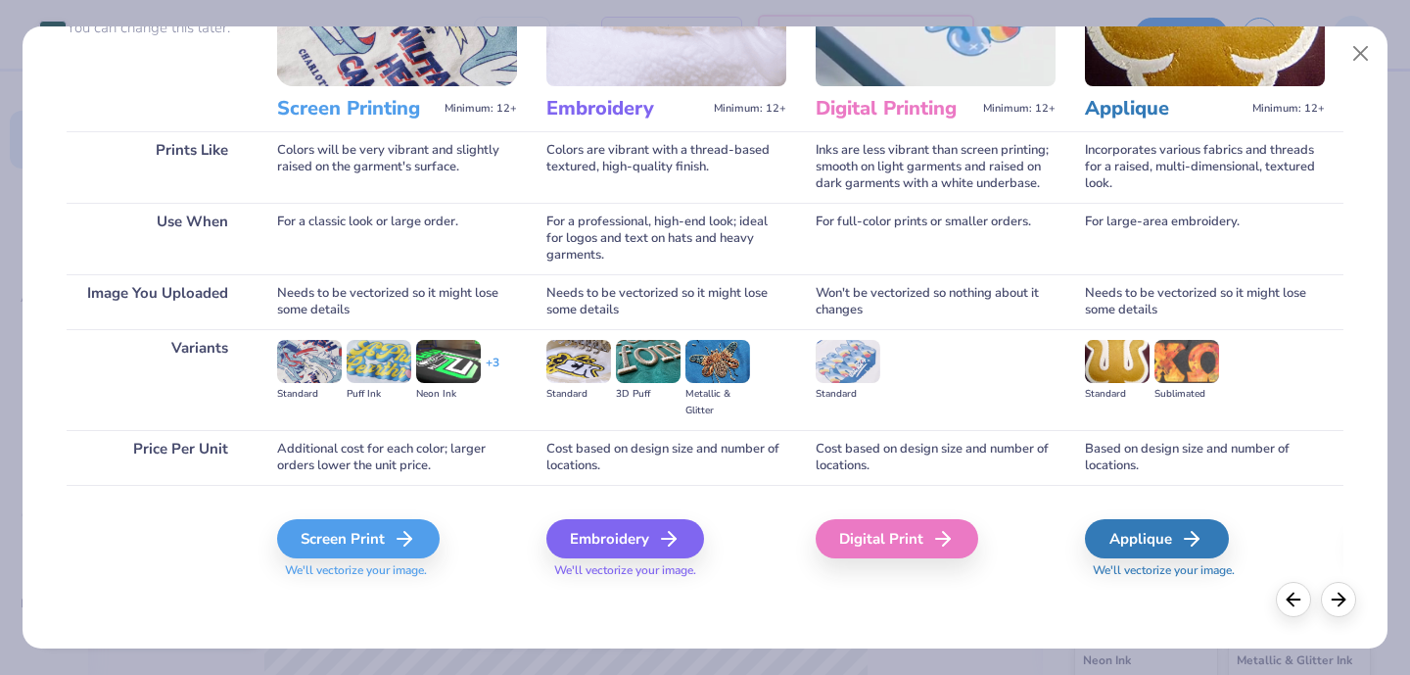
click at [358, 515] on div "Screen Print We'll vectorize your image." at bounding box center [397, 537] width 240 height 105
click at [358, 530] on div "Screen Print" at bounding box center [361, 538] width 163 height 39
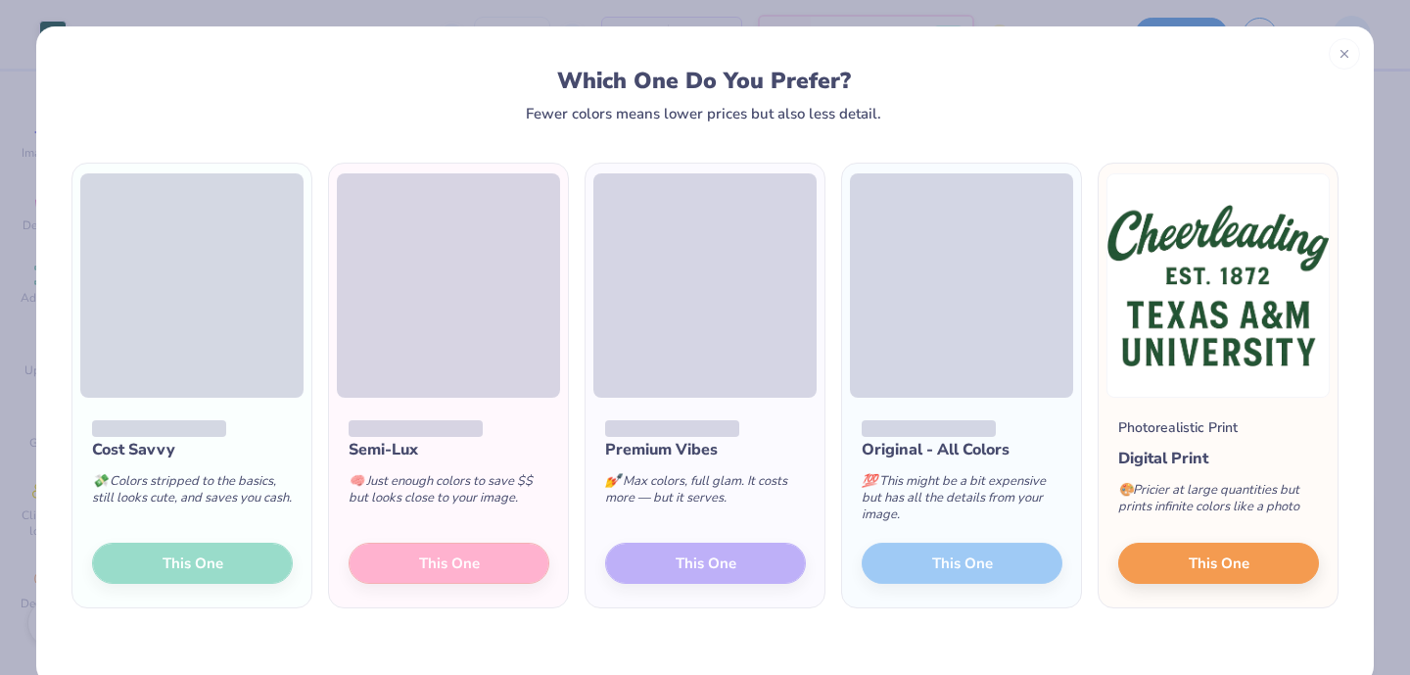
scroll to position [36, 0]
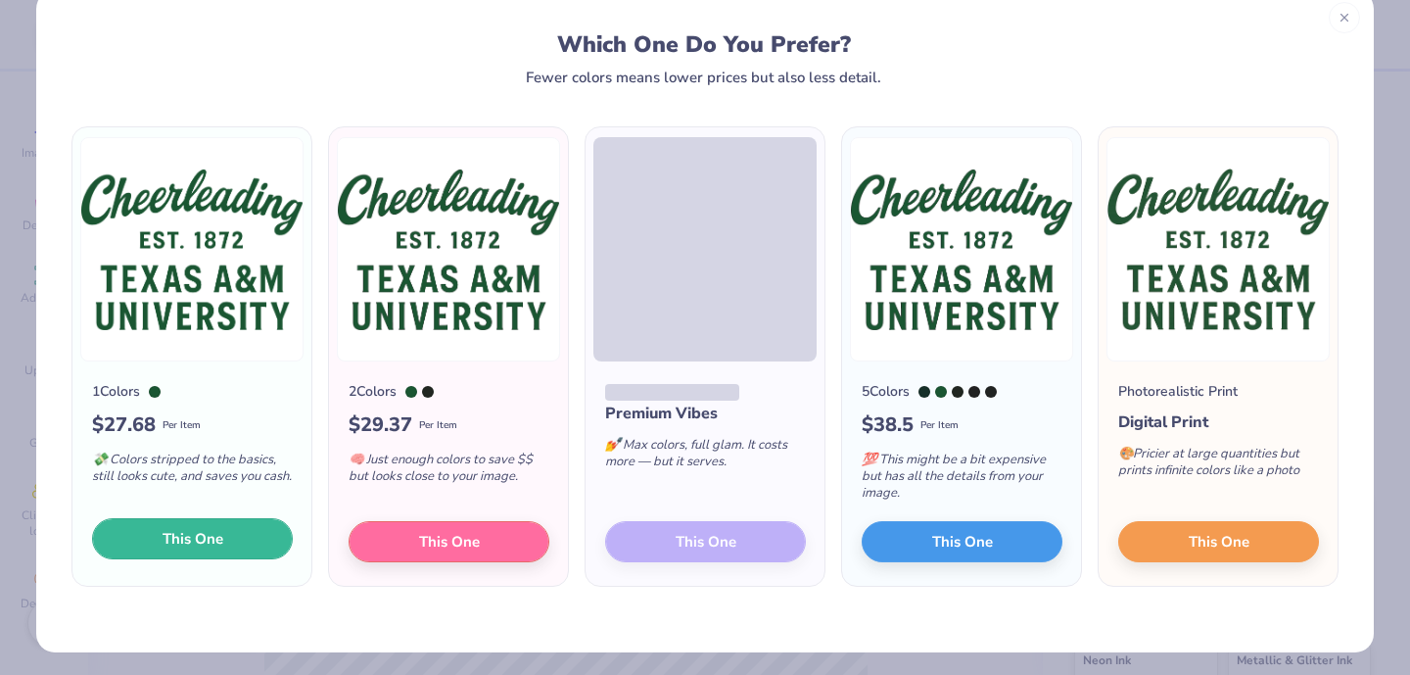
click at [210, 538] on span "This One" at bounding box center [193, 539] width 61 height 23
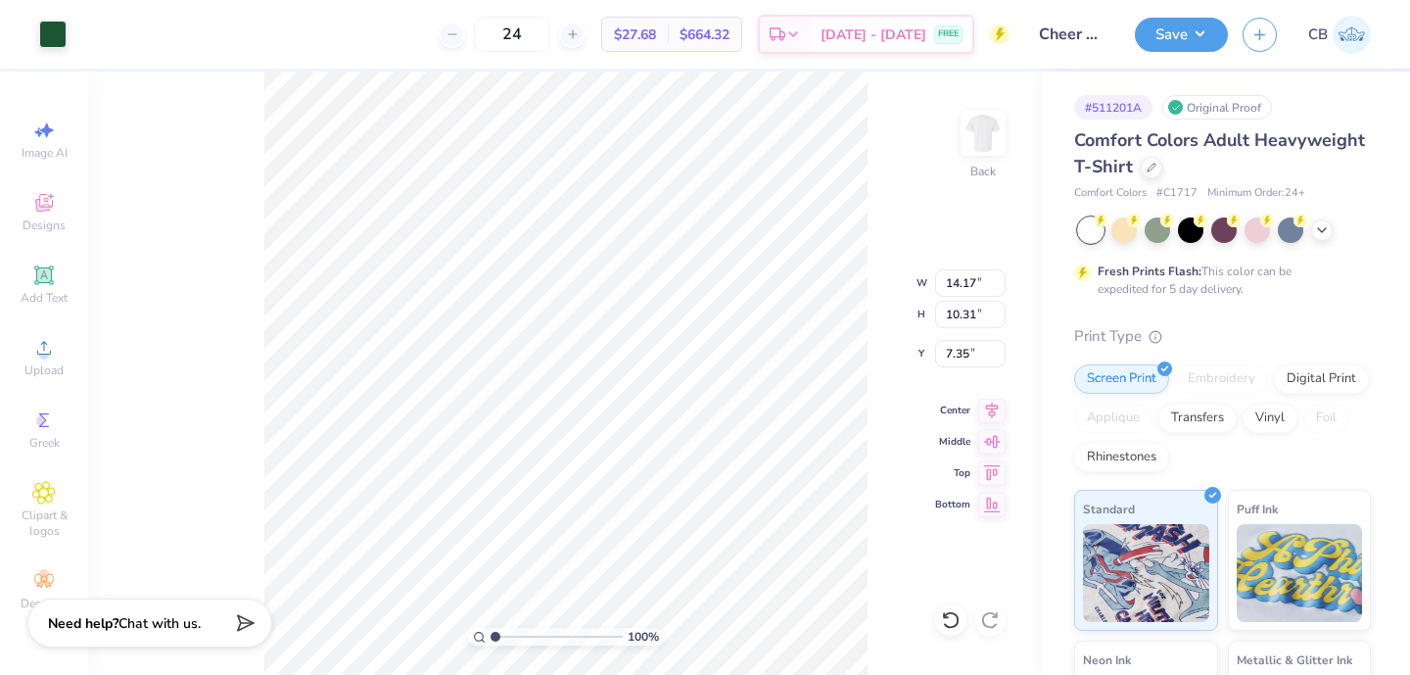
type input "2.36"
type input "3.13"
type input "3.00"
type input "9.35"
type input "10.70"
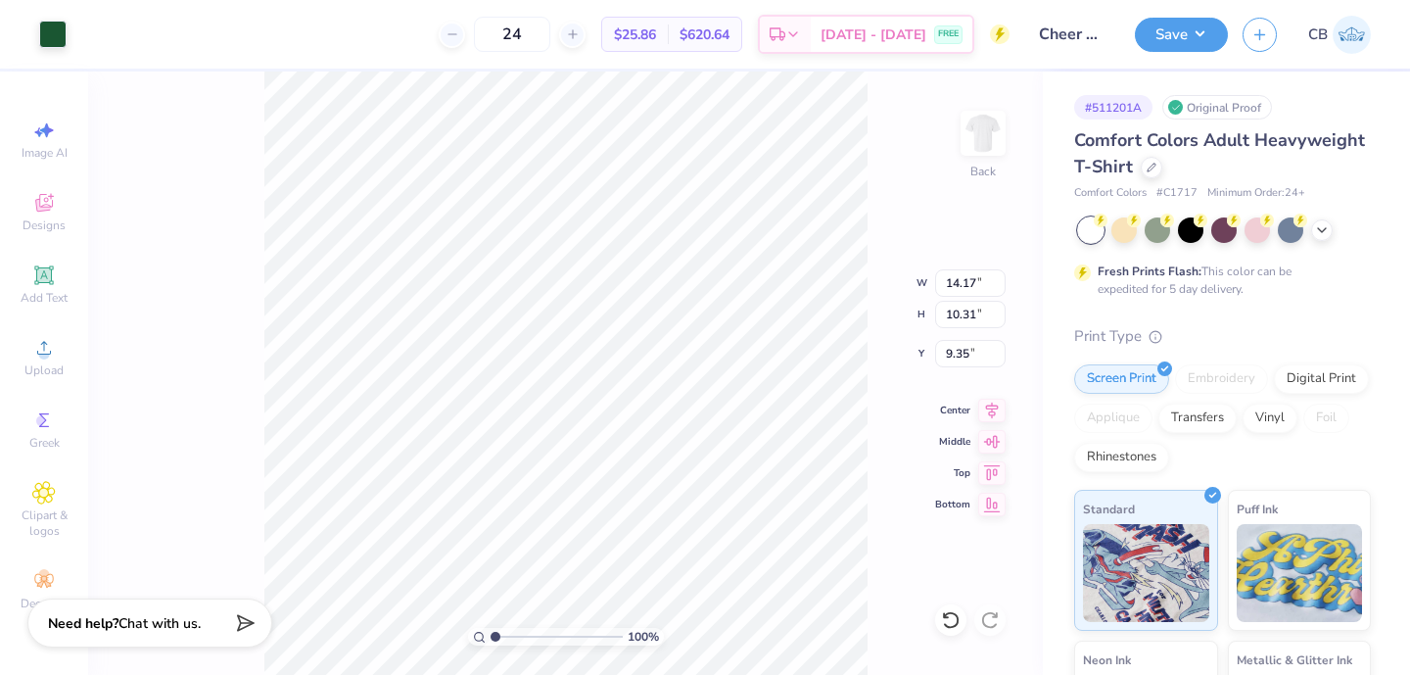
type input "7.78"
type input "3.00"
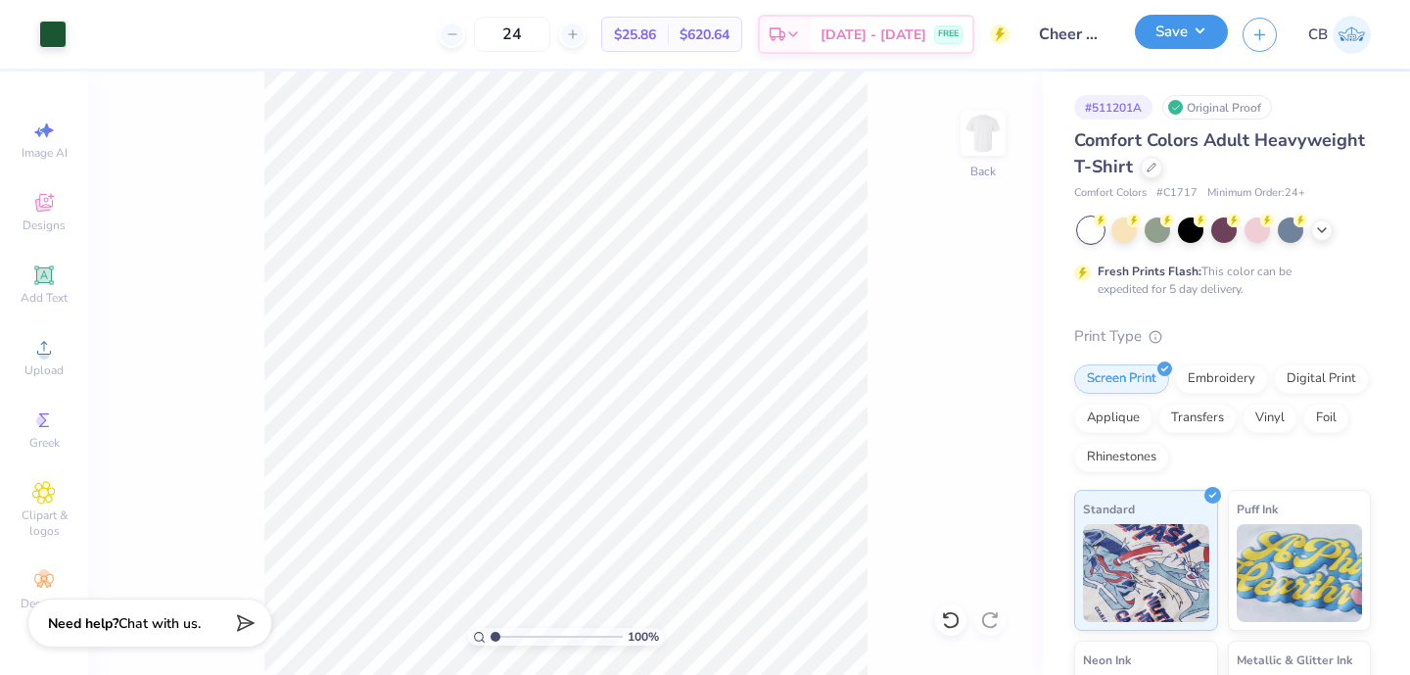
click at [1164, 37] on button "Save" at bounding box center [1181, 32] width 93 height 34
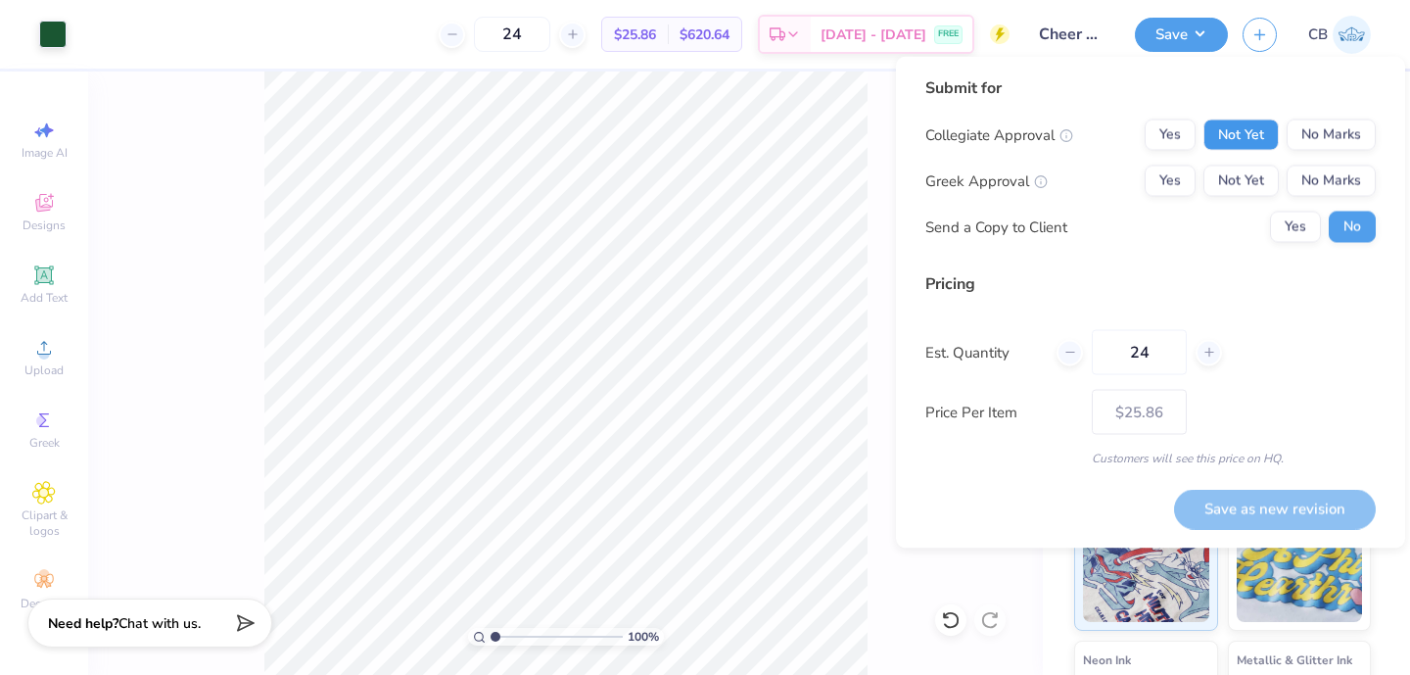
click at [1256, 135] on button "Not Yet" at bounding box center [1240, 134] width 75 height 31
click at [1320, 176] on button "No Marks" at bounding box center [1330, 180] width 89 height 31
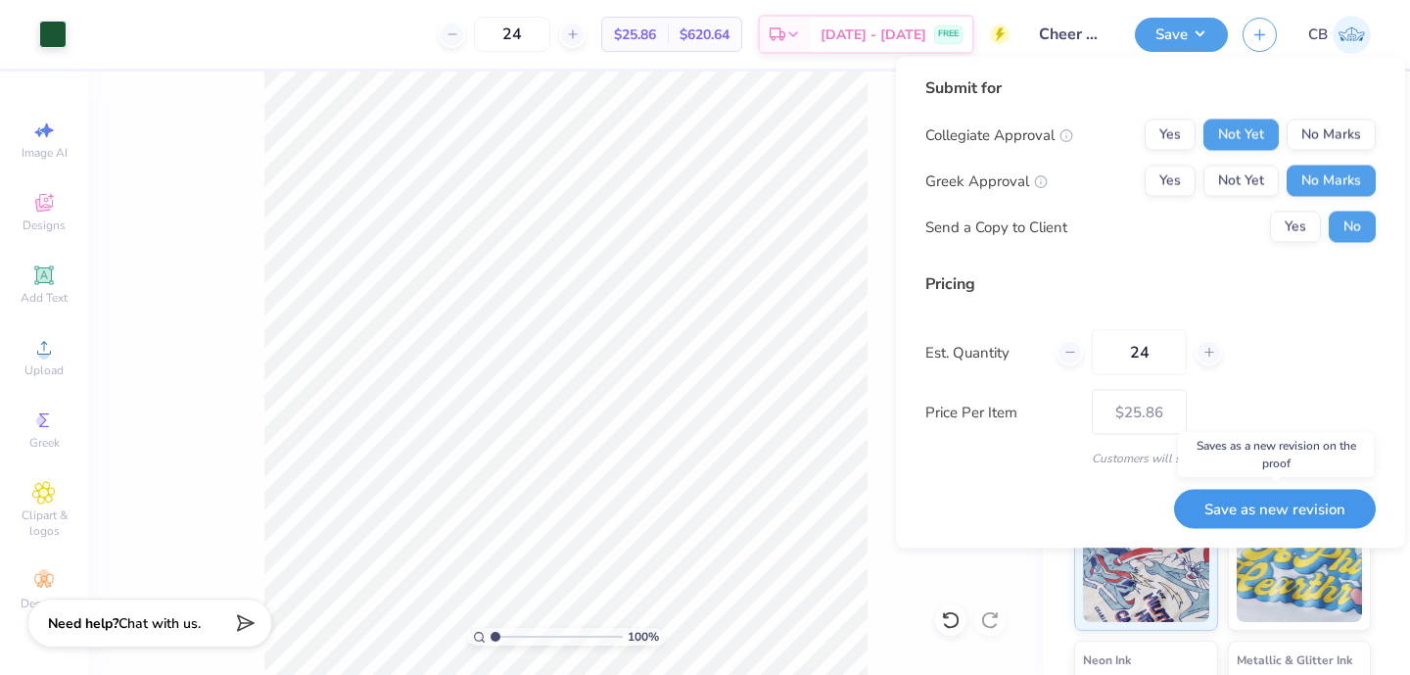
click at [1214, 523] on button "Save as new revision" at bounding box center [1275, 509] width 202 height 40
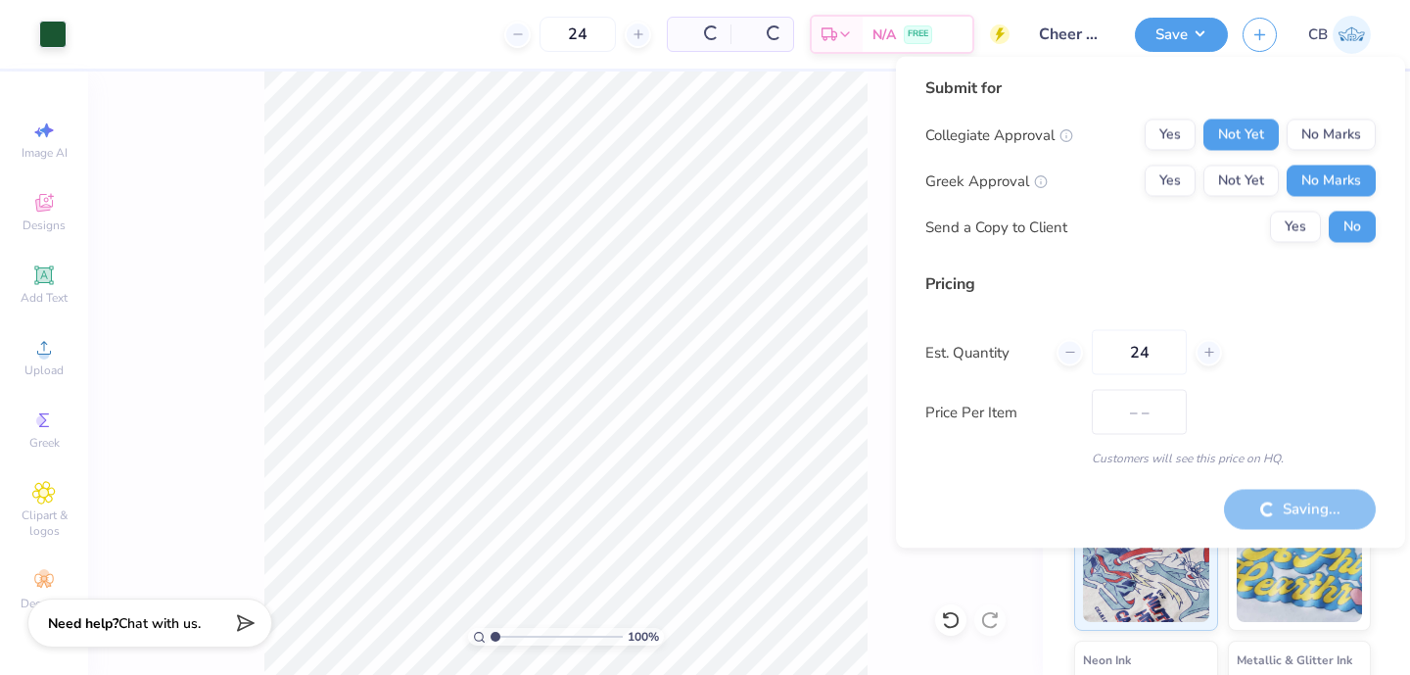
type input "$25.86"
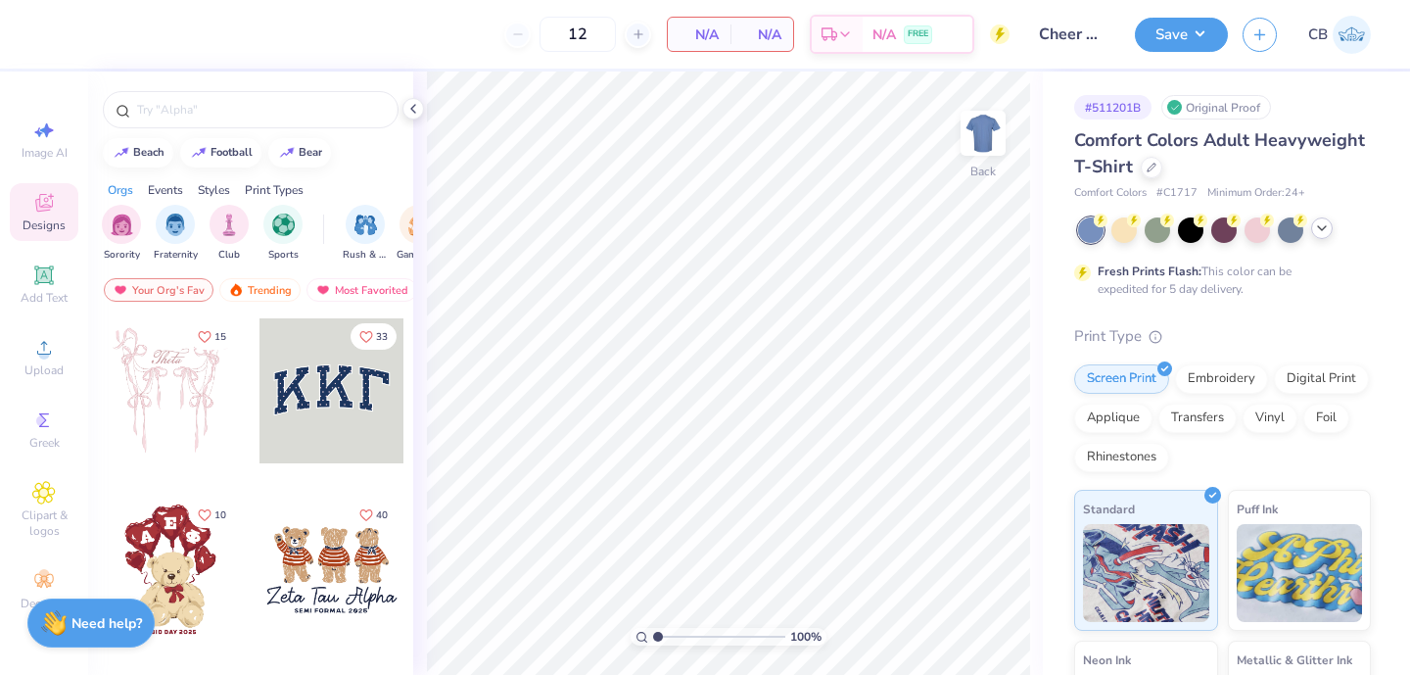
click at [1327, 232] on icon at bounding box center [1322, 228] width 16 height 16
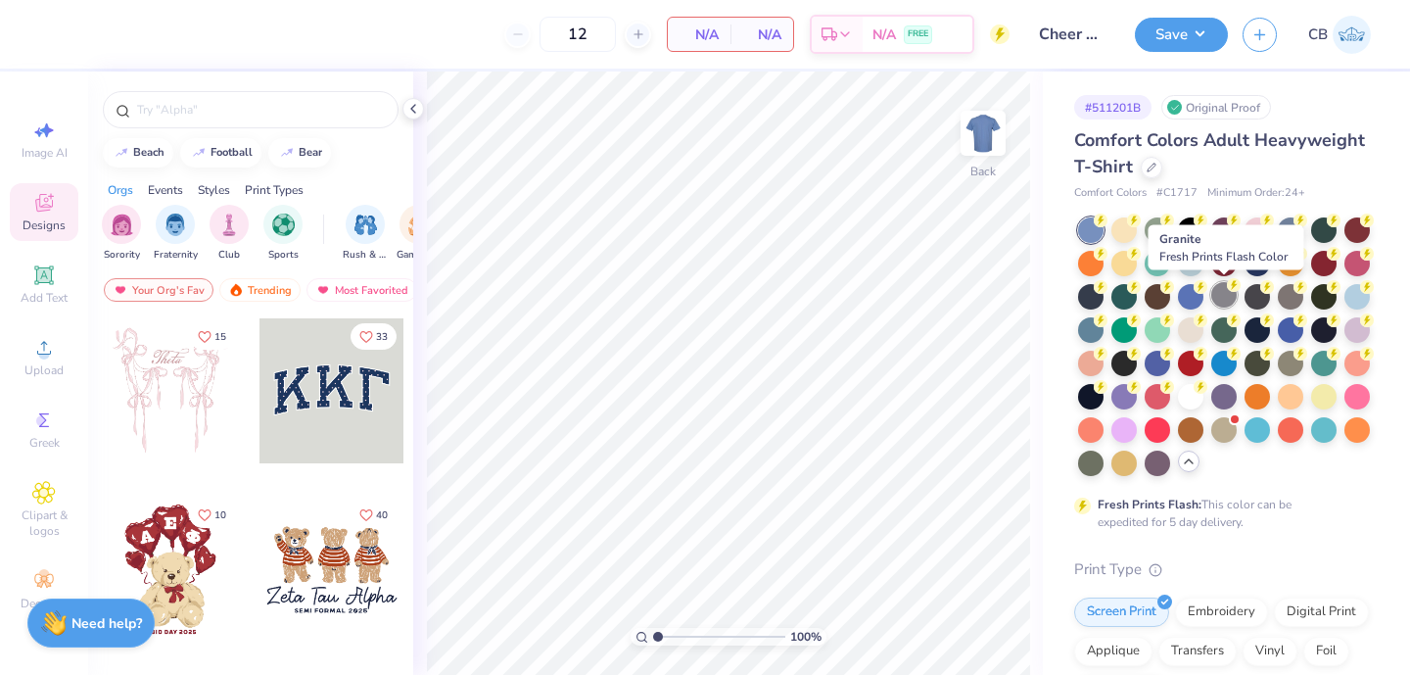
click at [1224, 291] on div at bounding box center [1223, 294] width 25 height 25
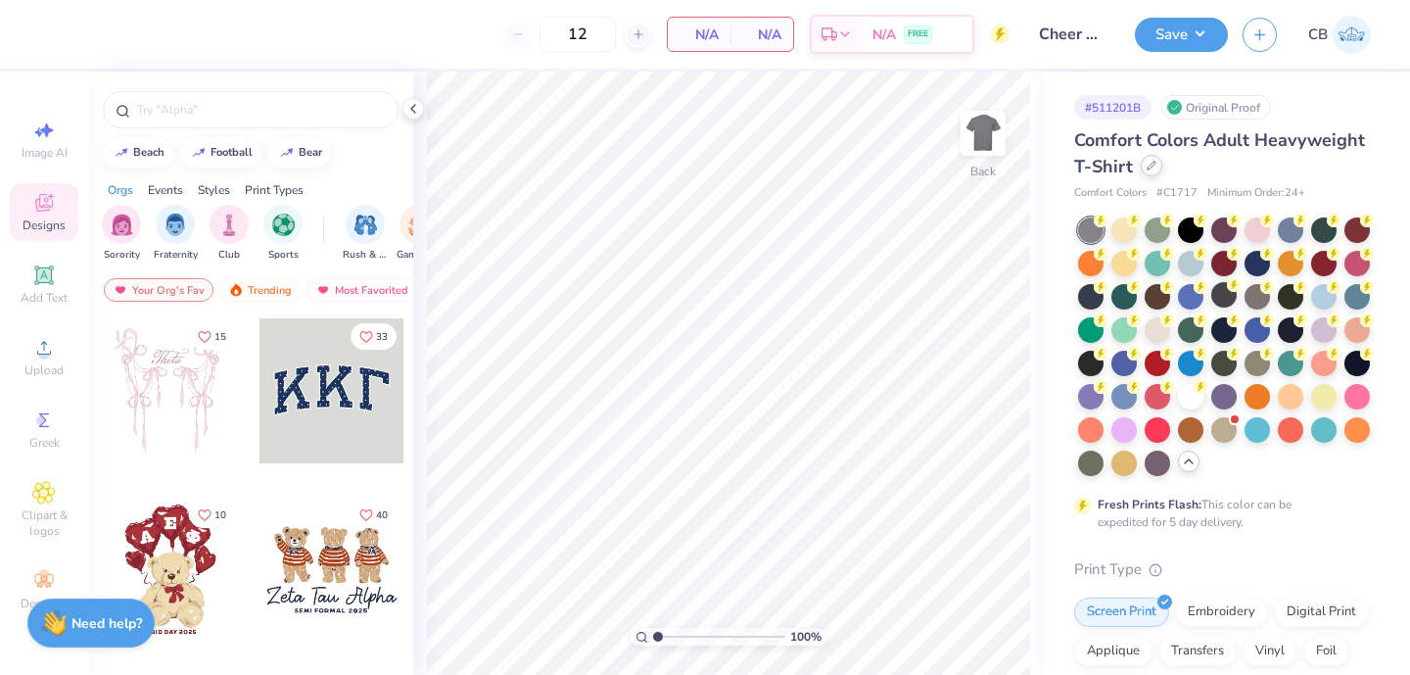
click at [1150, 168] on icon at bounding box center [1151, 166] width 10 height 10
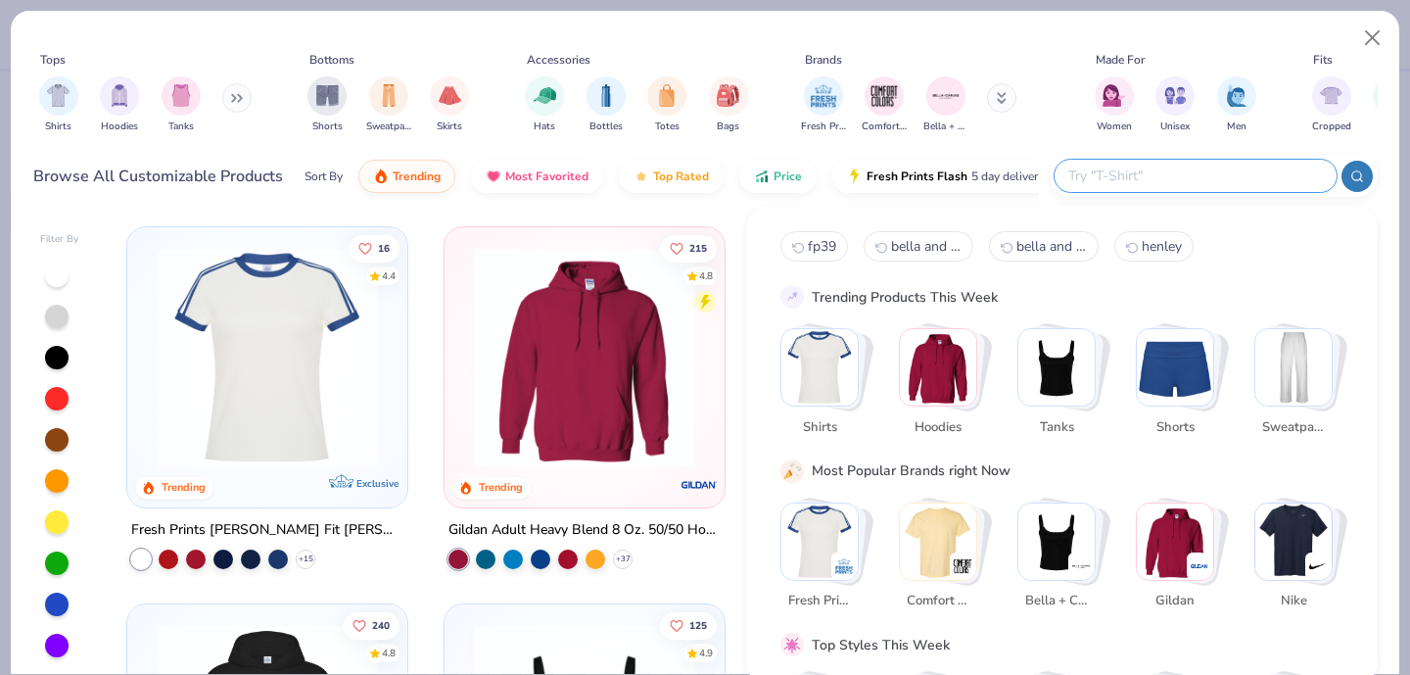
click at [1225, 173] on input "text" at bounding box center [1194, 175] width 257 height 23
type input "grey"
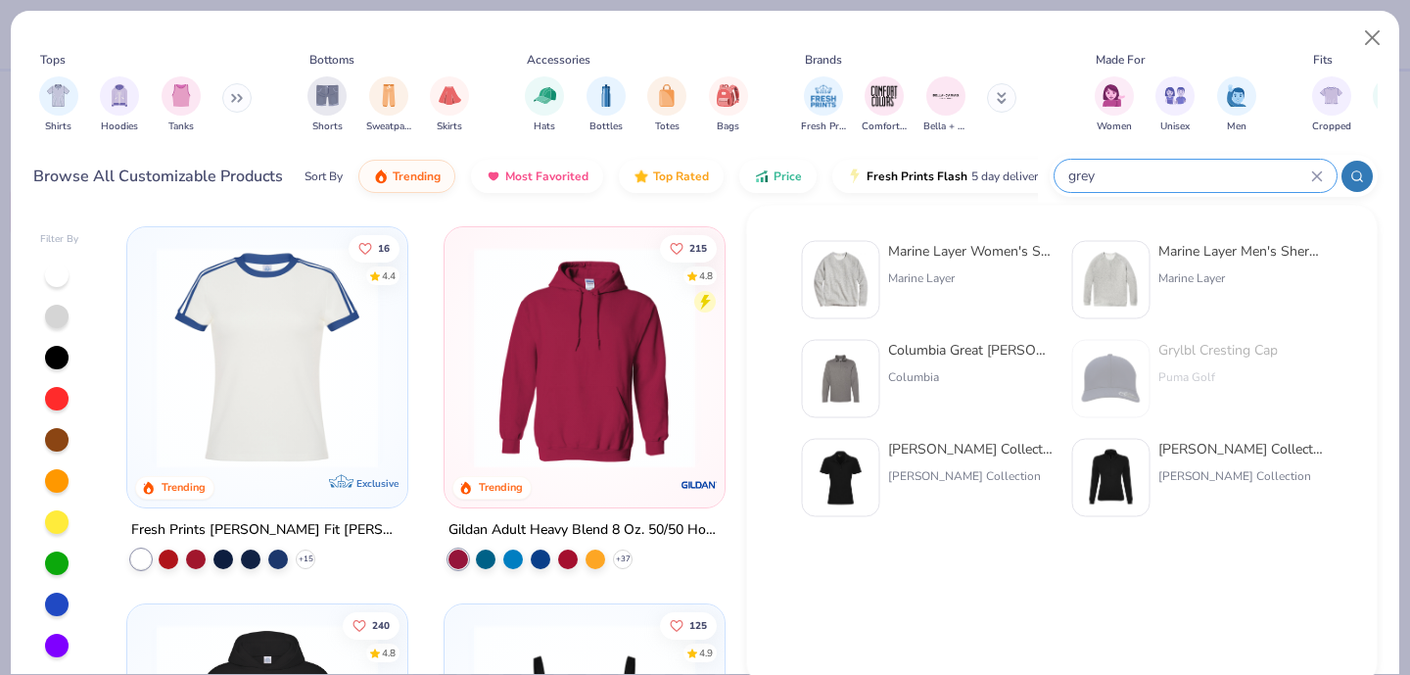
click at [1311, 172] on icon at bounding box center [1317, 176] width 12 height 12
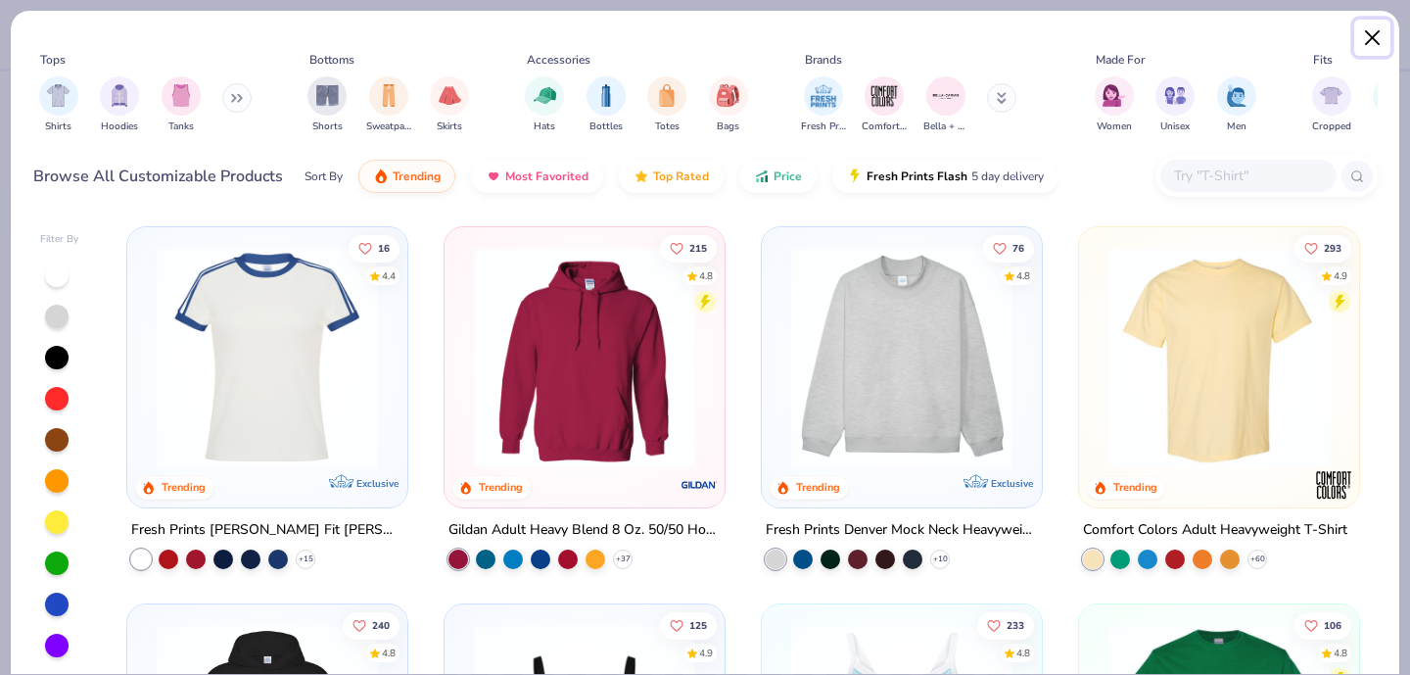
click at [1370, 33] on button "Close" at bounding box center [1372, 38] width 37 height 37
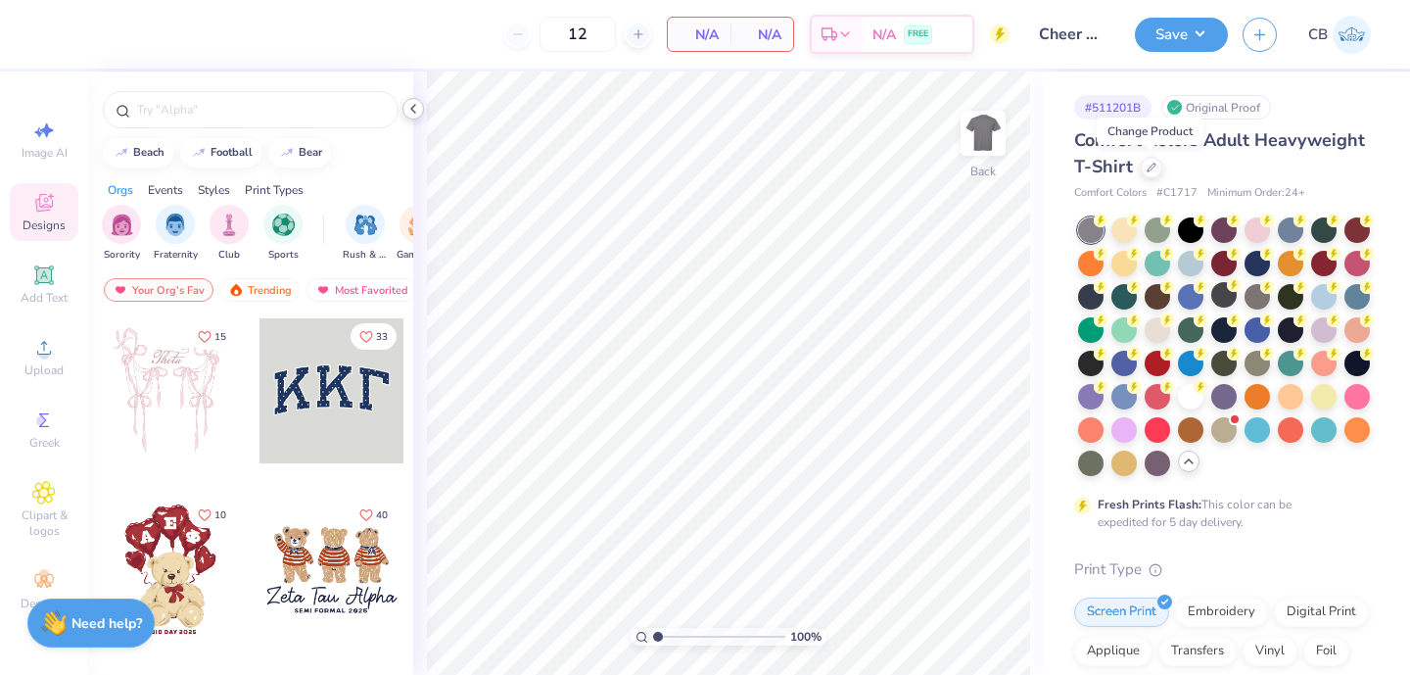
click at [419, 113] on icon at bounding box center [413, 109] width 16 height 16
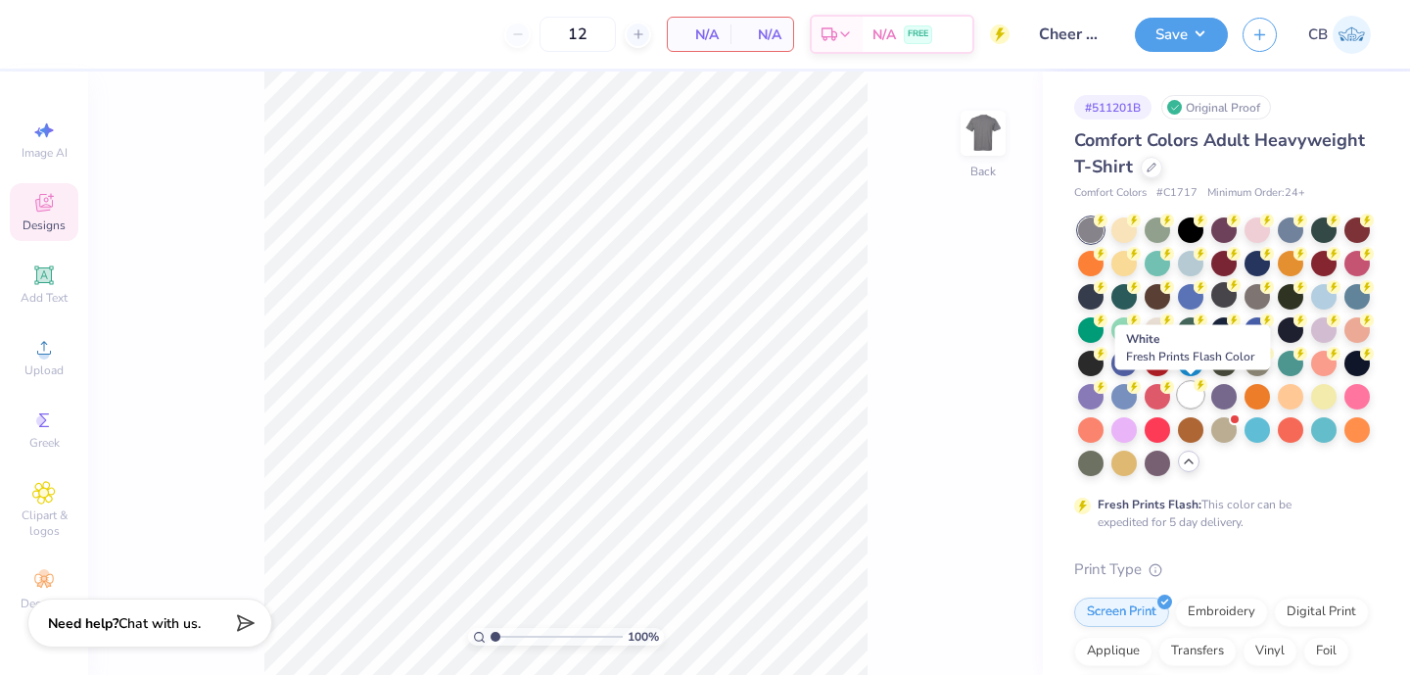
click at [1192, 396] on div at bounding box center [1190, 394] width 25 height 25
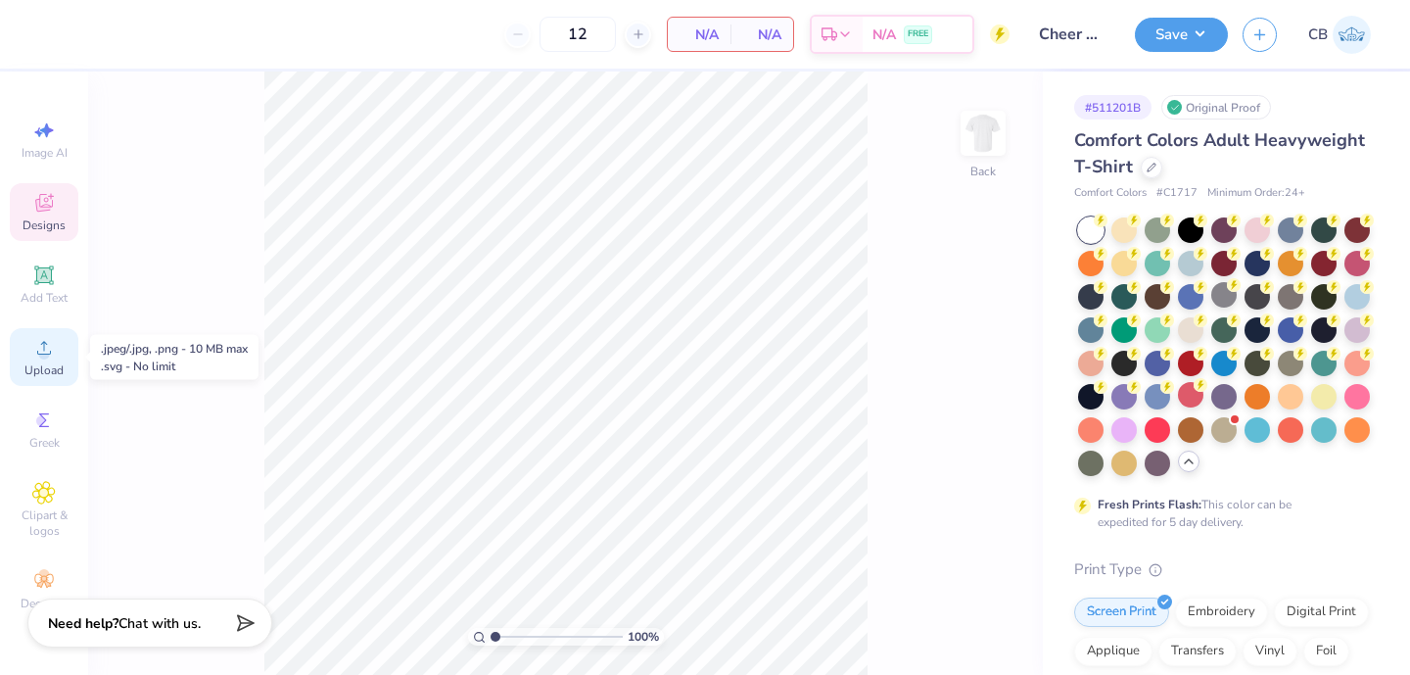
click at [36, 362] on span "Upload" at bounding box center [43, 370] width 39 height 16
click at [38, 358] on icon at bounding box center [43, 347] width 23 height 23
click at [55, 354] on icon at bounding box center [43, 347] width 23 height 23
click at [1150, 169] on icon at bounding box center [1151, 166] width 10 height 10
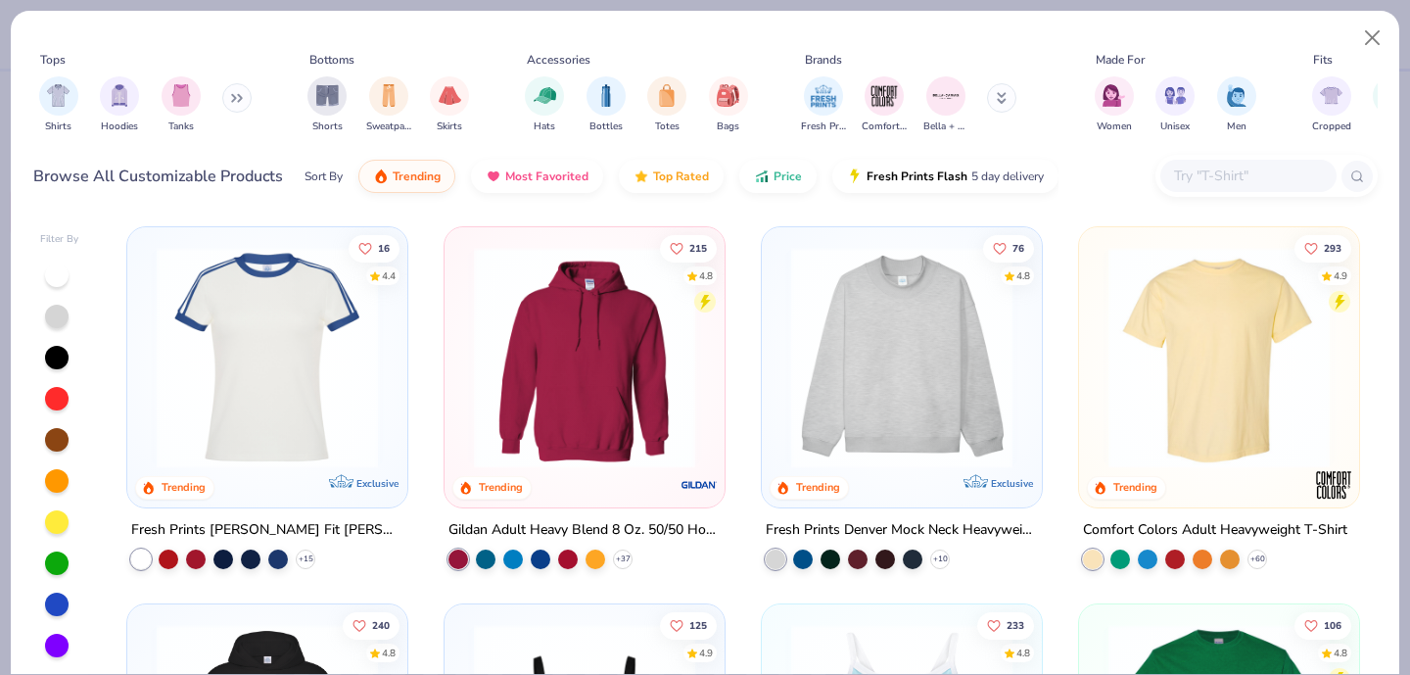
click at [1208, 177] on input "text" at bounding box center [1247, 175] width 151 height 23
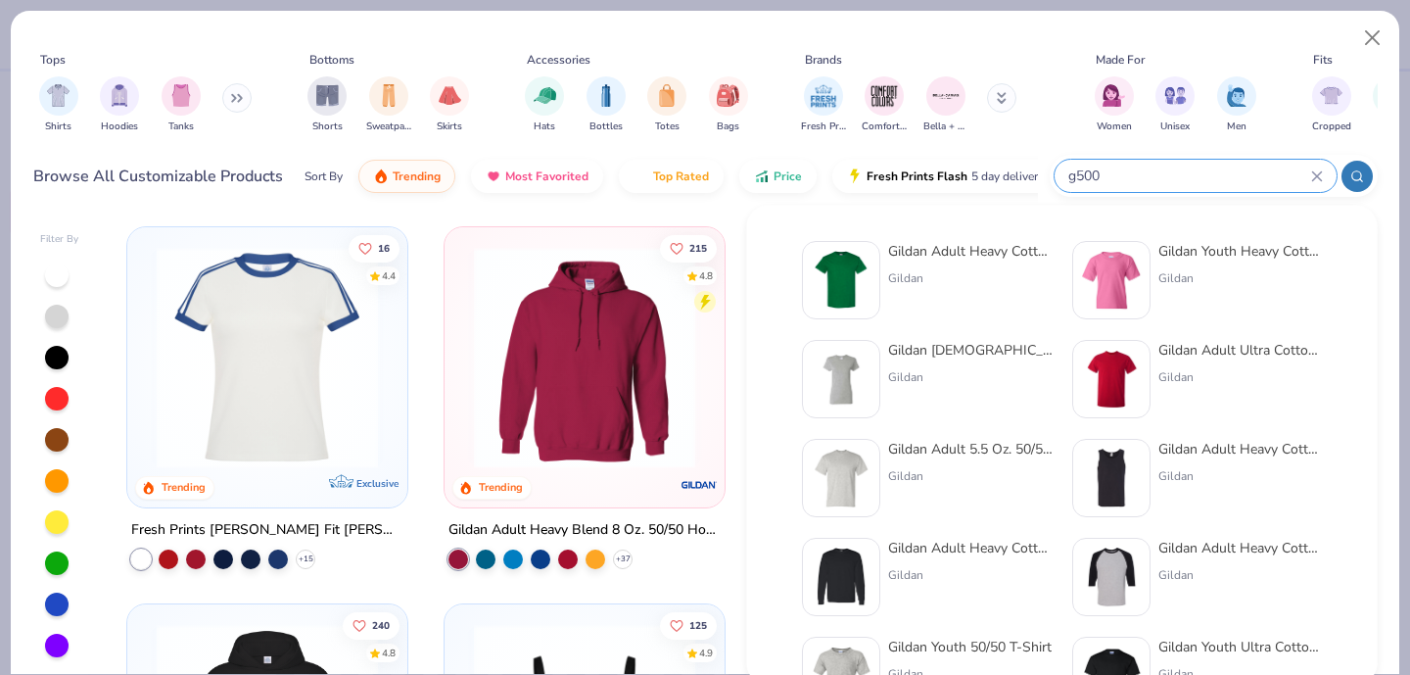
type input "g500"
click at [842, 283] on img at bounding box center [841, 280] width 61 height 61
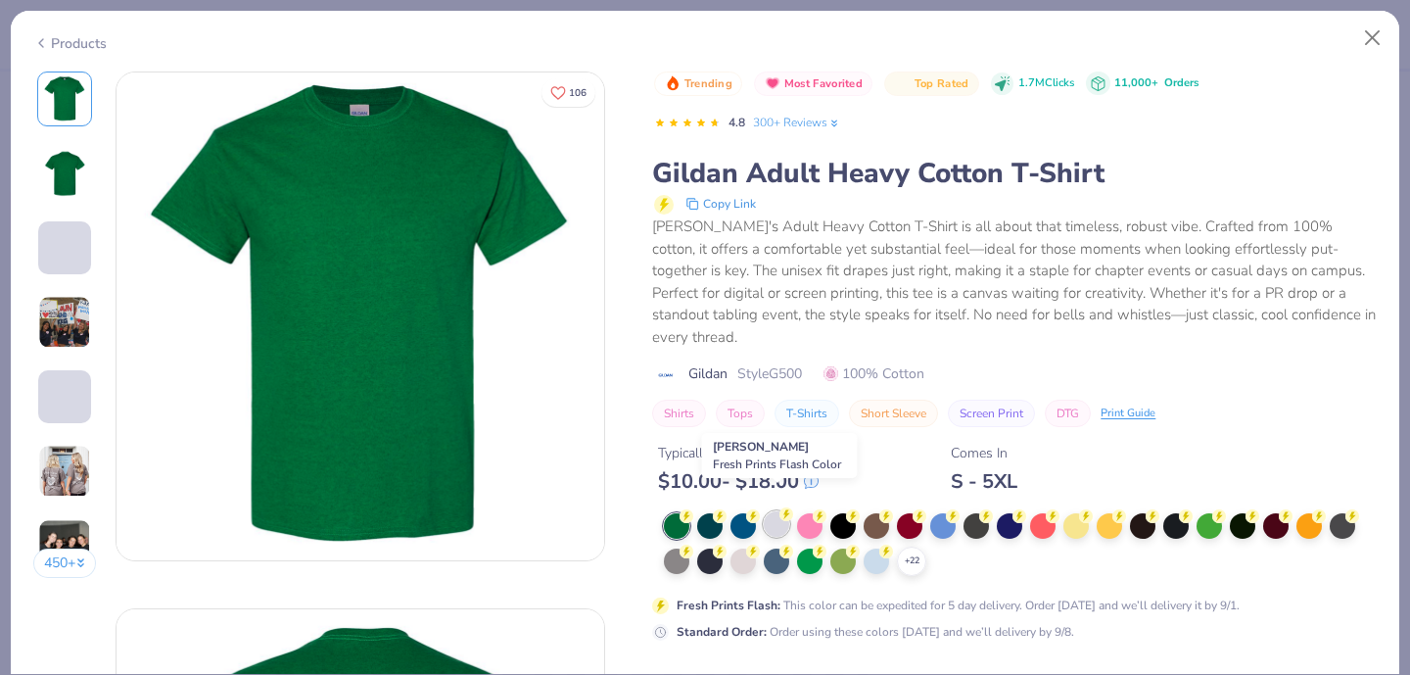
click at [779, 511] on div at bounding box center [776, 523] width 25 height 25
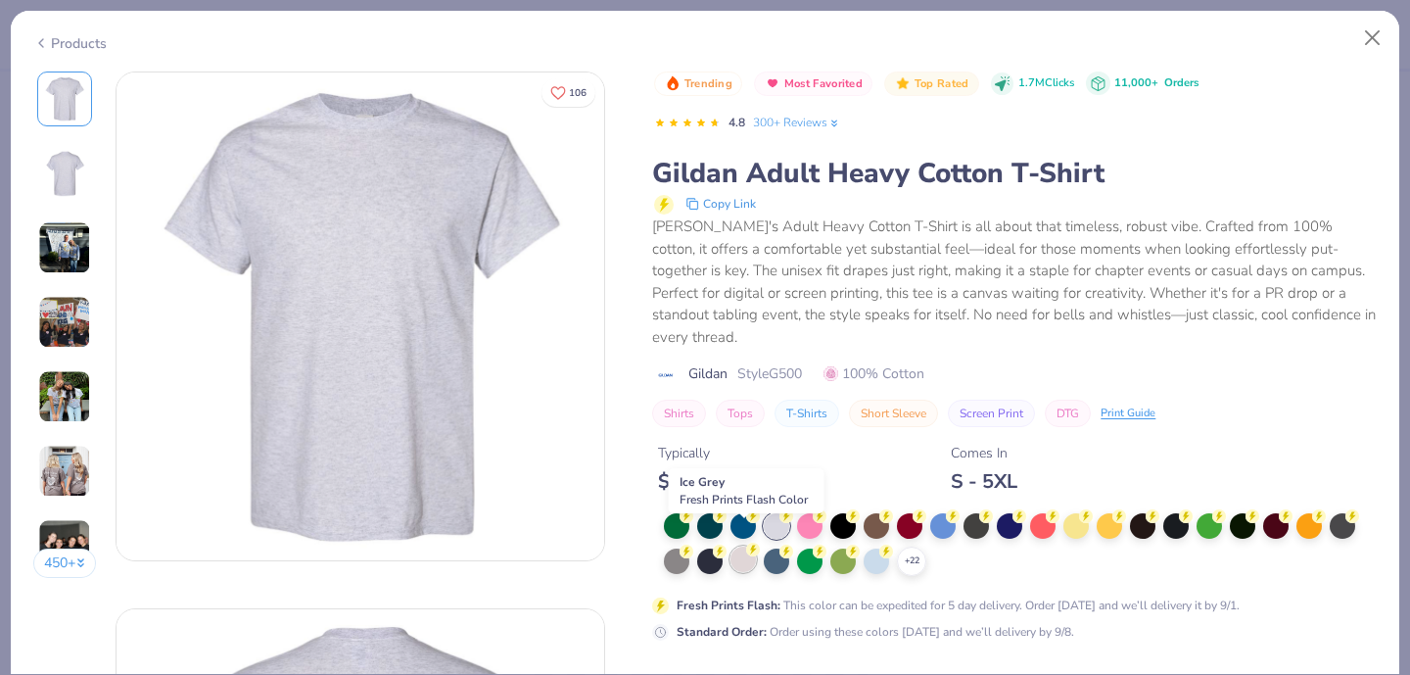
click at [742, 548] on div at bounding box center [742, 558] width 25 height 25
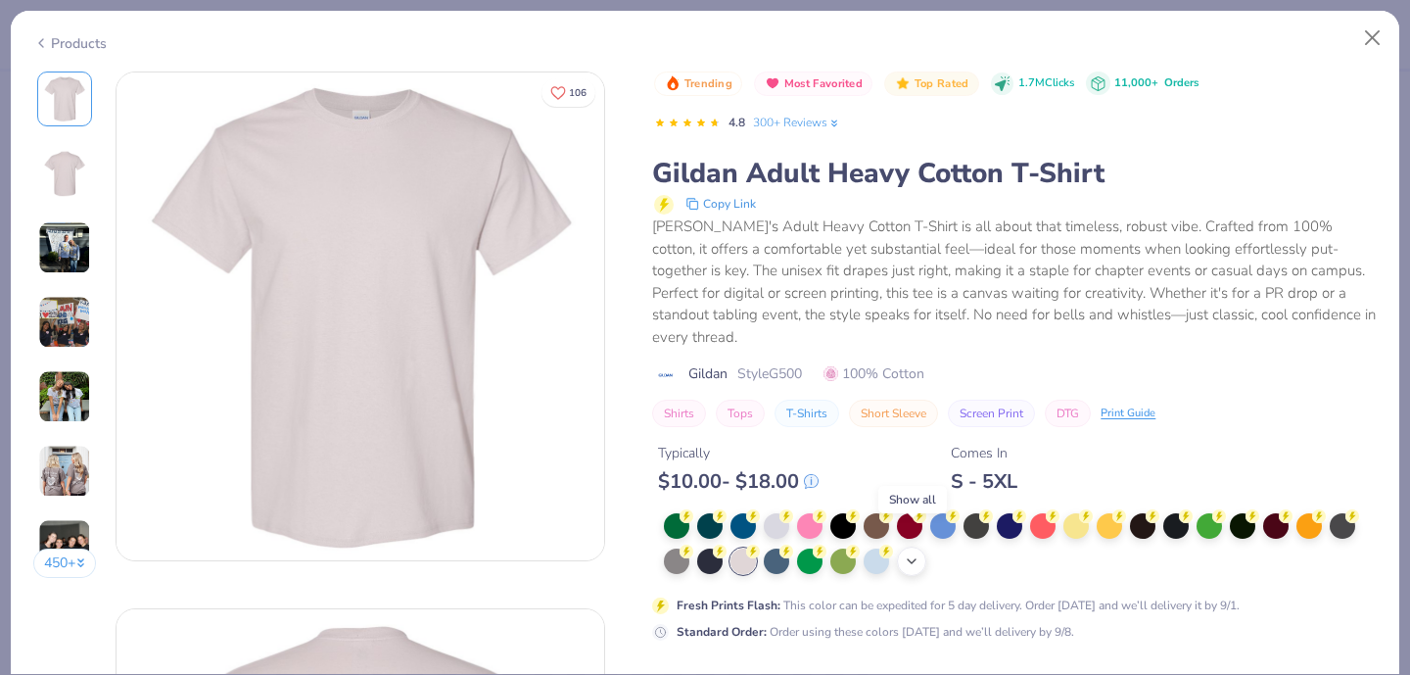
click at [921, 546] on div "+ 22" at bounding box center [911, 560] width 29 height 29
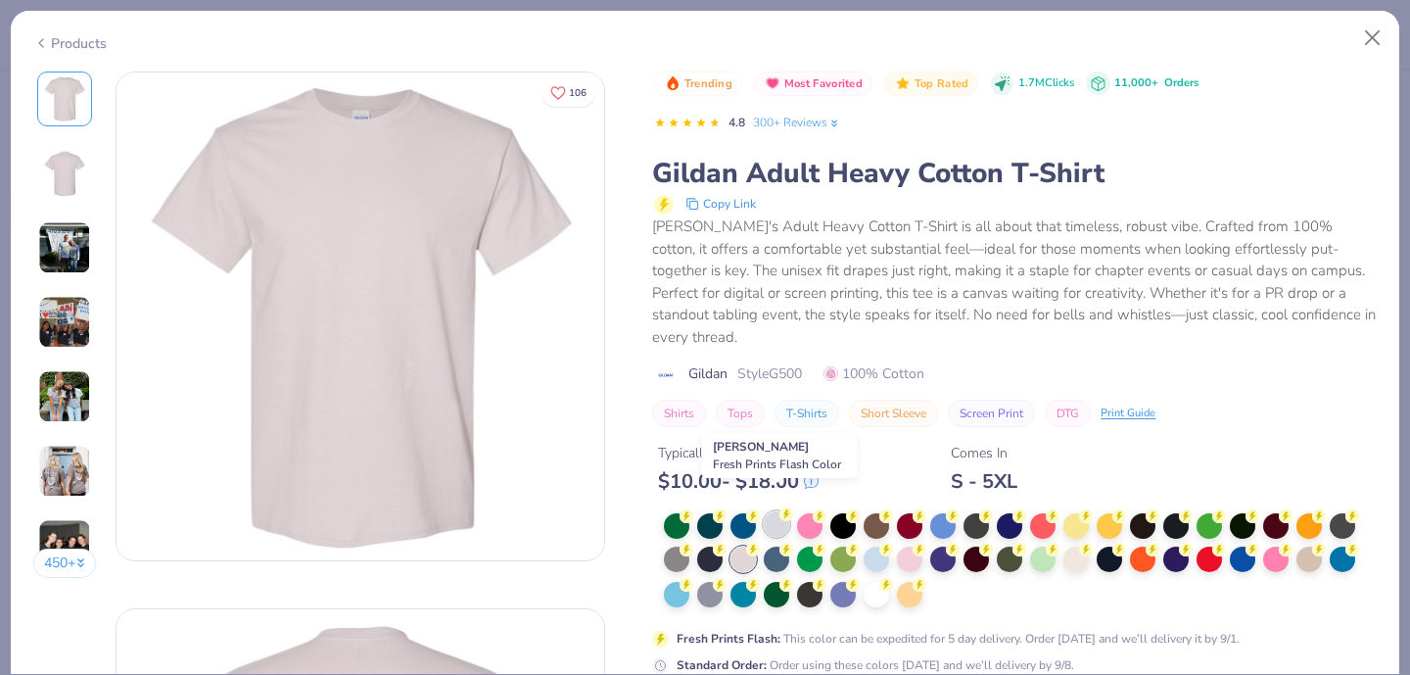
click at [776, 511] on div at bounding box center [776, 523] width 25 height 25
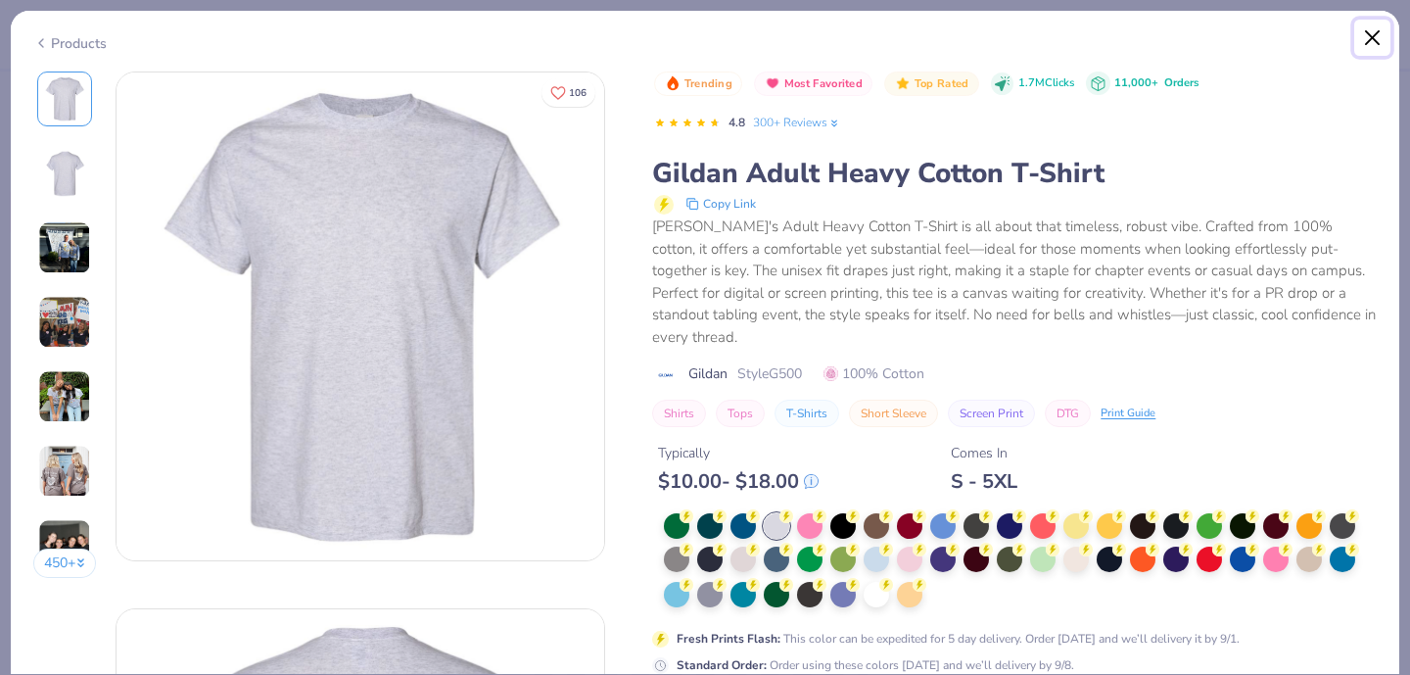
click at [1370, 27] on button "Close" at bounding box center [1372, 38] width 37 height 37
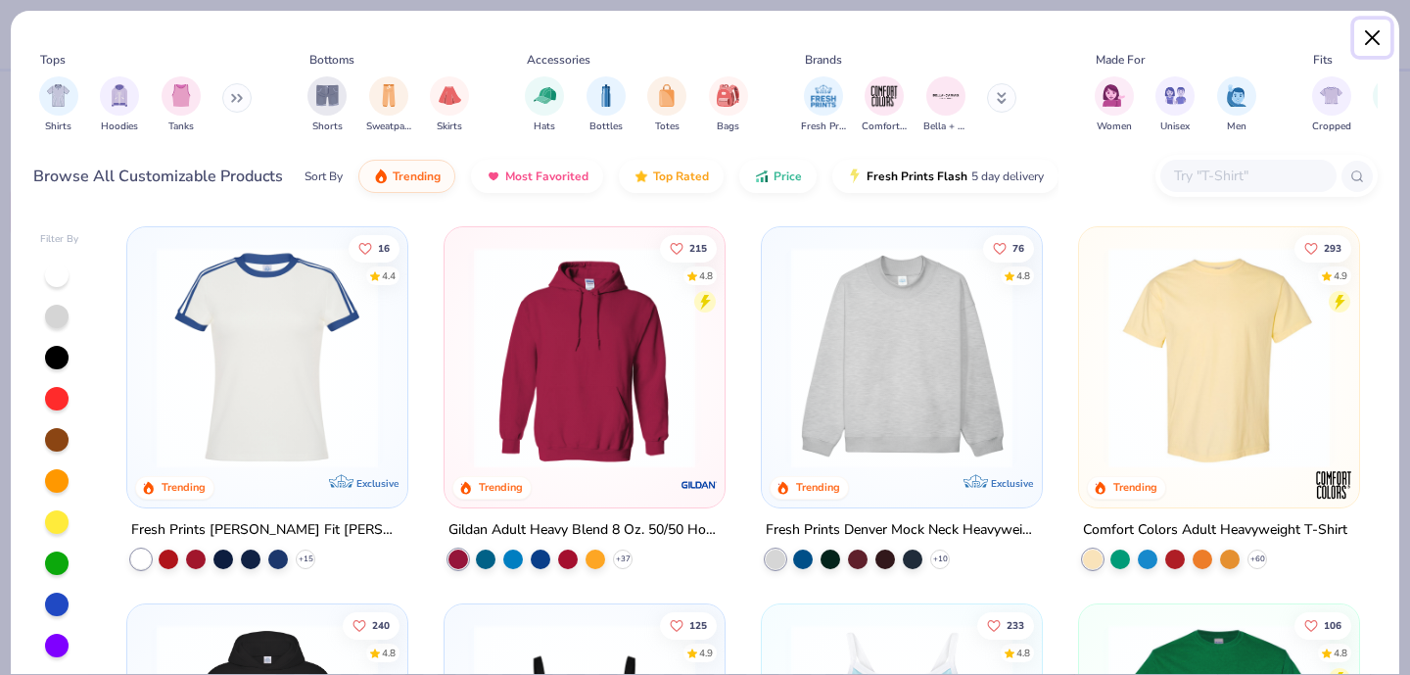
click at [1366, 39] on button "Close" at bounding box center [1372, 38] width 37 height 37
